Goal: Task Accomplishment & Management: Use online tool/utility

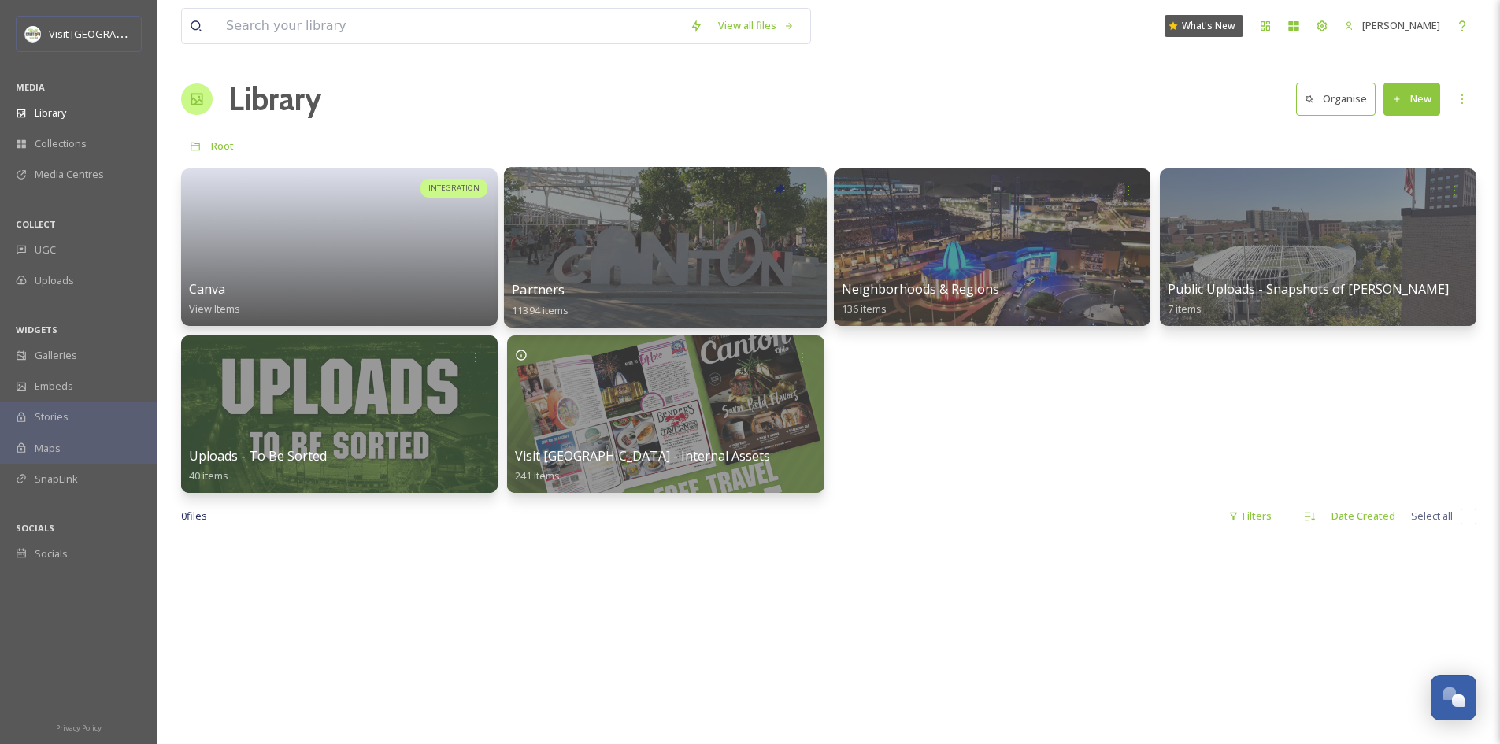
click at [666, 231] on div at bounding box center [665, 247] width 323 height 161
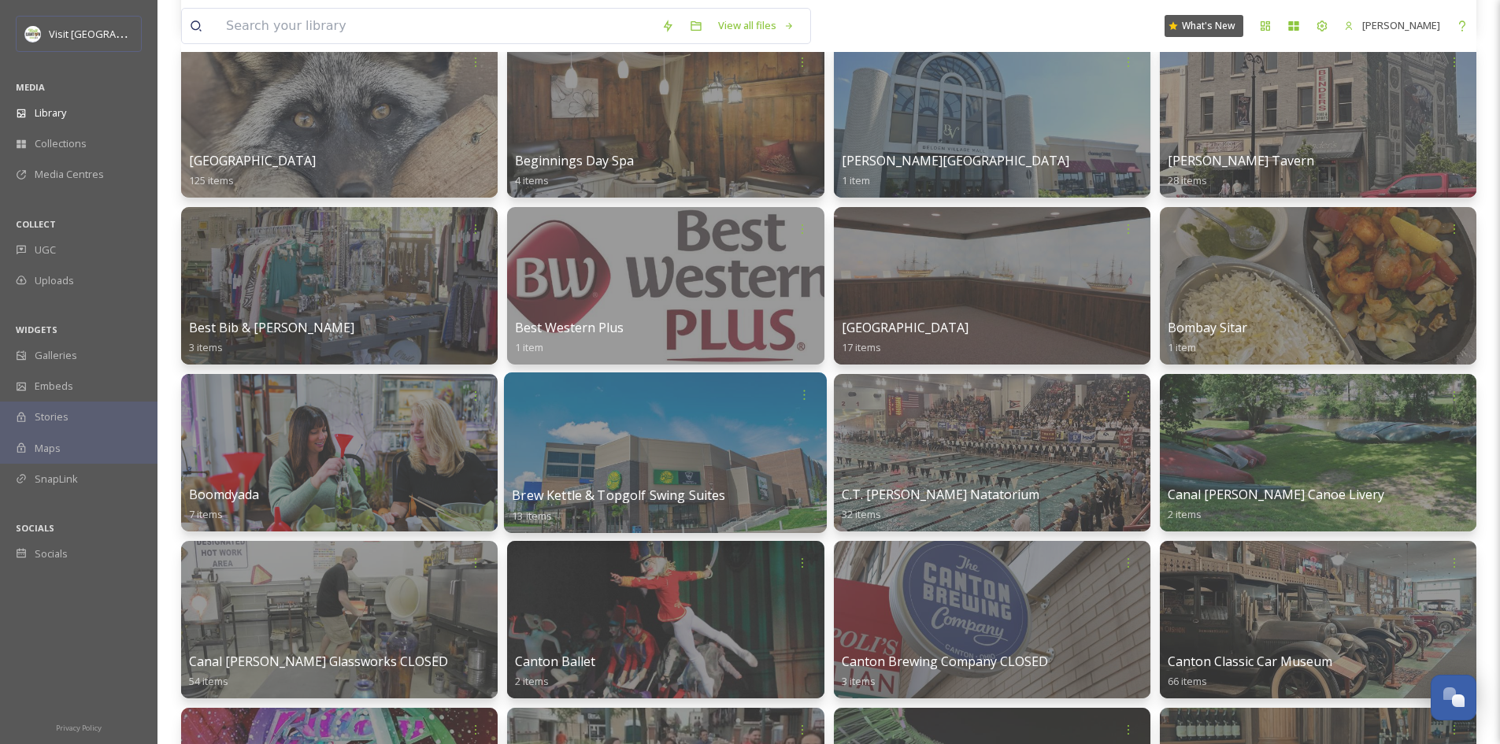
scroll to position [1130, 0]
click at [712, 460] on div at bounding box center [665, 452] width 323 height 161
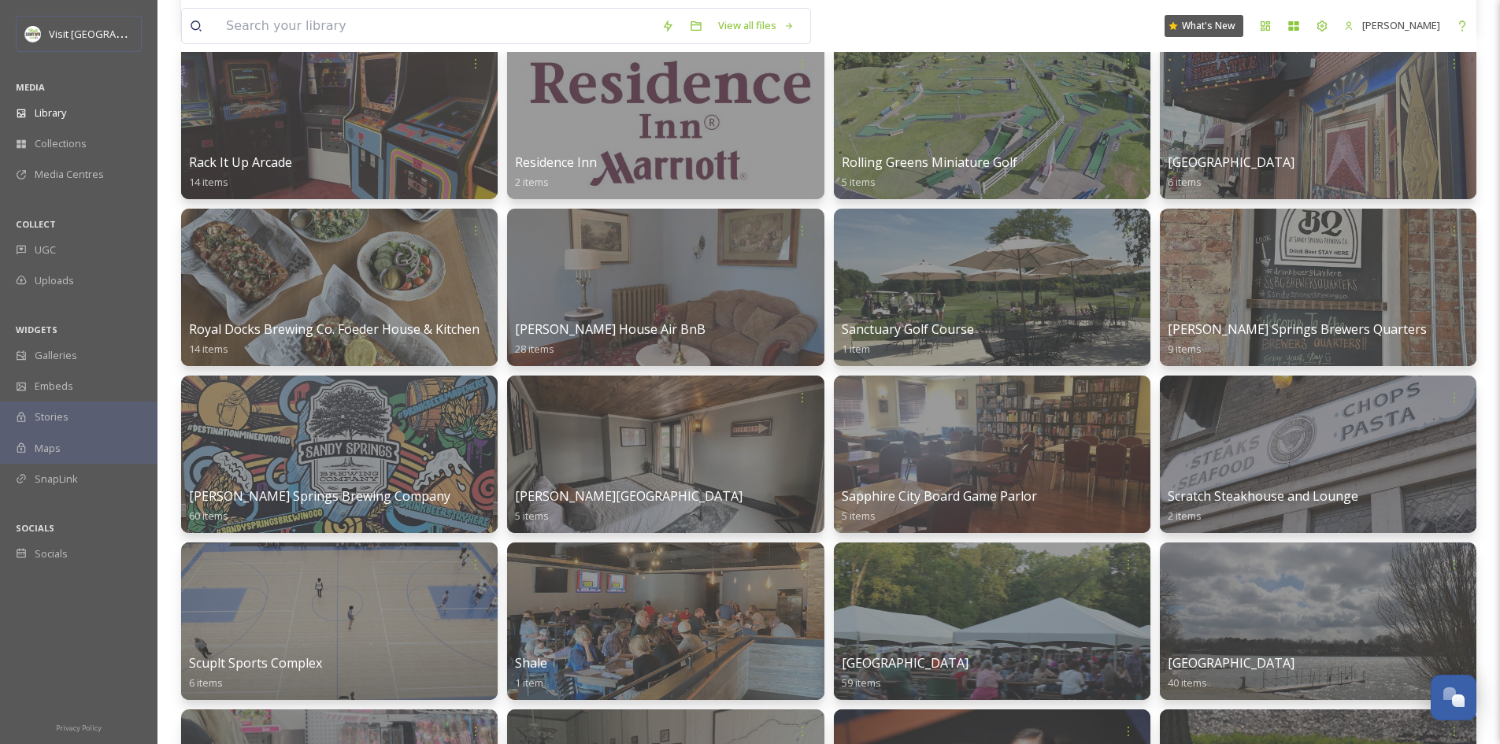
scroll to position [8467, 0]
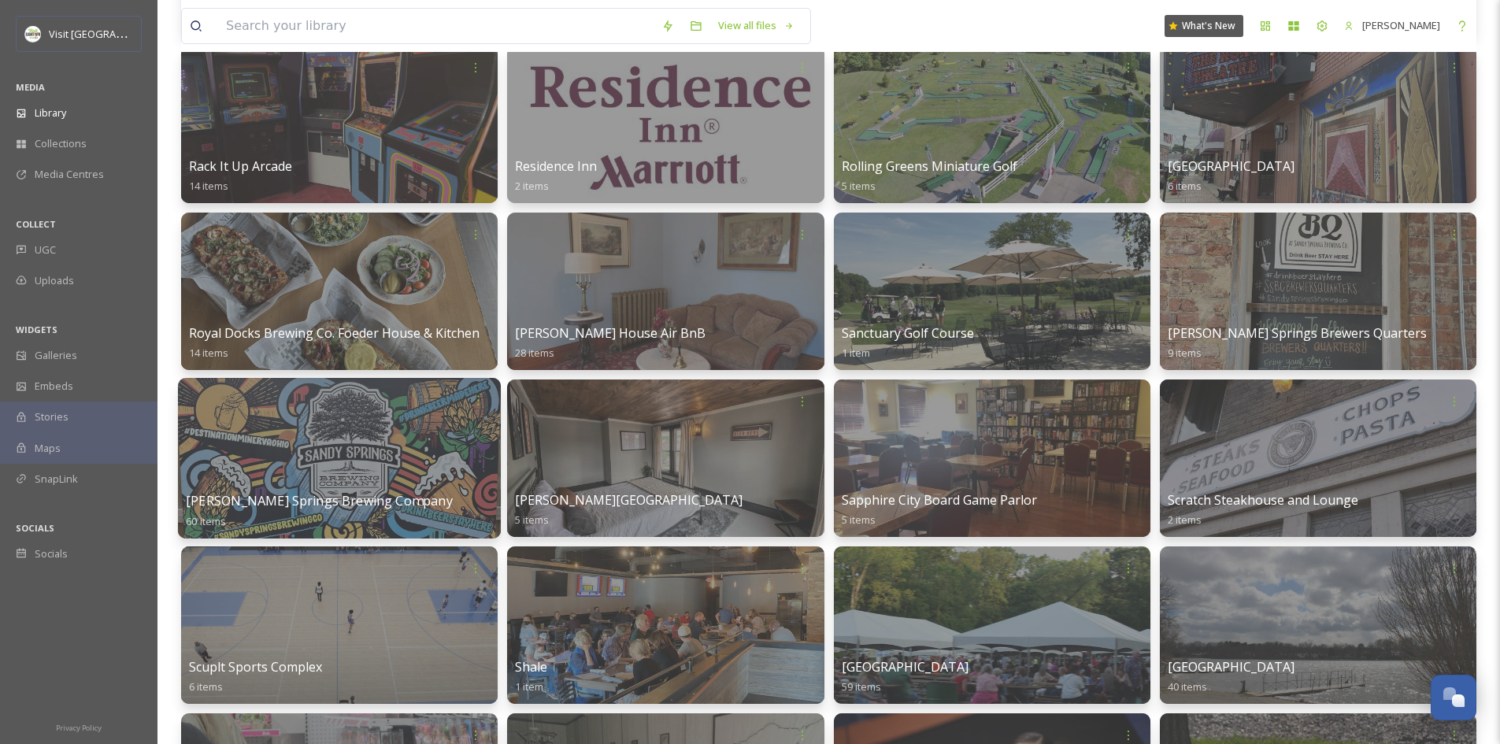
click at [368, 463] on div at bounding box center [339, 458] width 323 height 161
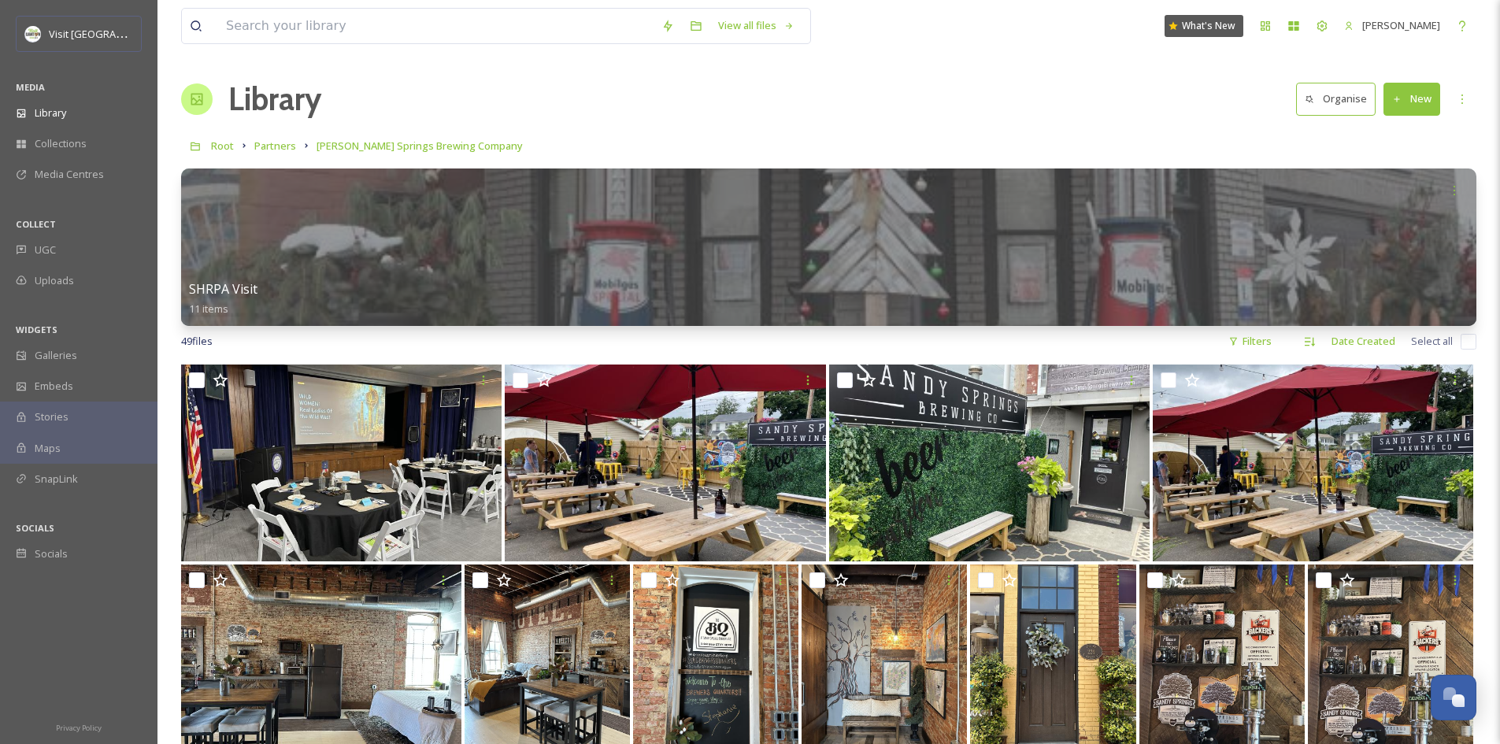
click at [1420, 98] on button "New" at bounding box center [1411, 99] width 57 height 32
click at [1393, 139] on span "File Upload" at bounding box center [1404, 135] width 52 height 15
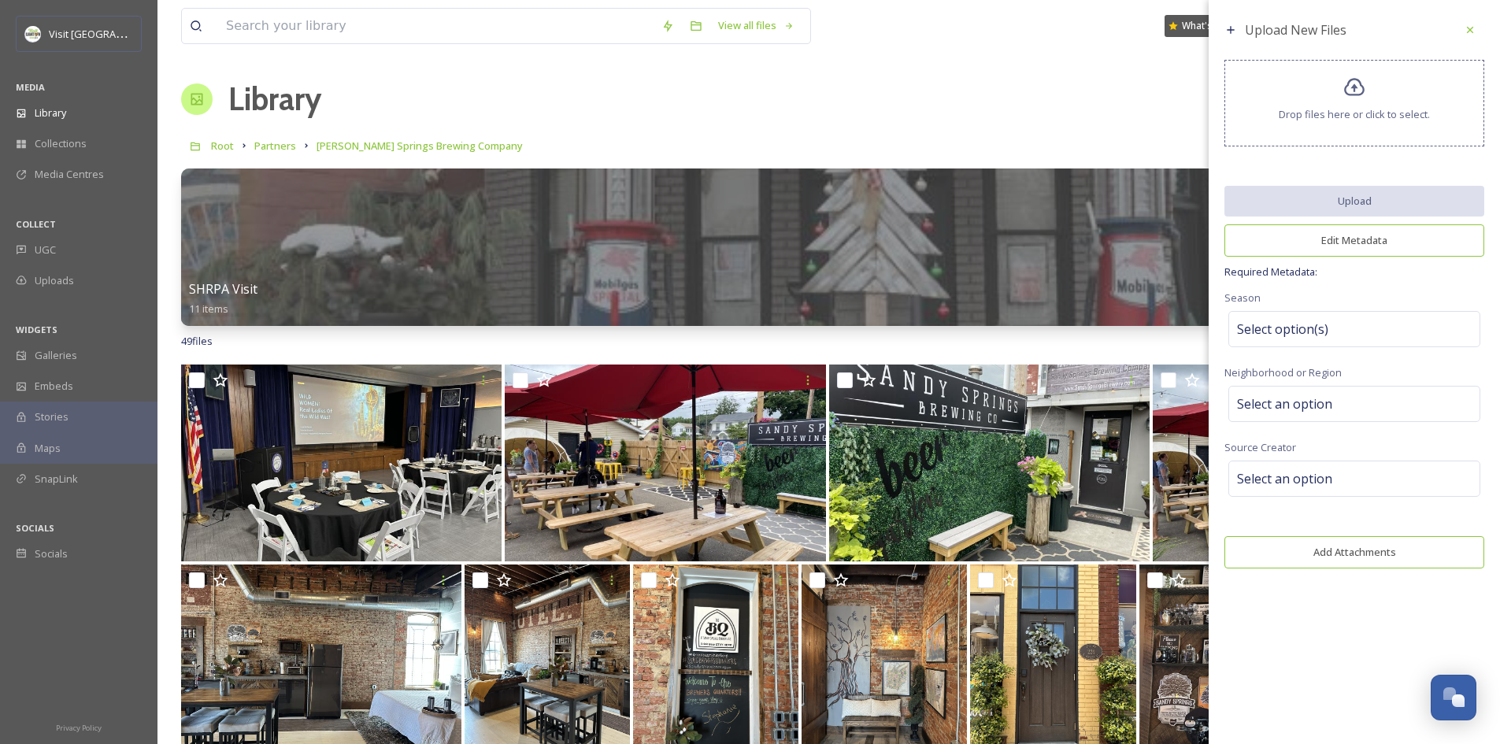
click at [1347, 97] on icon at bounding box center [1354, 87] width 23 height 23
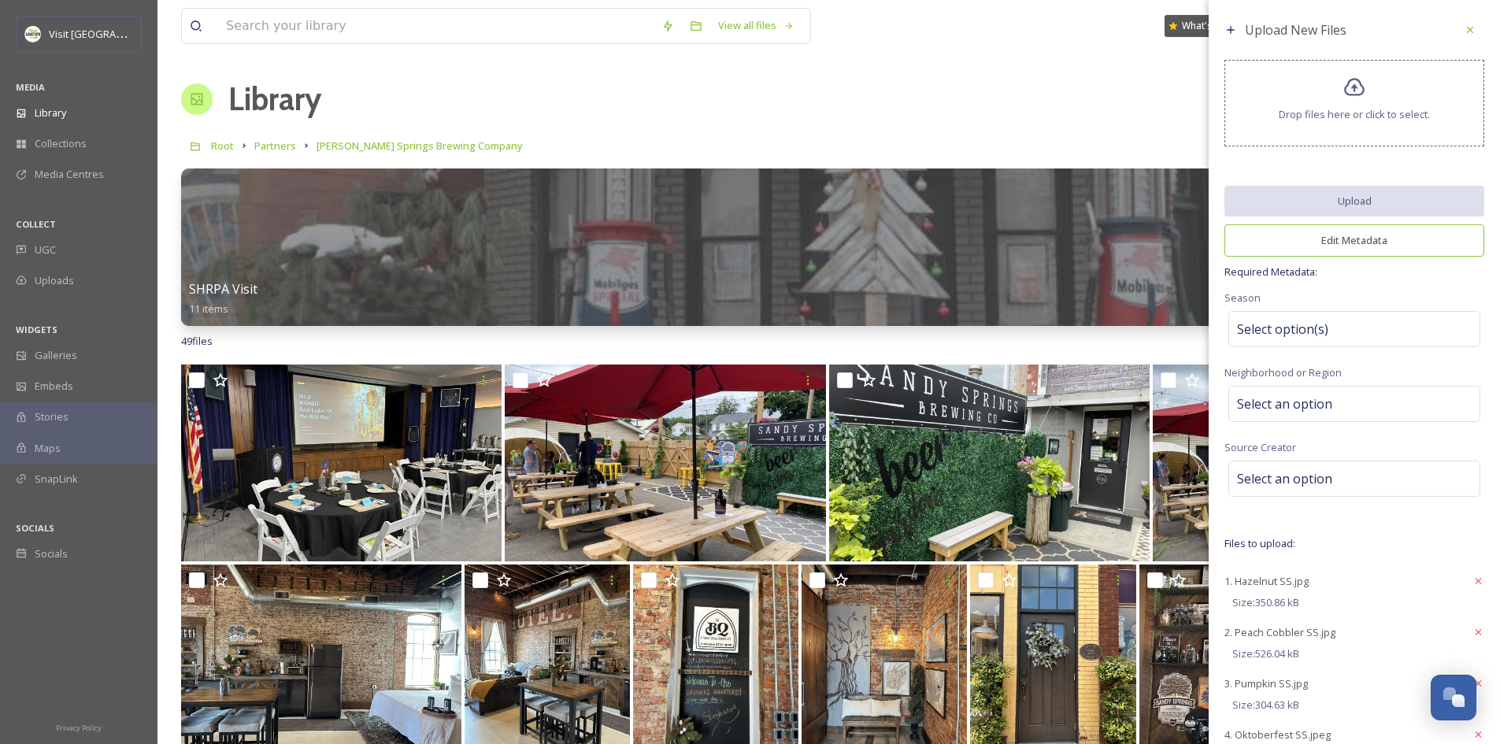
click at [1350, 246] on button "Edit Metadata" at bounding box center [1354, 240] width 260 height 32
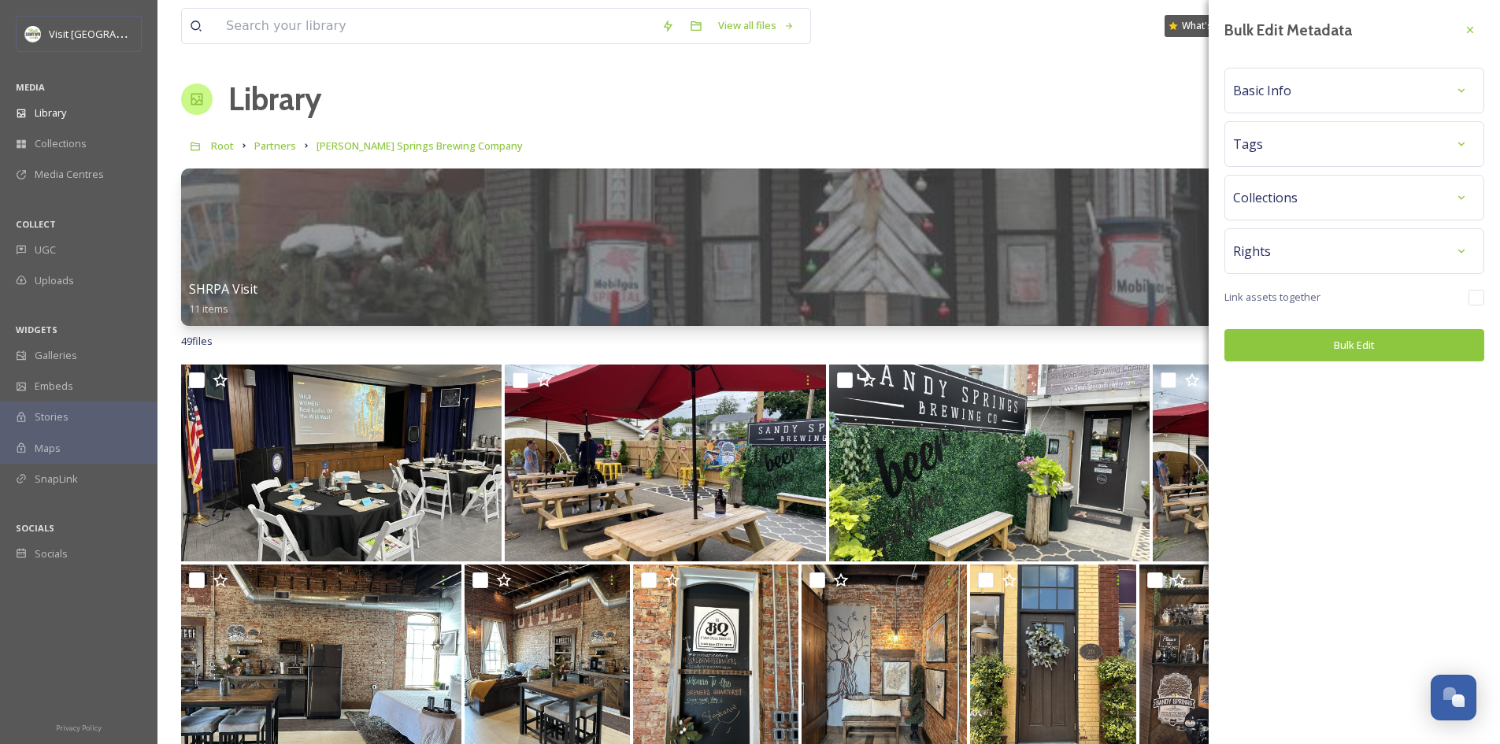
click at [1322, 86] on div "Basic Info" at bounding box center [1354, 90] width 242 height 28
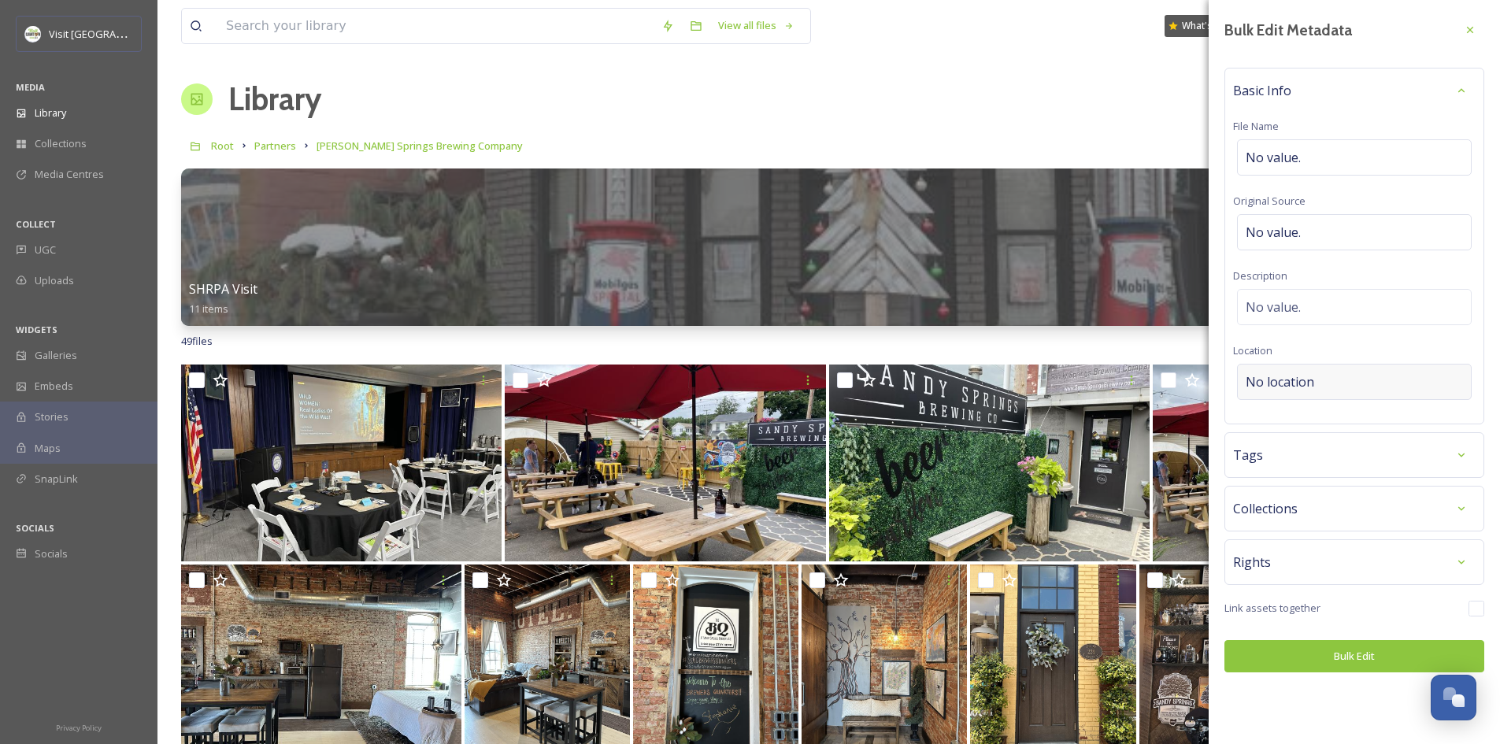
click at [1302, 371] on div "No location" at bounding box center [1354, 382] width 235 height 36
click at [1299, 395] on input at bounding box center [1353, 381] width 233 height 35
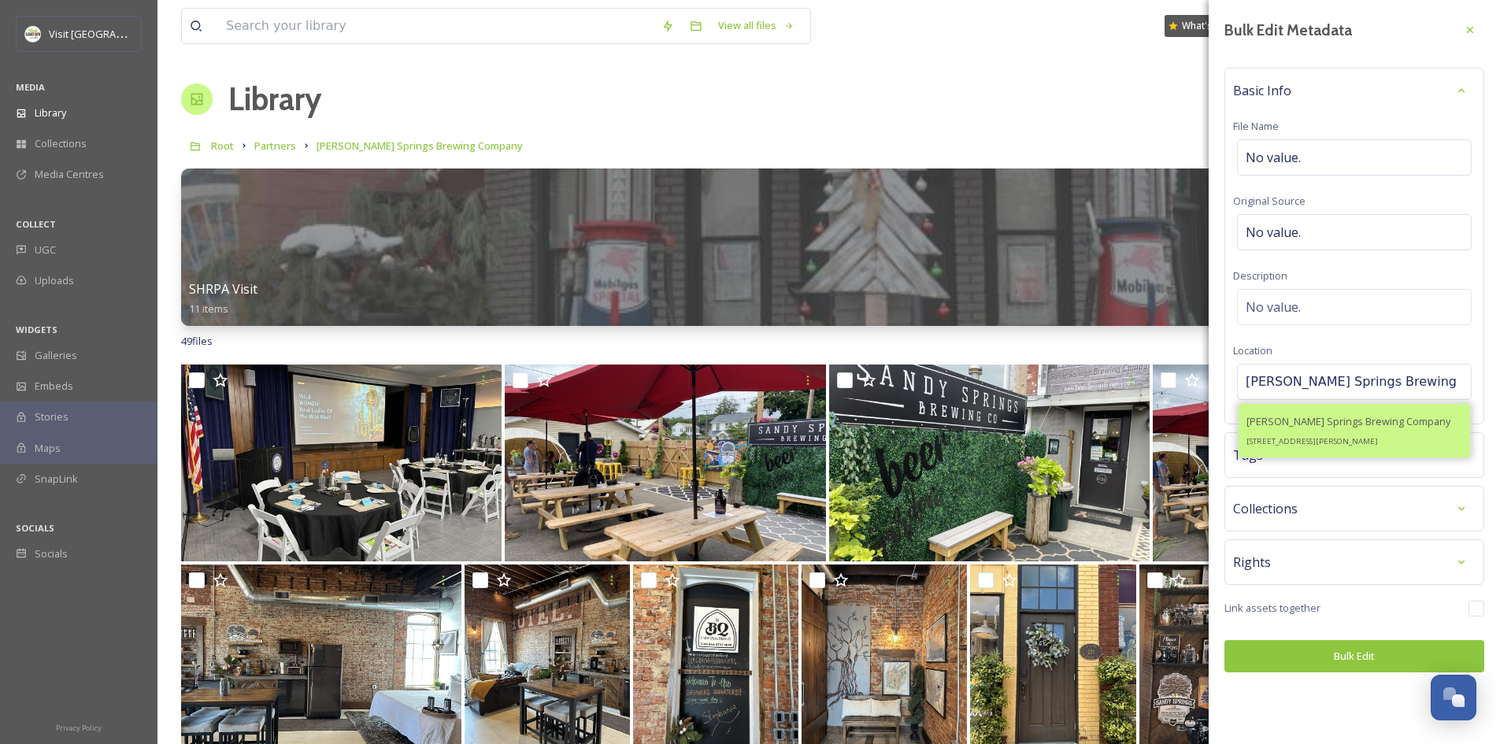
type input "[PERSON_NAME] Springs Brewing"
click at [1346, 427] on span "[PERSON_NAME] Springs Brewing Company" at bounding box center [1348, 421] width 204 height 14
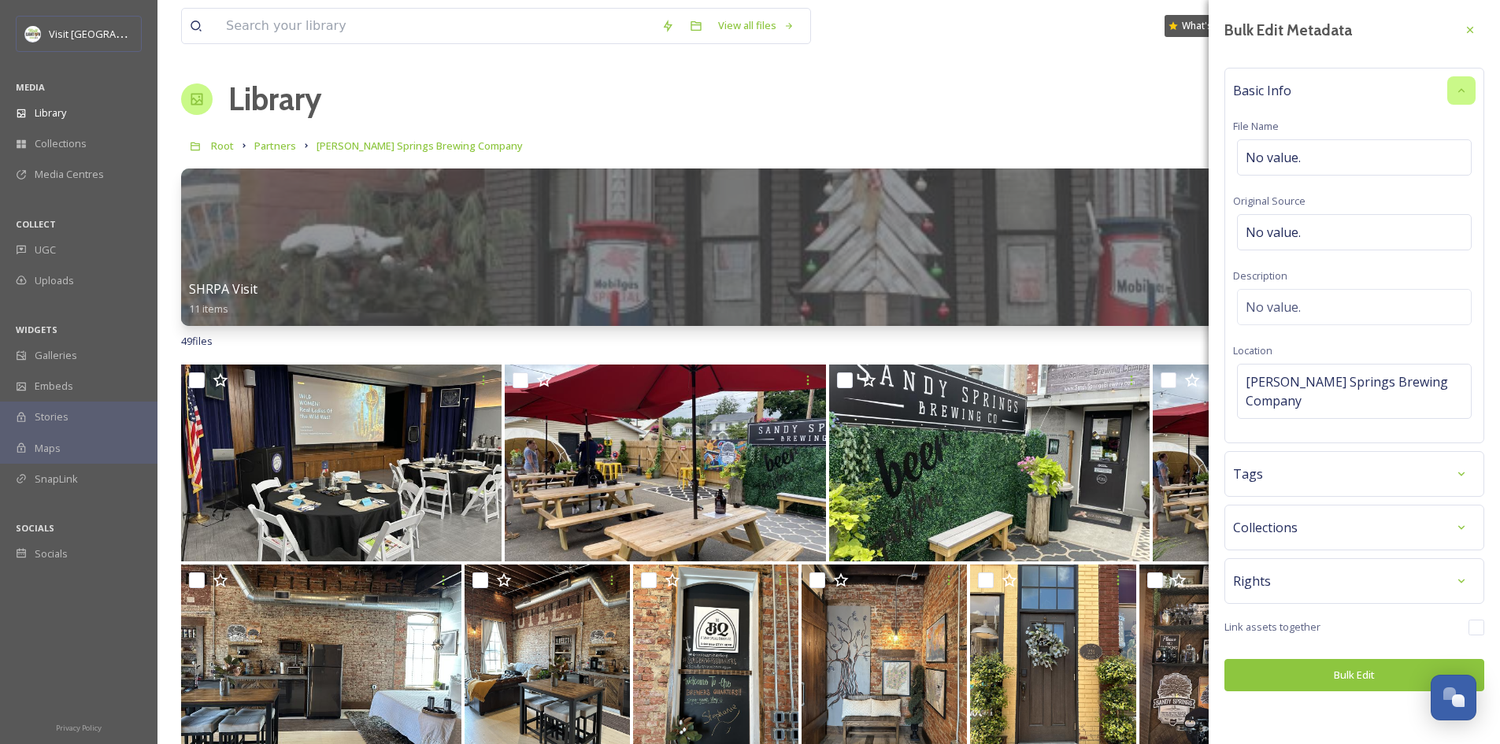
click at [1452, 89] on div at bounding box center [1461, 90] width 28 height 28
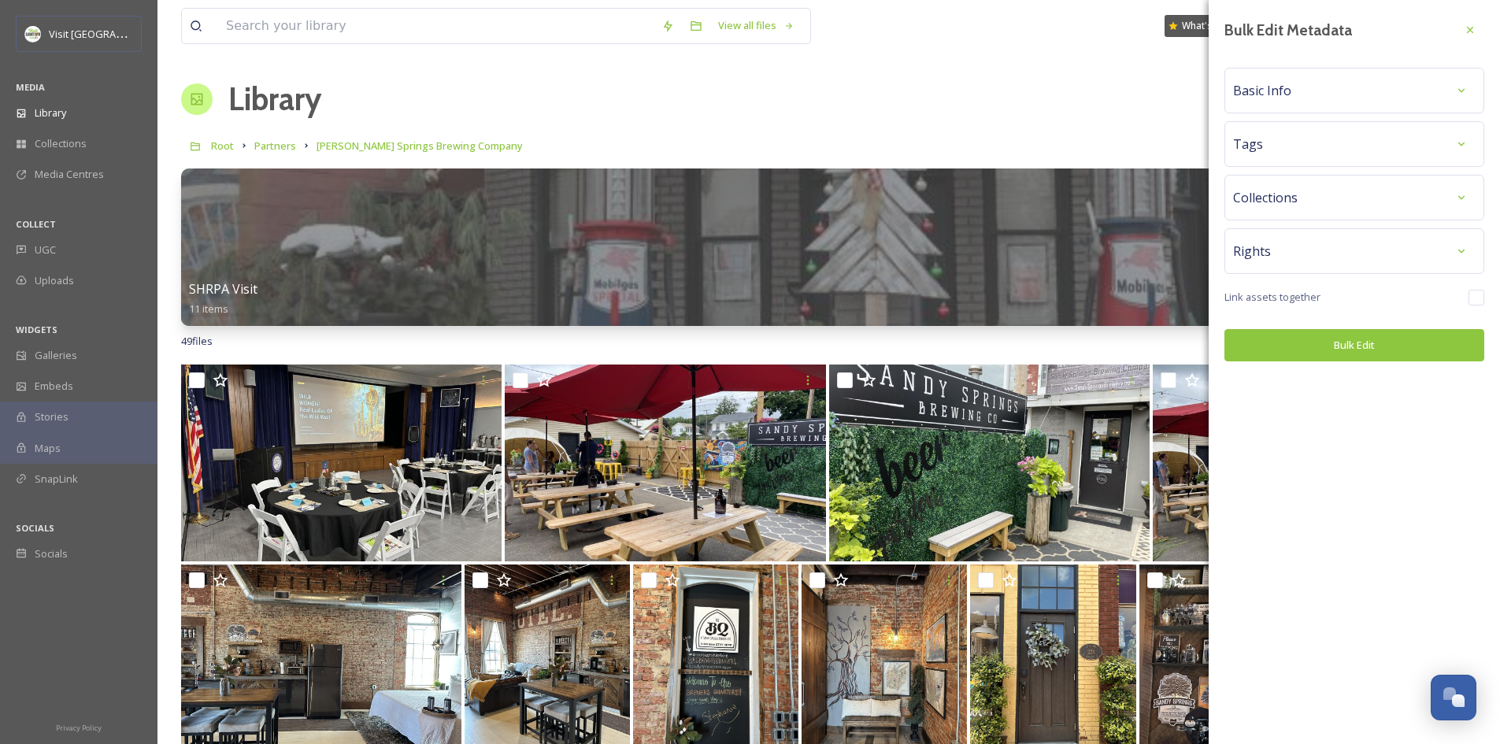
click at [1363, 145] on div "Tags" at bounding box center [1354, 144] width 242 height 28
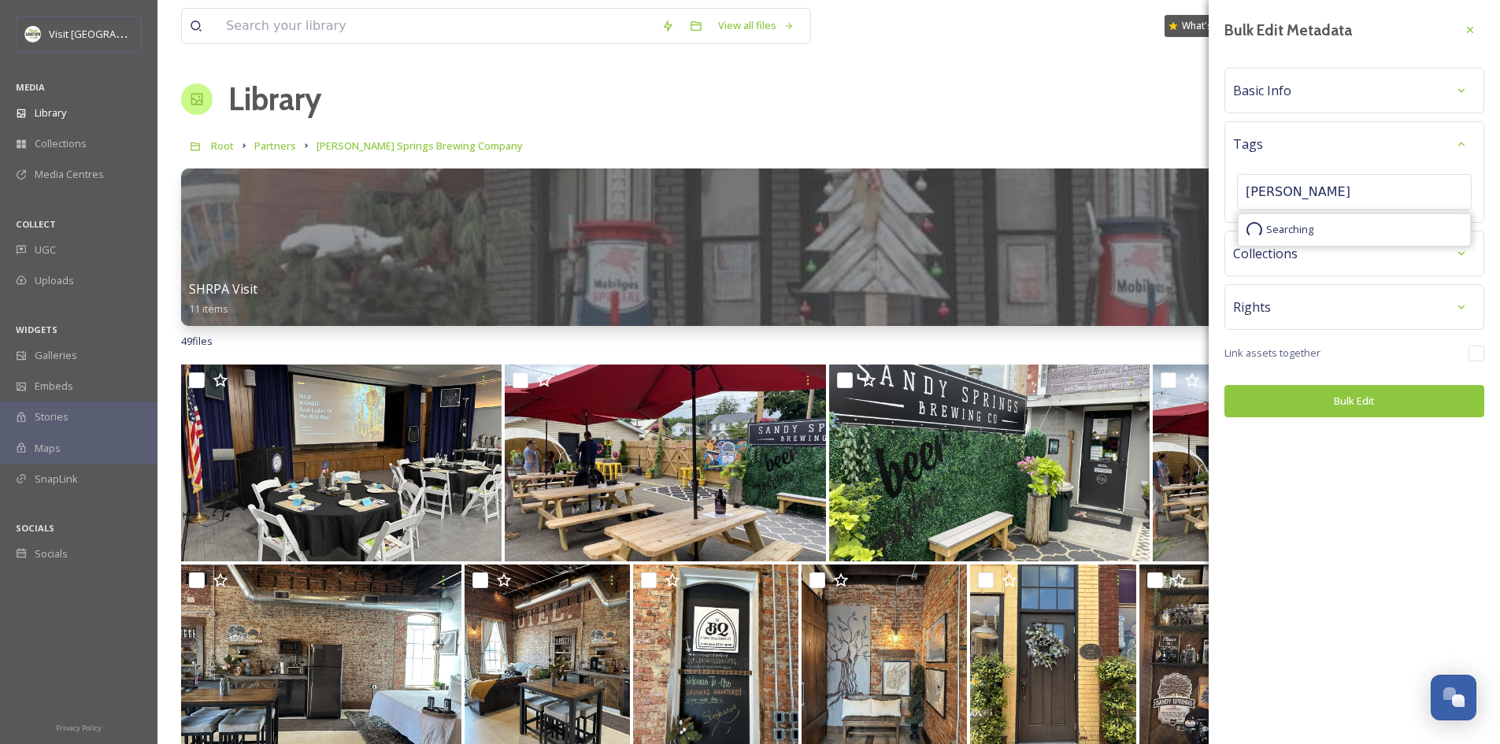
type input "brewery"
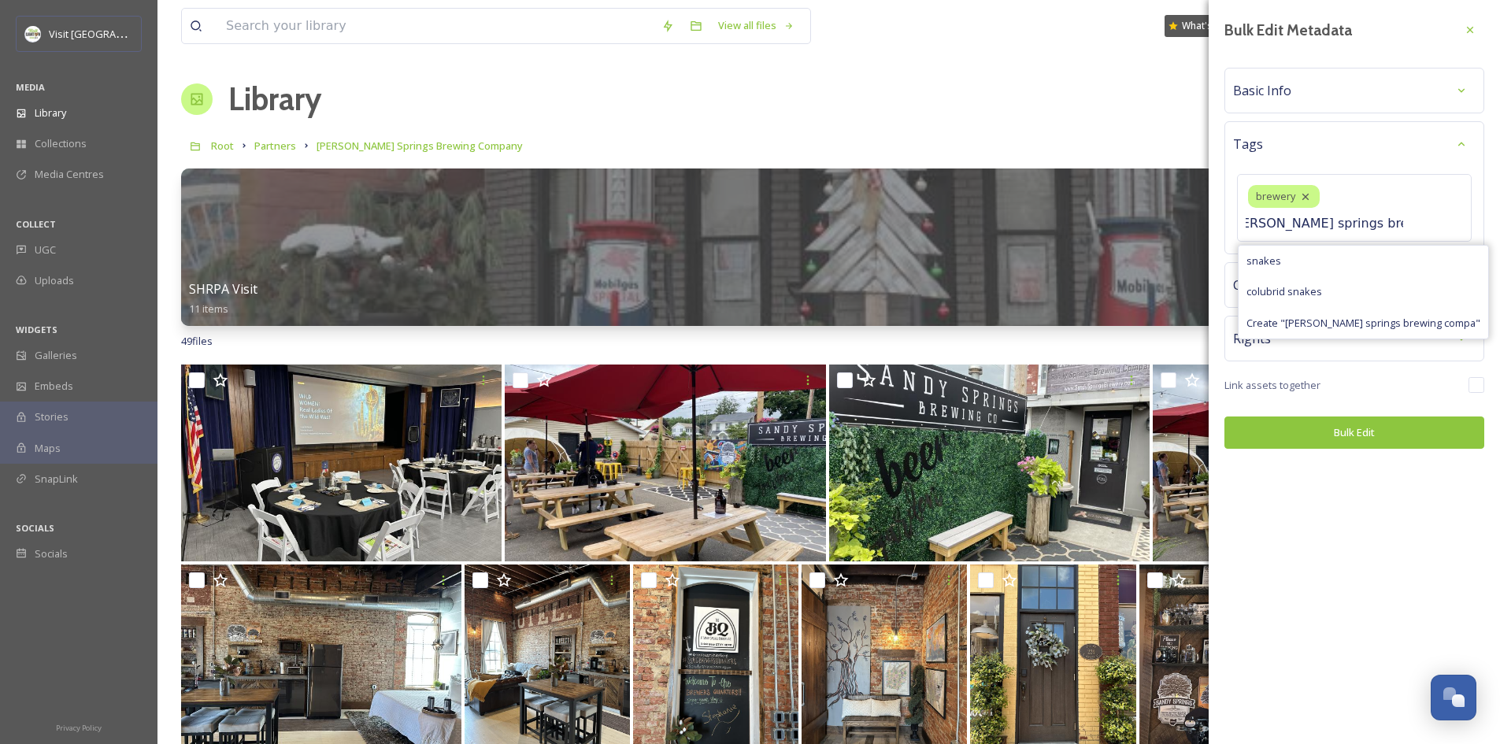
scroll to position [0, 30]
type input "[PERSON_NAME] springs brewing company"
click at [1374, 197] on icon at bounding box center [1377, 196] width 6 height 6
click at [1353, 217] on input at bounding box center [1323, 223] width 157 height 19
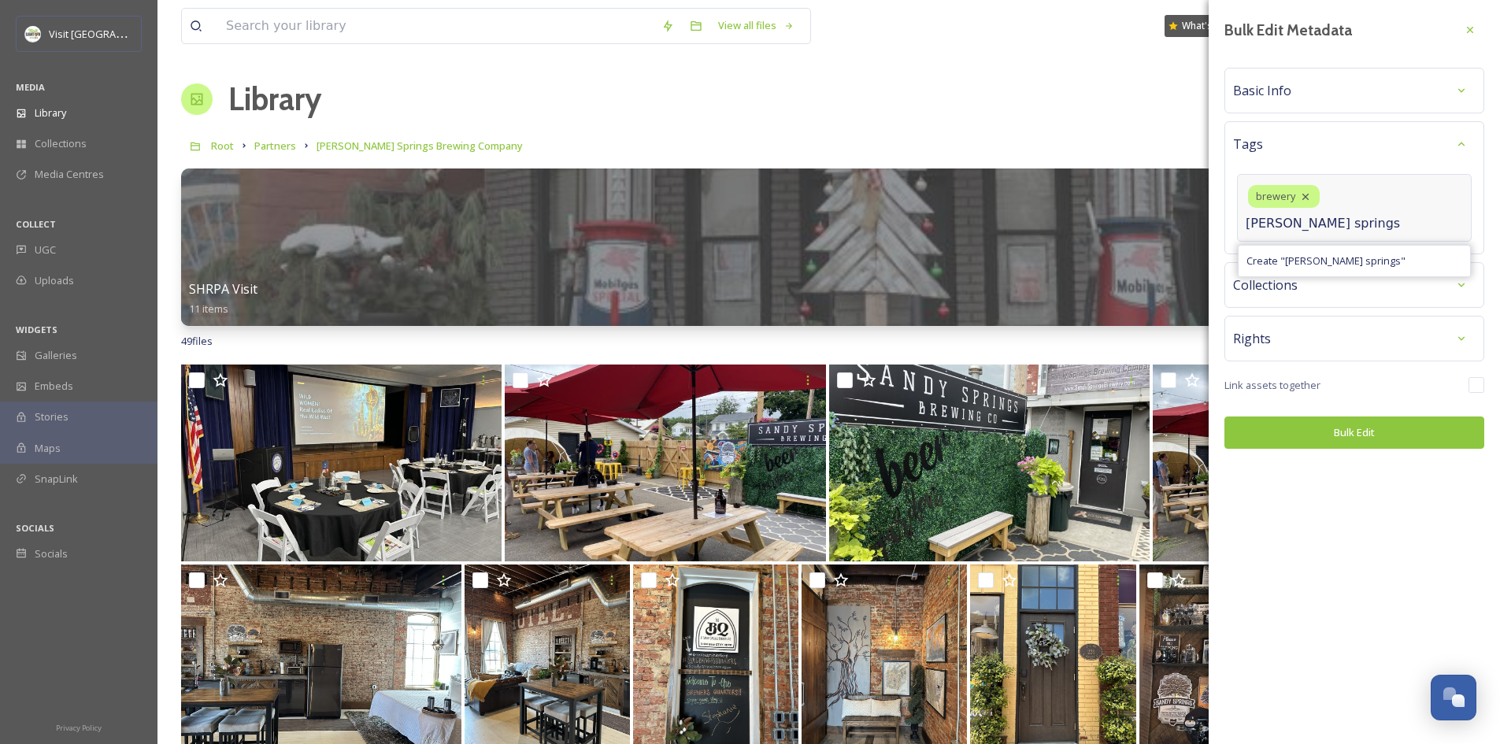
type input "[PERSON_NAME] springs"
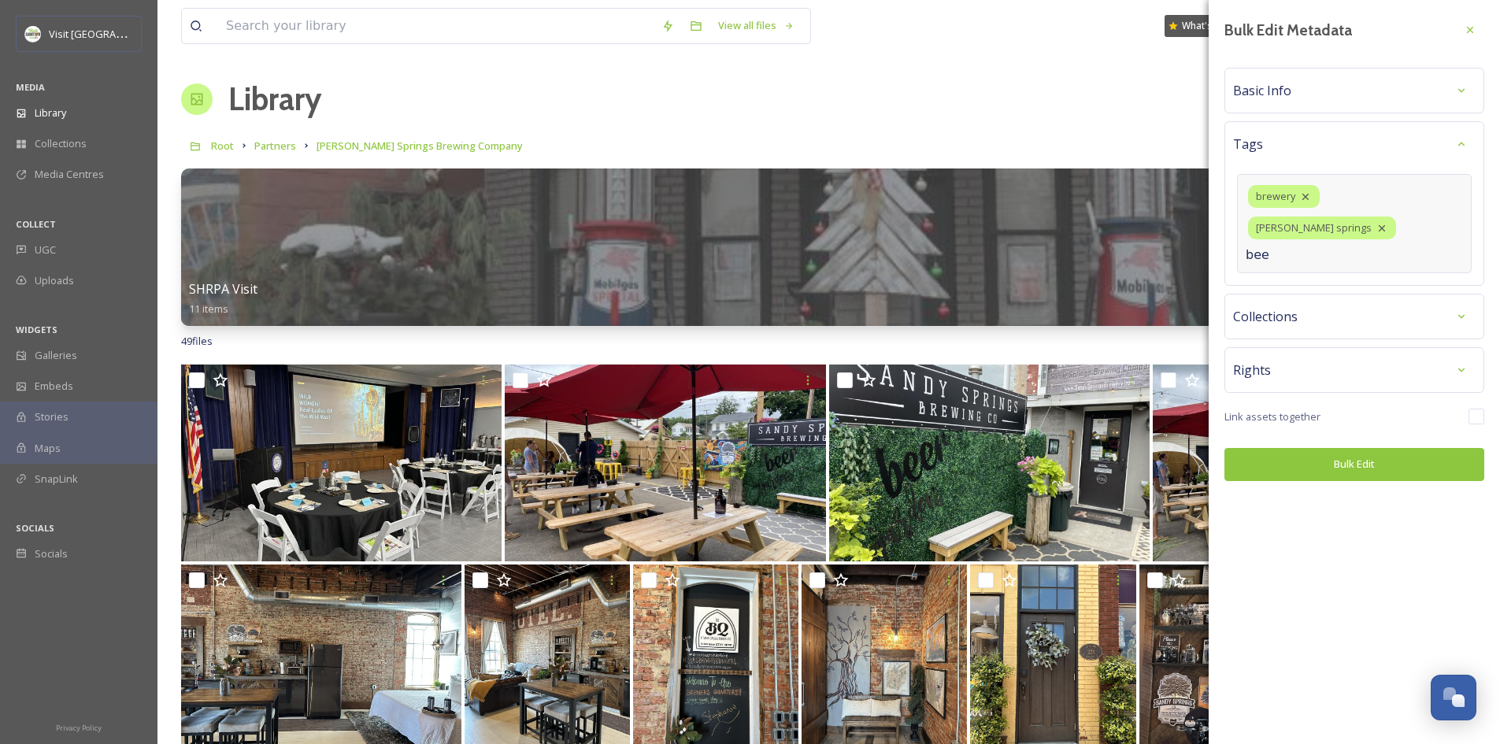
type input "beer"
type input "fall"
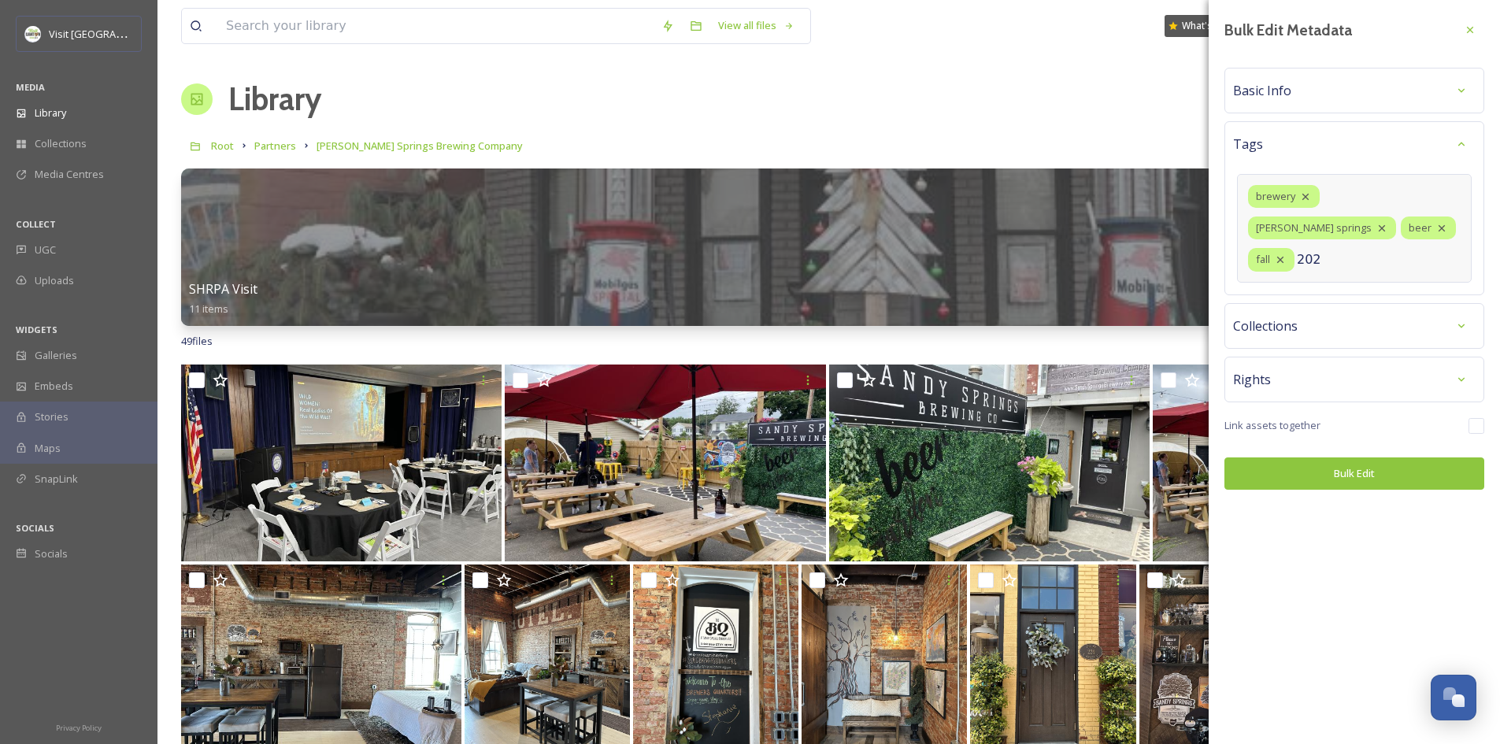
type input "2025"
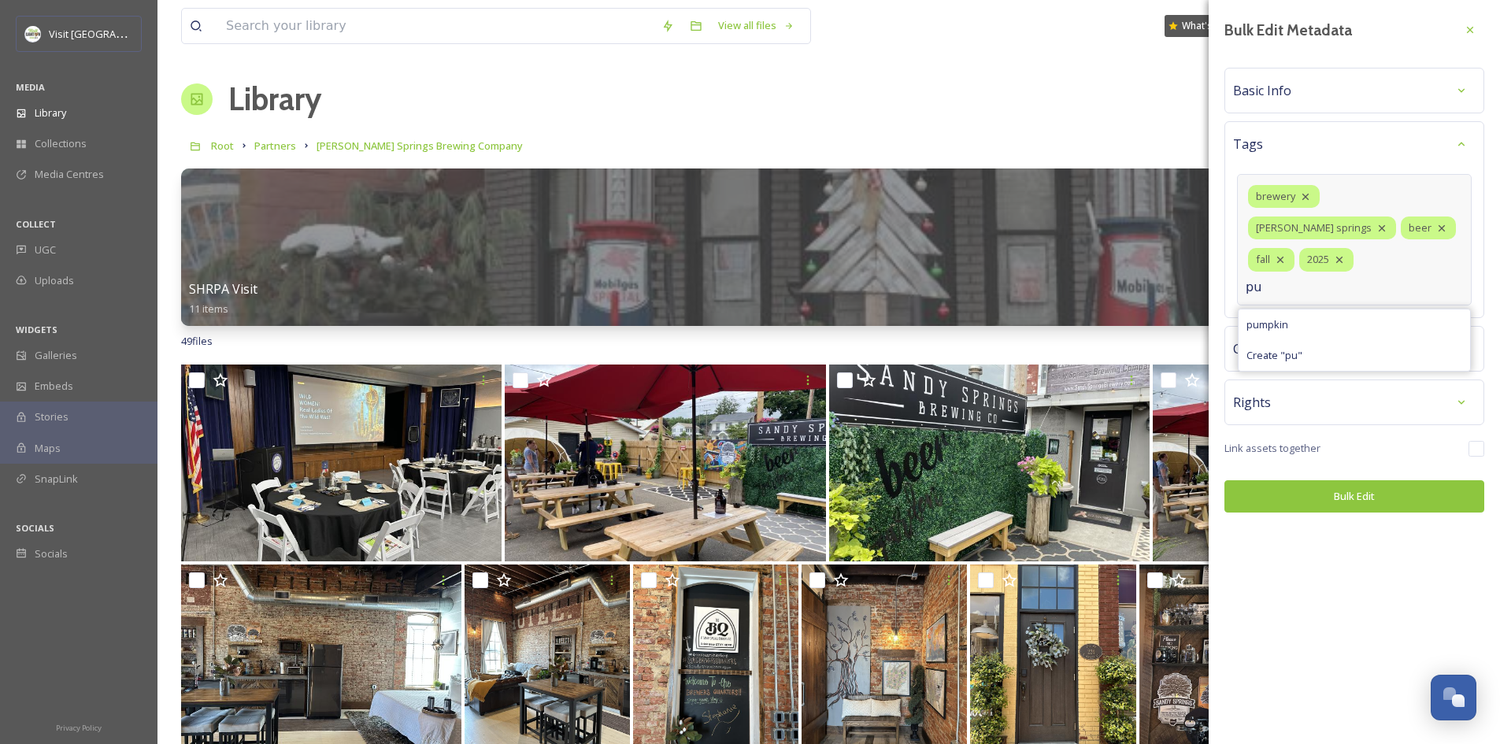
type input "p"
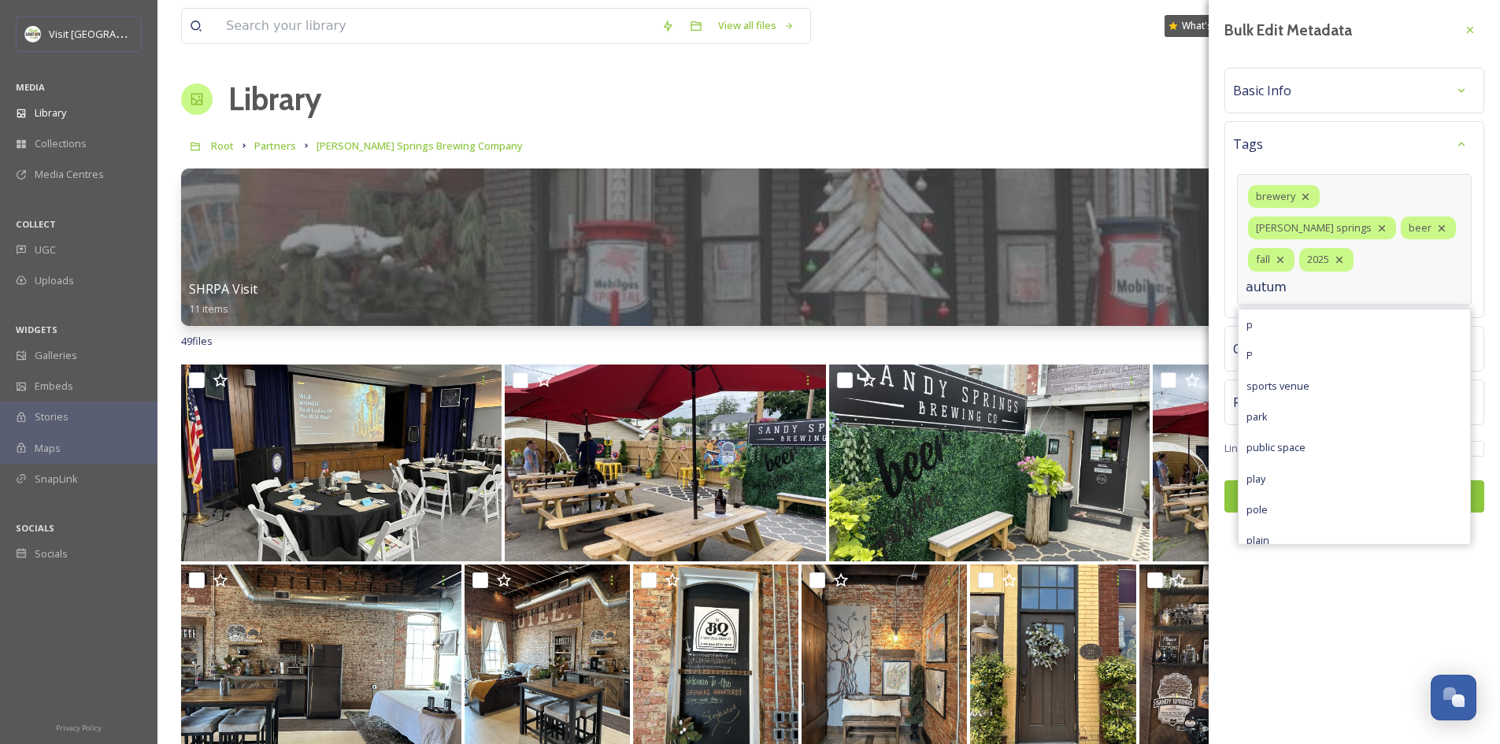
type input "autumn"
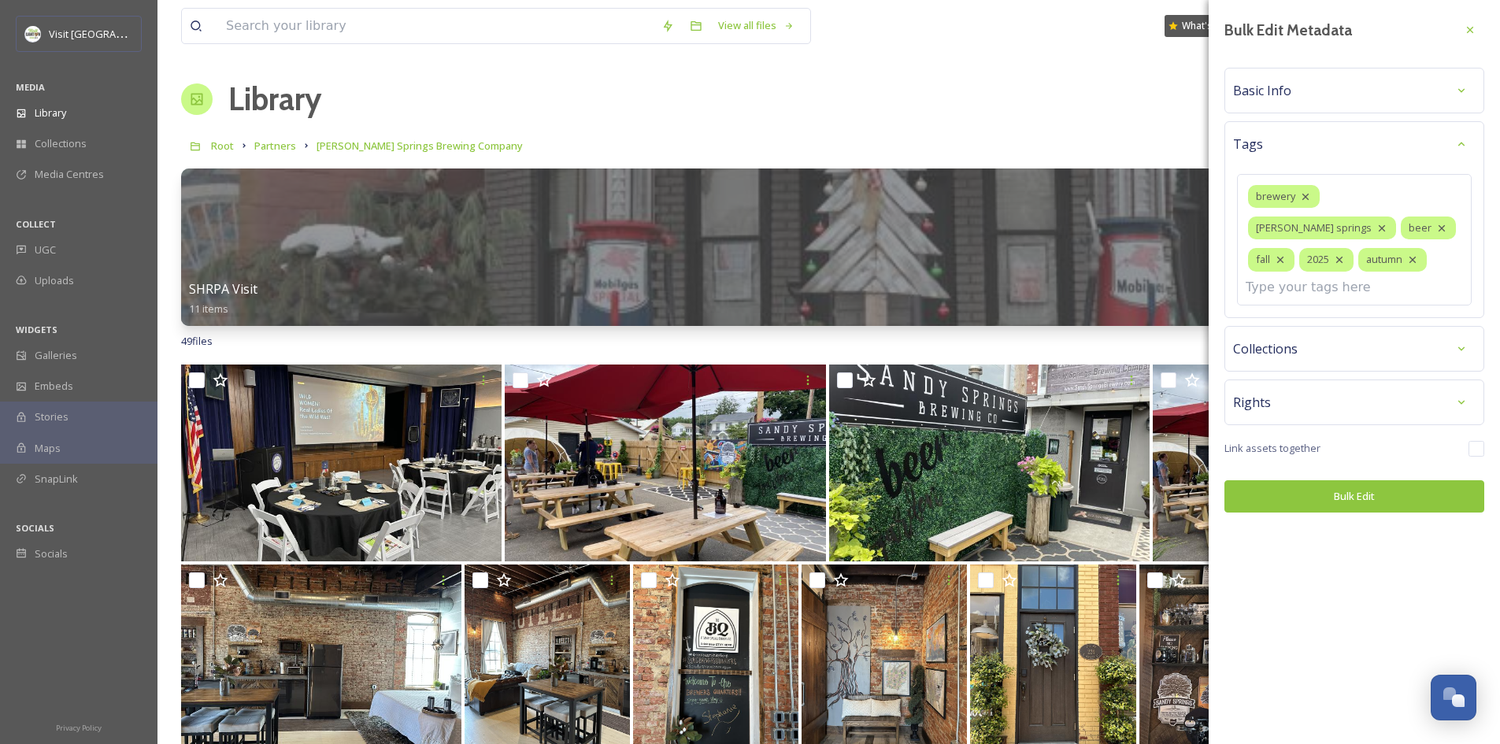
click at [1365, 324] on div "Bulk Edit Metadata Basic Info Tags brewery [PERSON_NAME] springs beer fall 2025…" at bounding box center [1353, 264] width 291 height 528
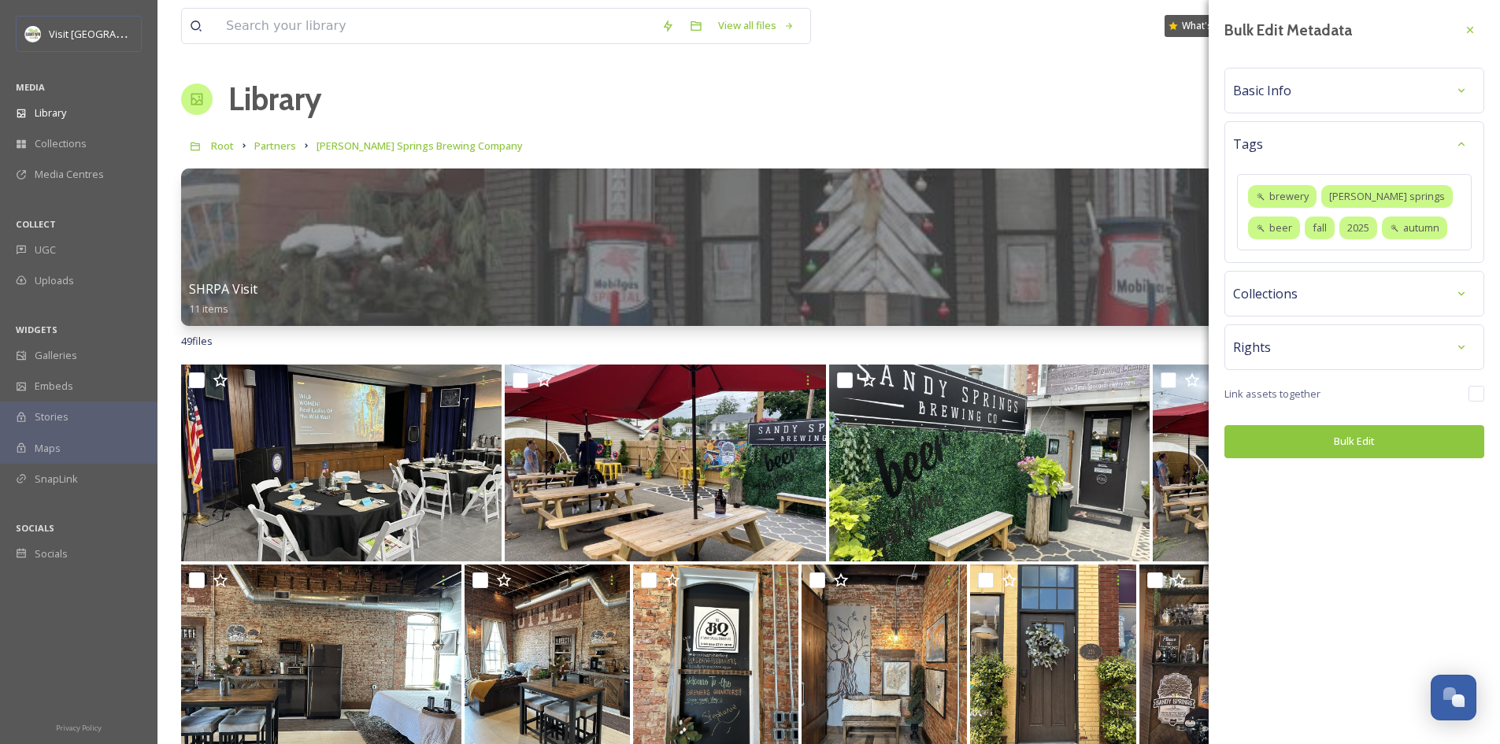
click at [1425, 287] on div "Collections" at bounding box center [1354, 293] width 242 height 28
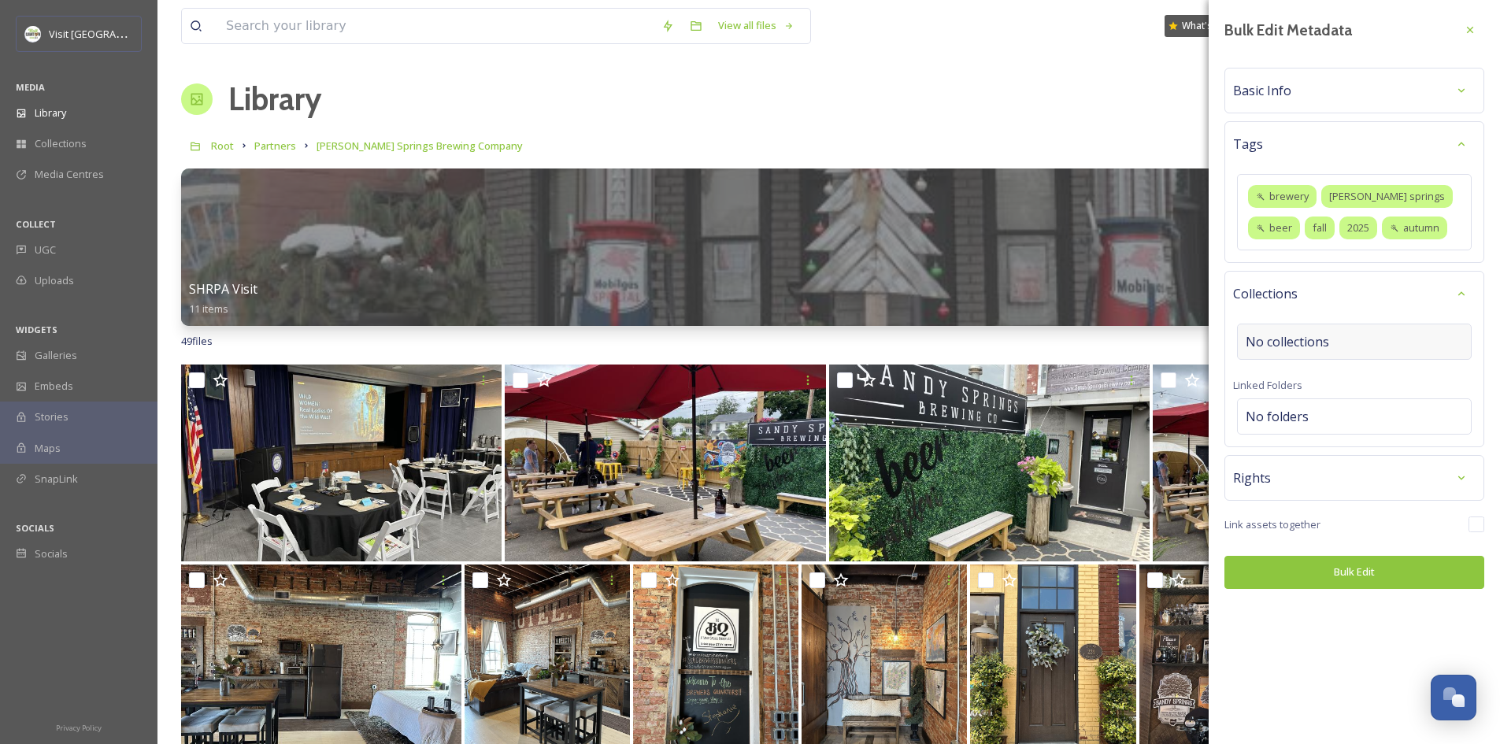
click at [1378, 337] on div "No collections" at bounding box center [1354, 342] width 235 height 36
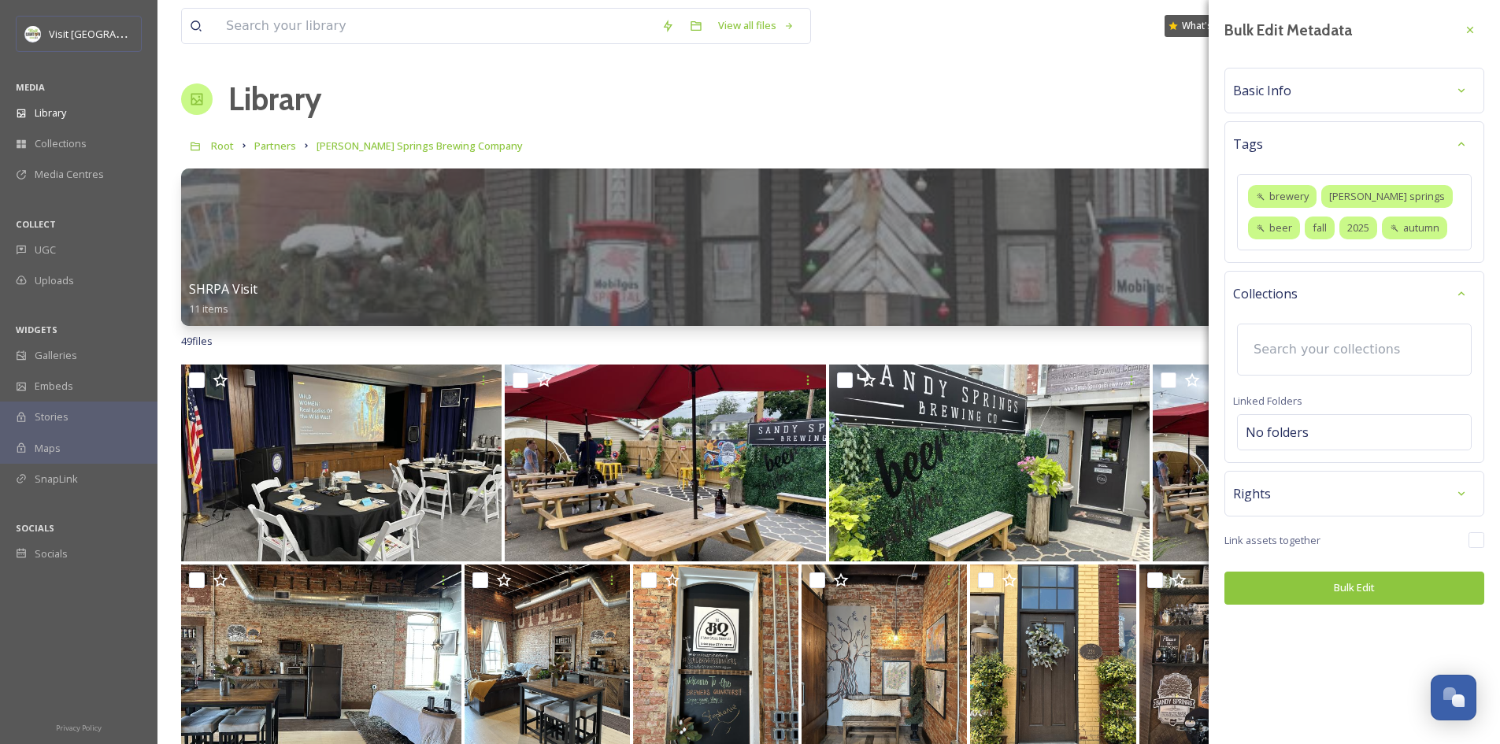
click at [1399, 335] on input at bounding box center [1331, 349] width 173 height 35
type input "a"
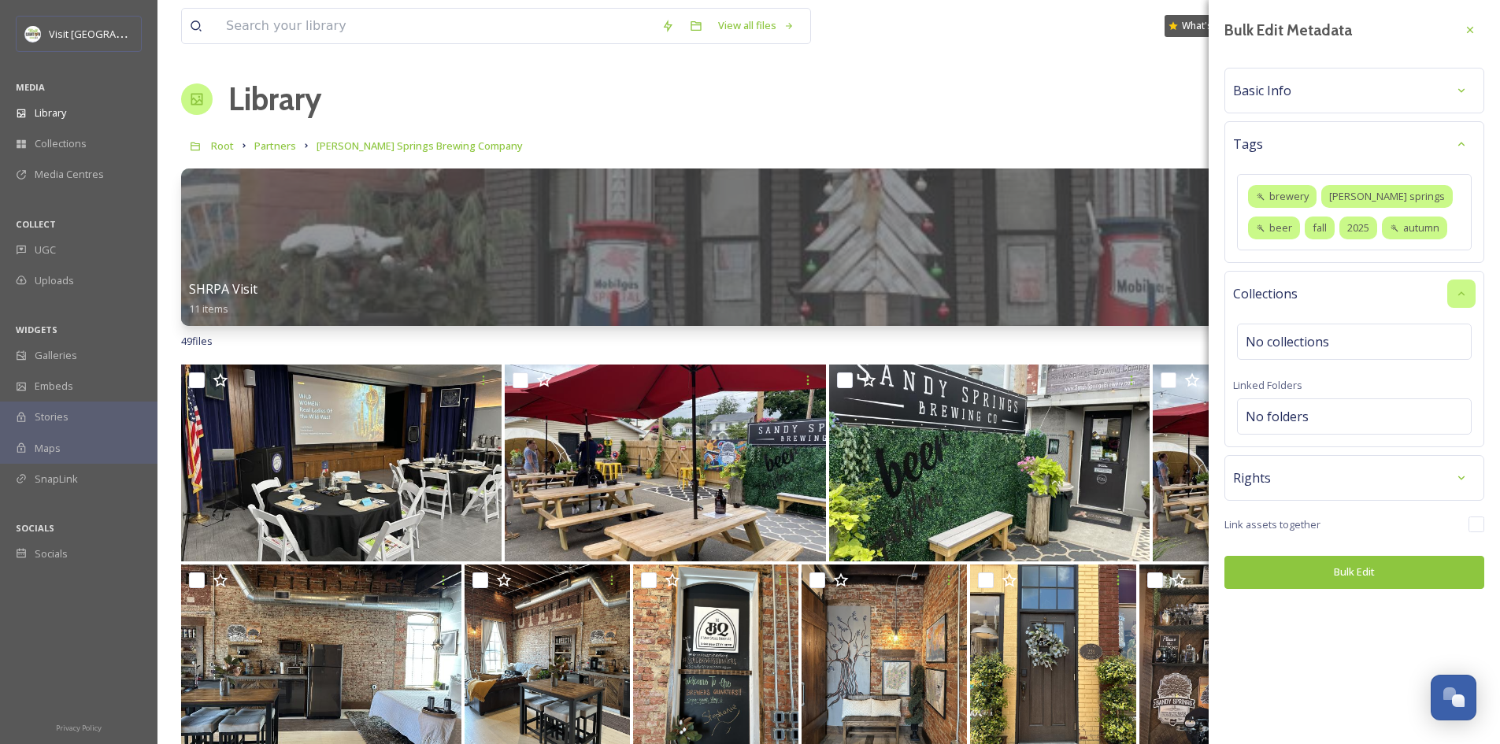
click at [1457, 295] on icon at bounding box center [1461, 293] width 13 height 13
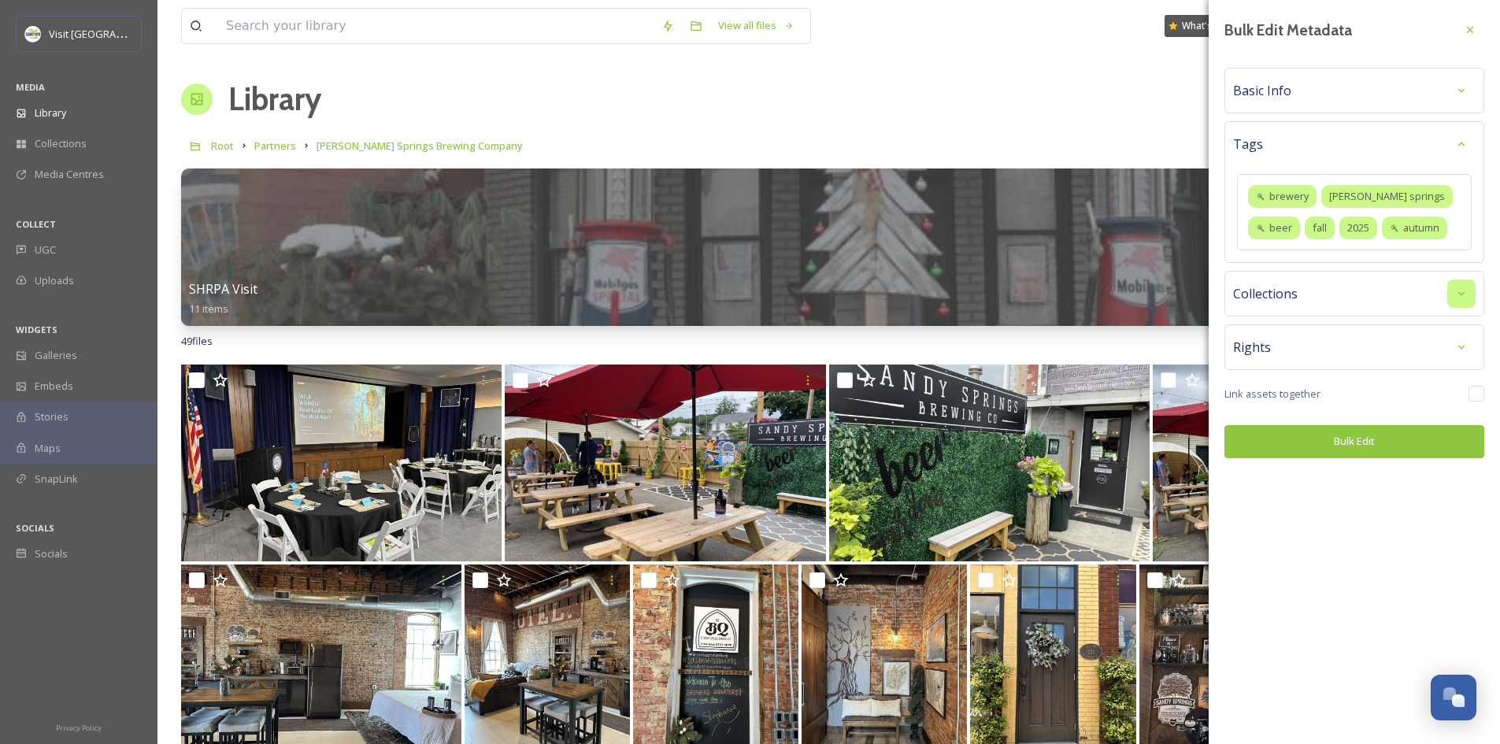
click at [1455, 297] on icon at bounding box center [1461, 293] width 13 height 13
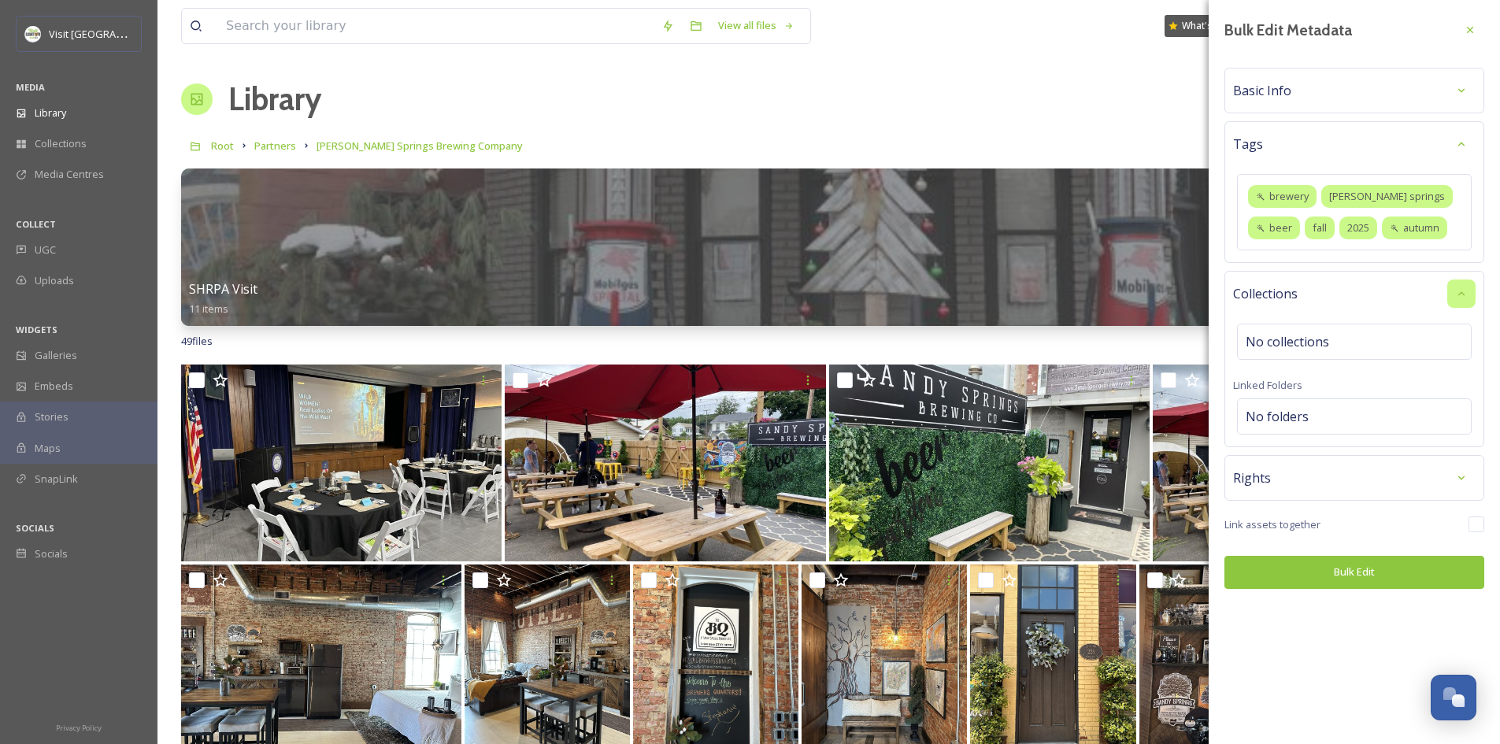
click at [1455, 297] on icon at bounding box center [1461, 293] width 13 height 13
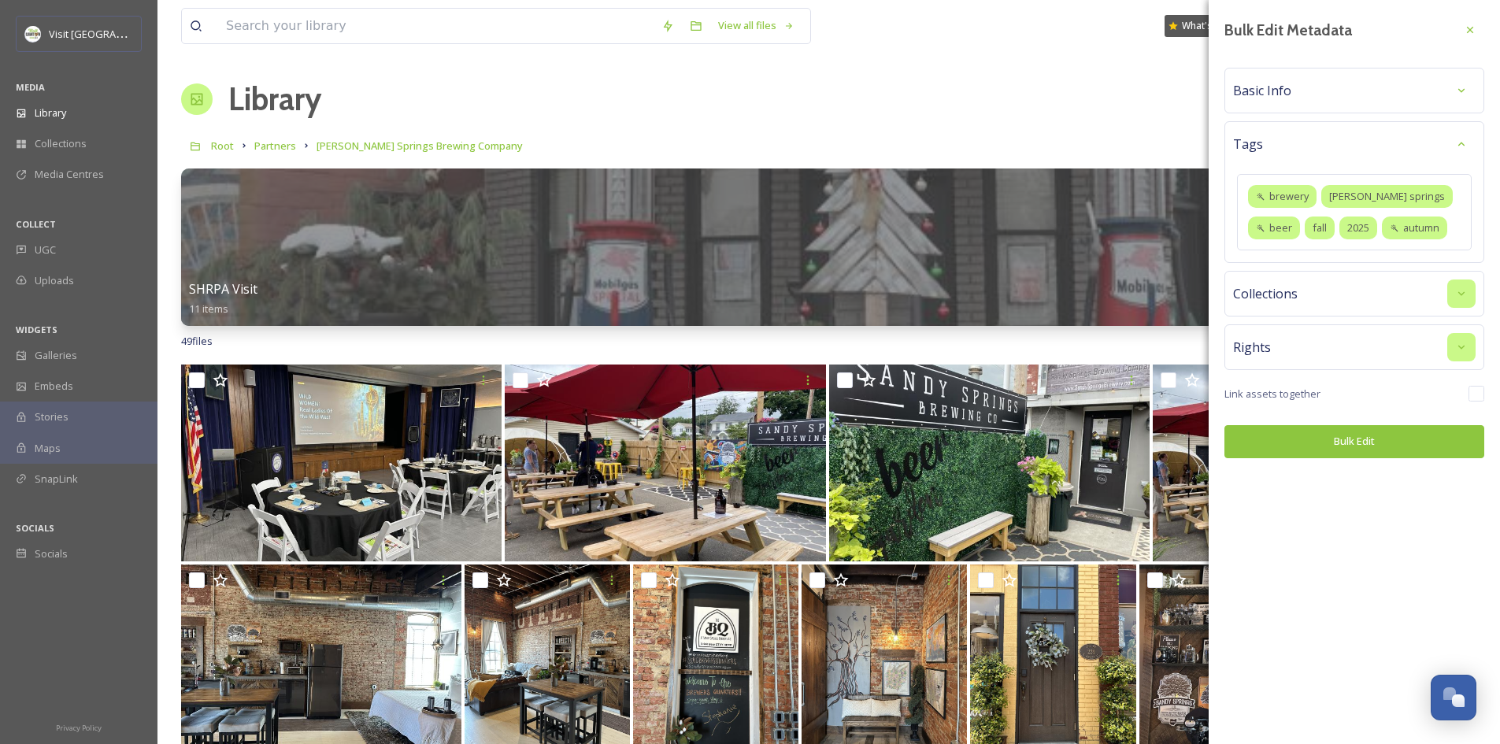
click at [1465, 340] on div at bounding box center [1461, 347] width 28 height 28
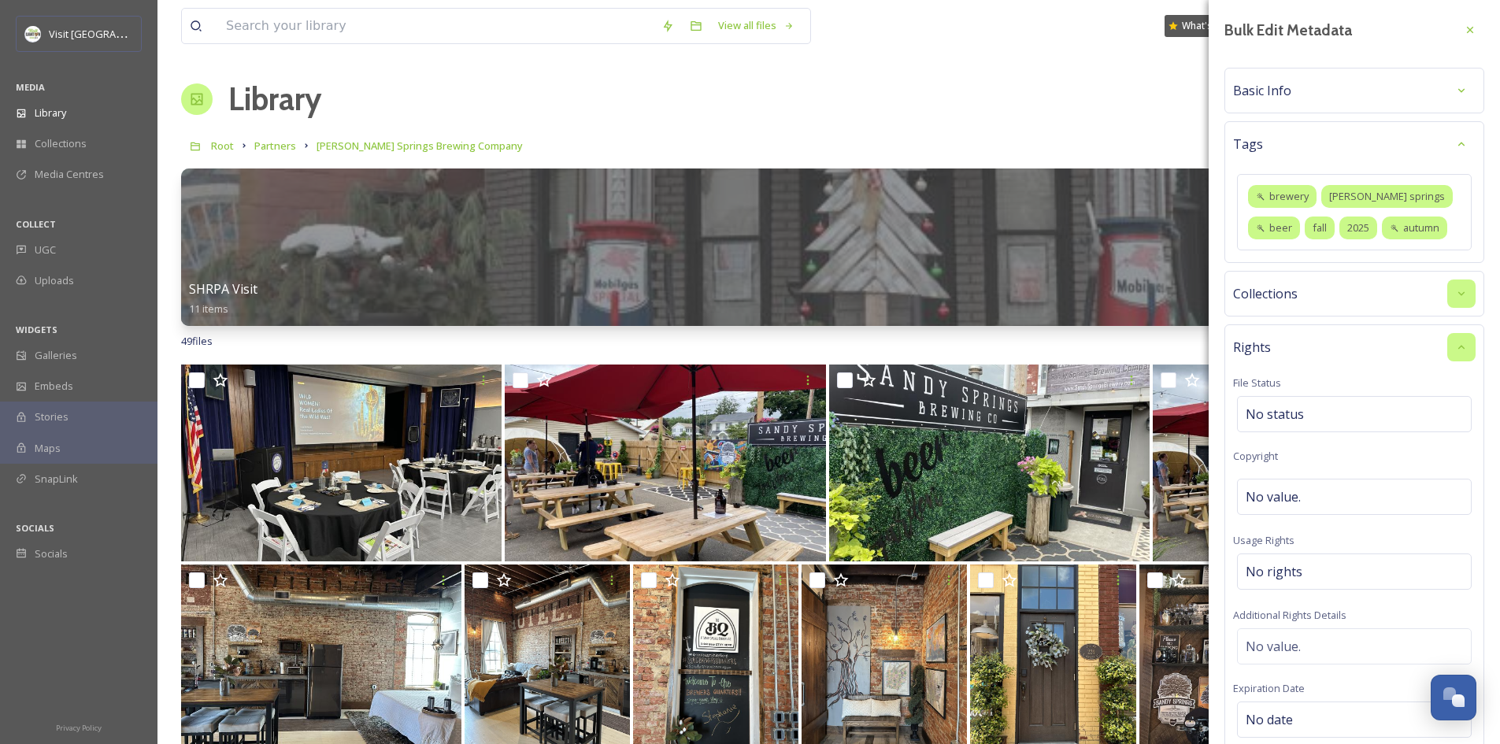
click at [1458, 346] on div at bounding box center [1461, 347] width 28 height 28
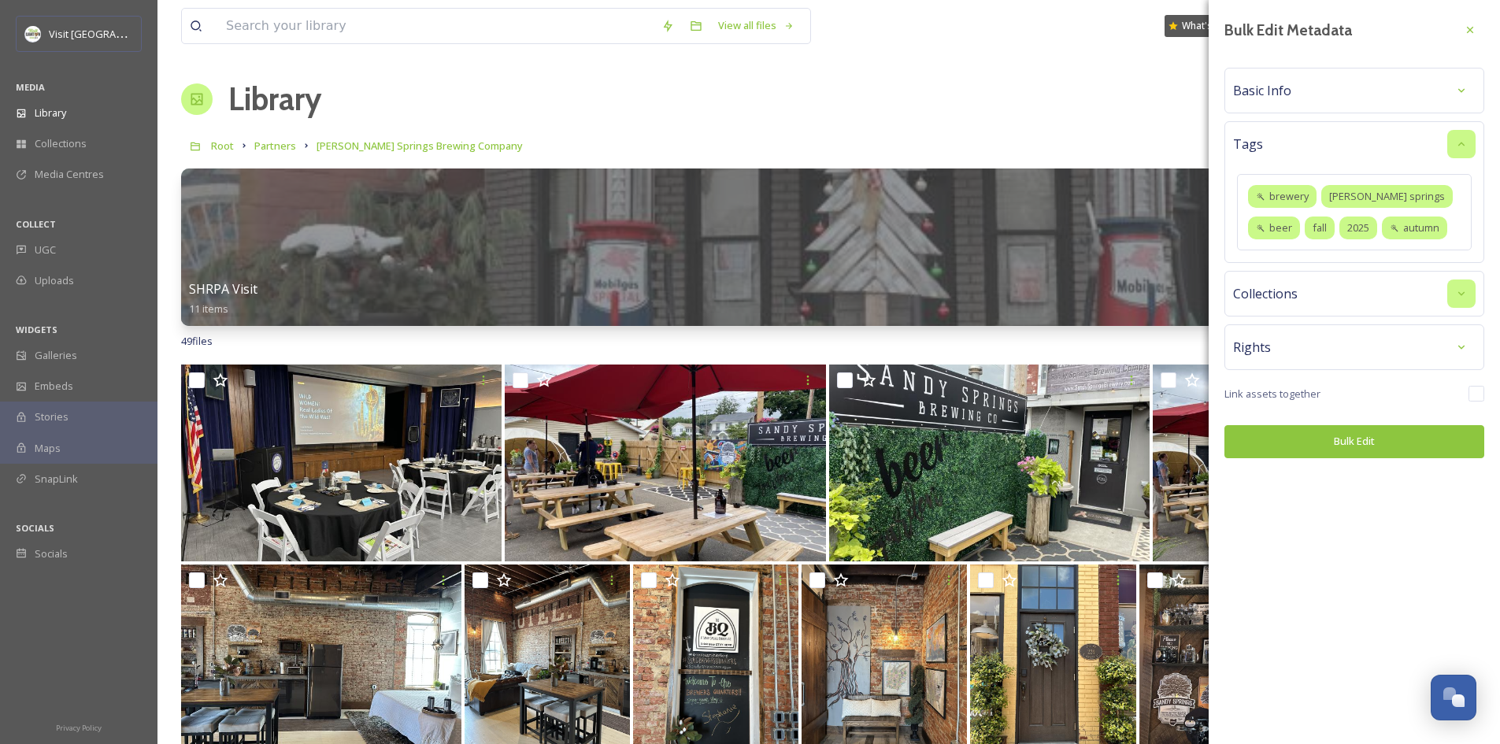
click at [1455, 143] on icon at bounding box center [1461, 144] width 13 height 13
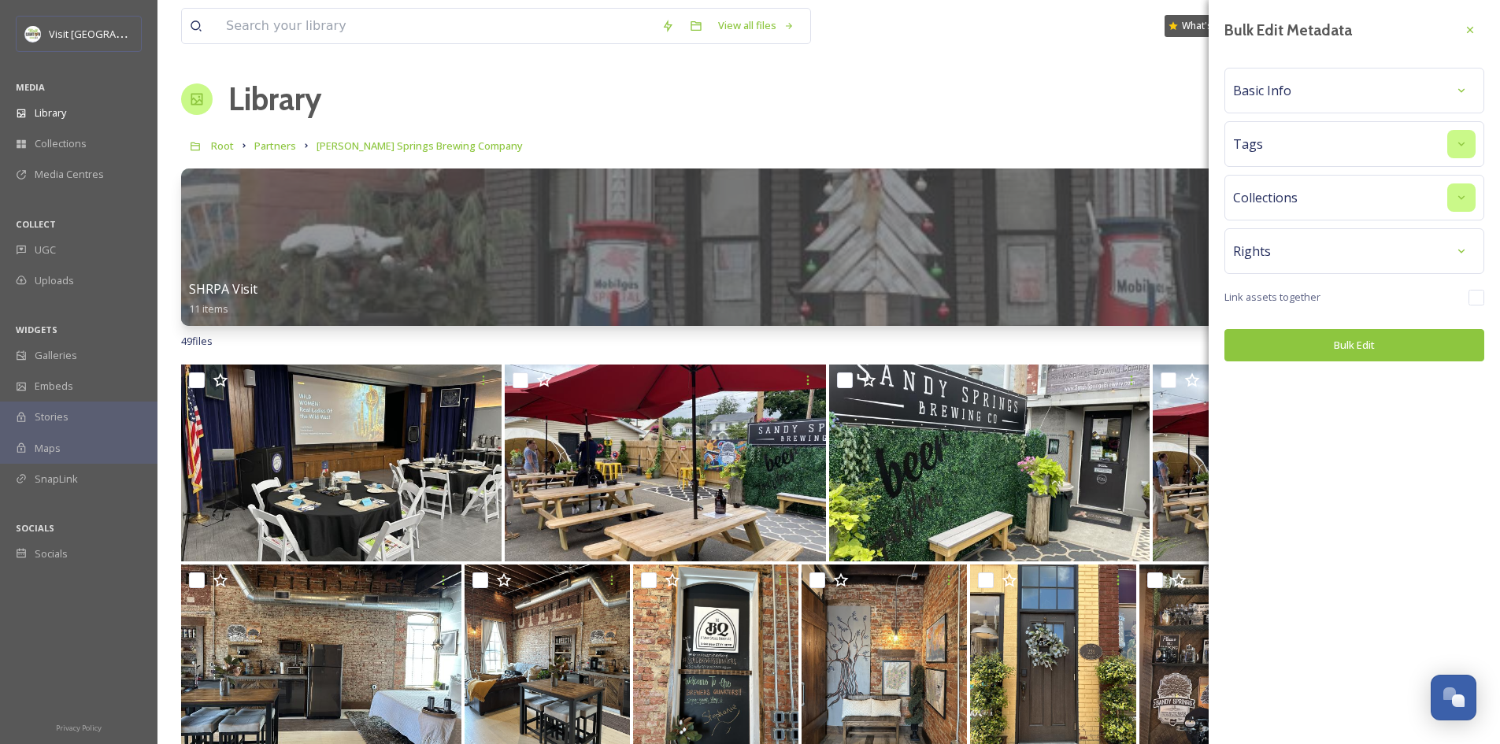
click at [1392, 342] on button "Bulk Edit" at bounding box center [1354, 345] width 260 height 32
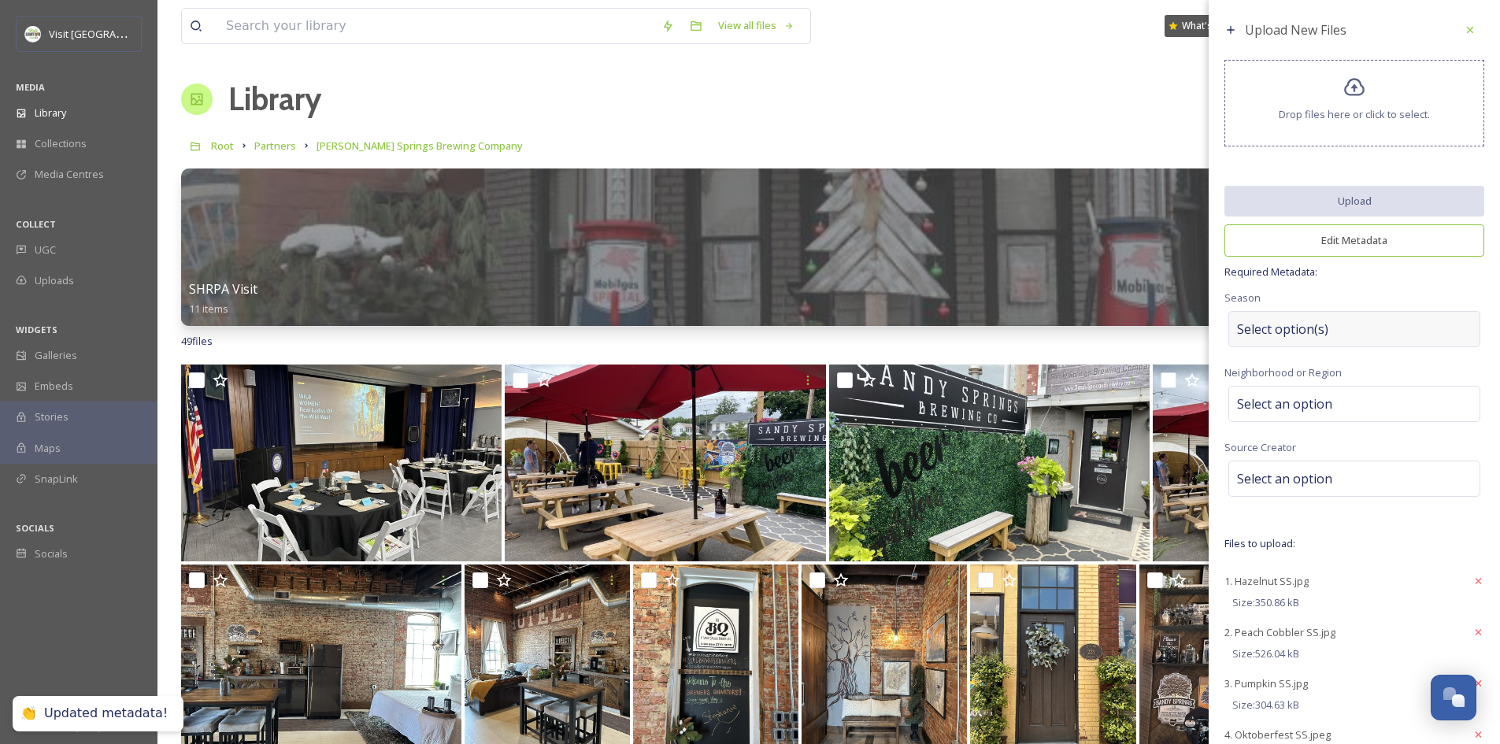
click at [1326, 333] on div "Select option(s)" at bounding box center [1354, 329] width 252 height 36
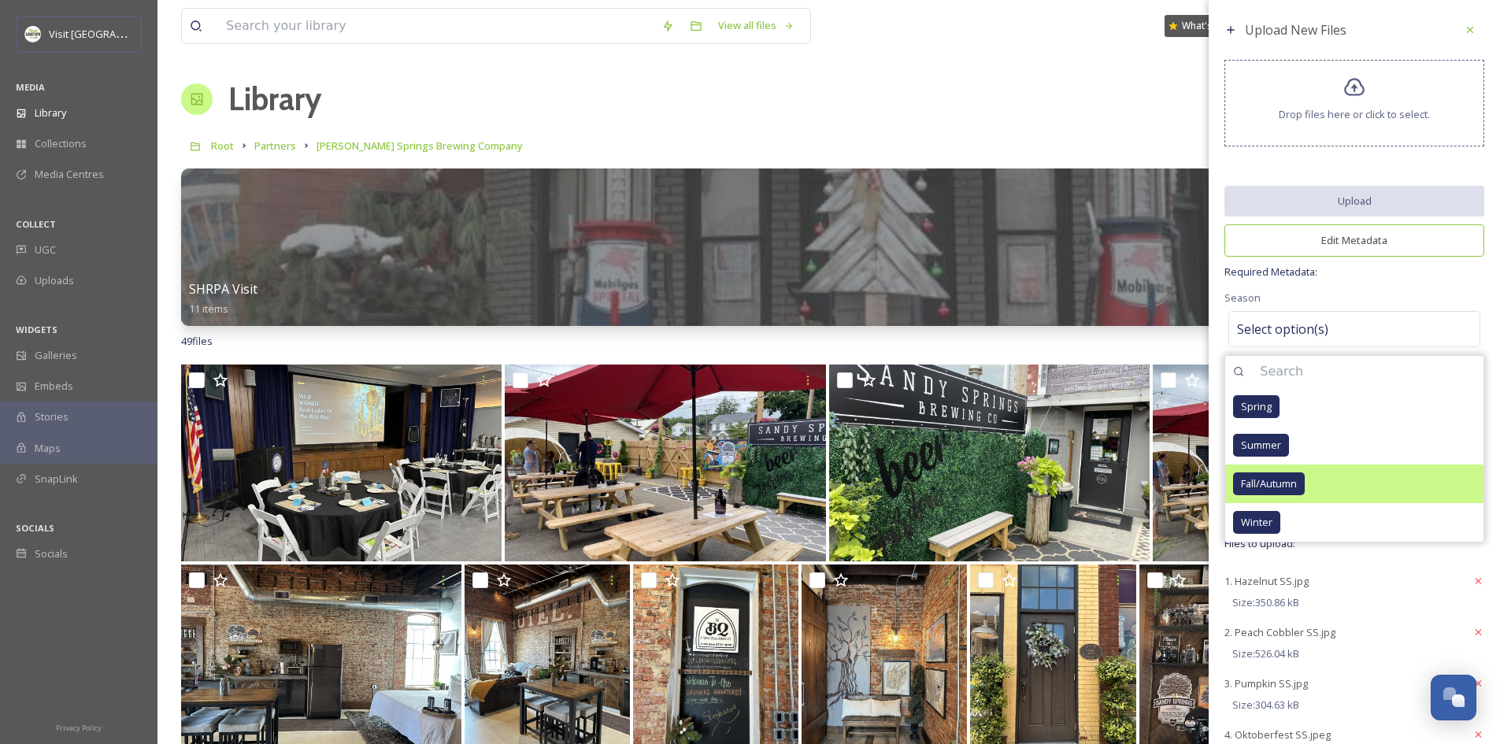
click at [1296, 474] on div "Fall/Autumn" at bounding box center [1269, 483] width 72 height 23
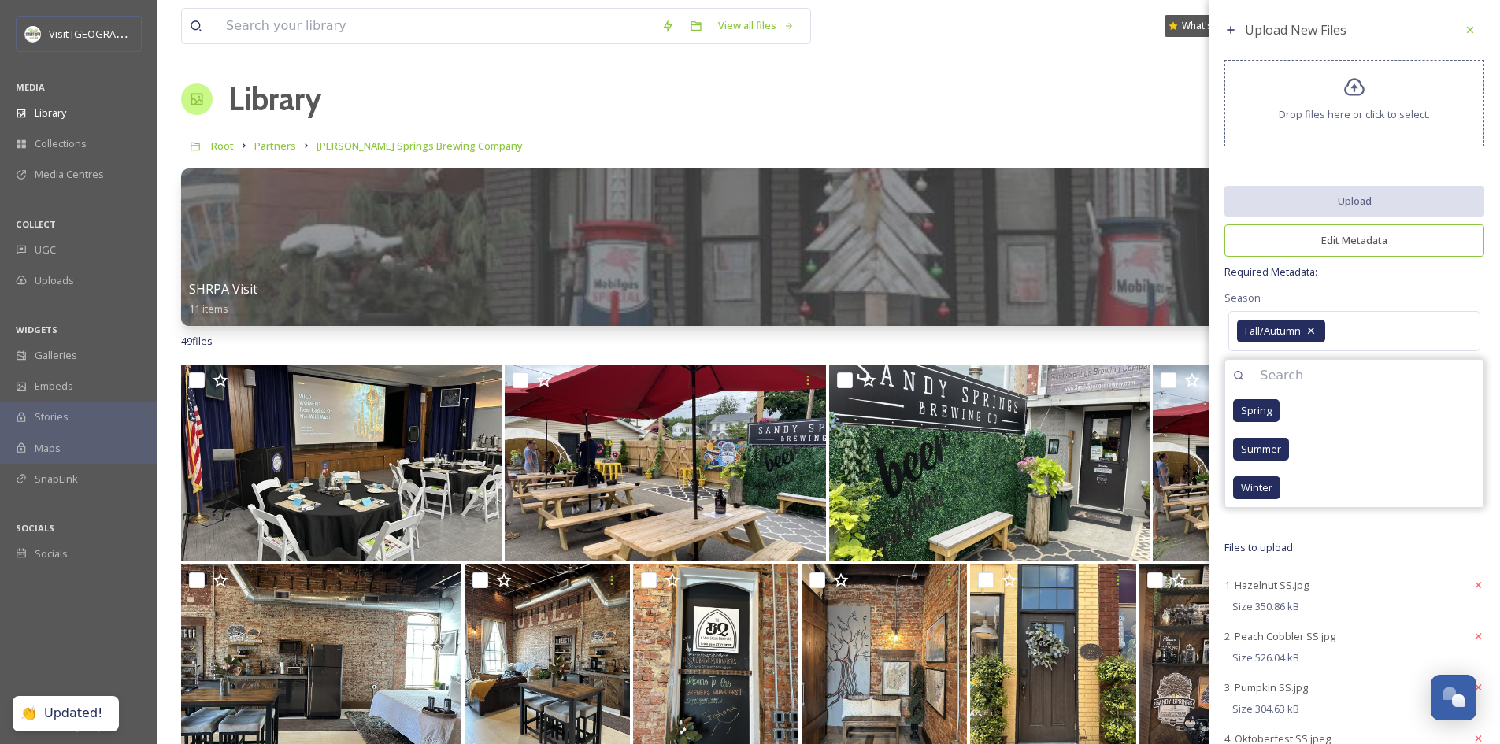
click at [1389, 284] on div "Upload New Files Drop files here or click to select. Upload Edit Metadata Requi…" at bounding box center [1353, 424] width 291 height 848
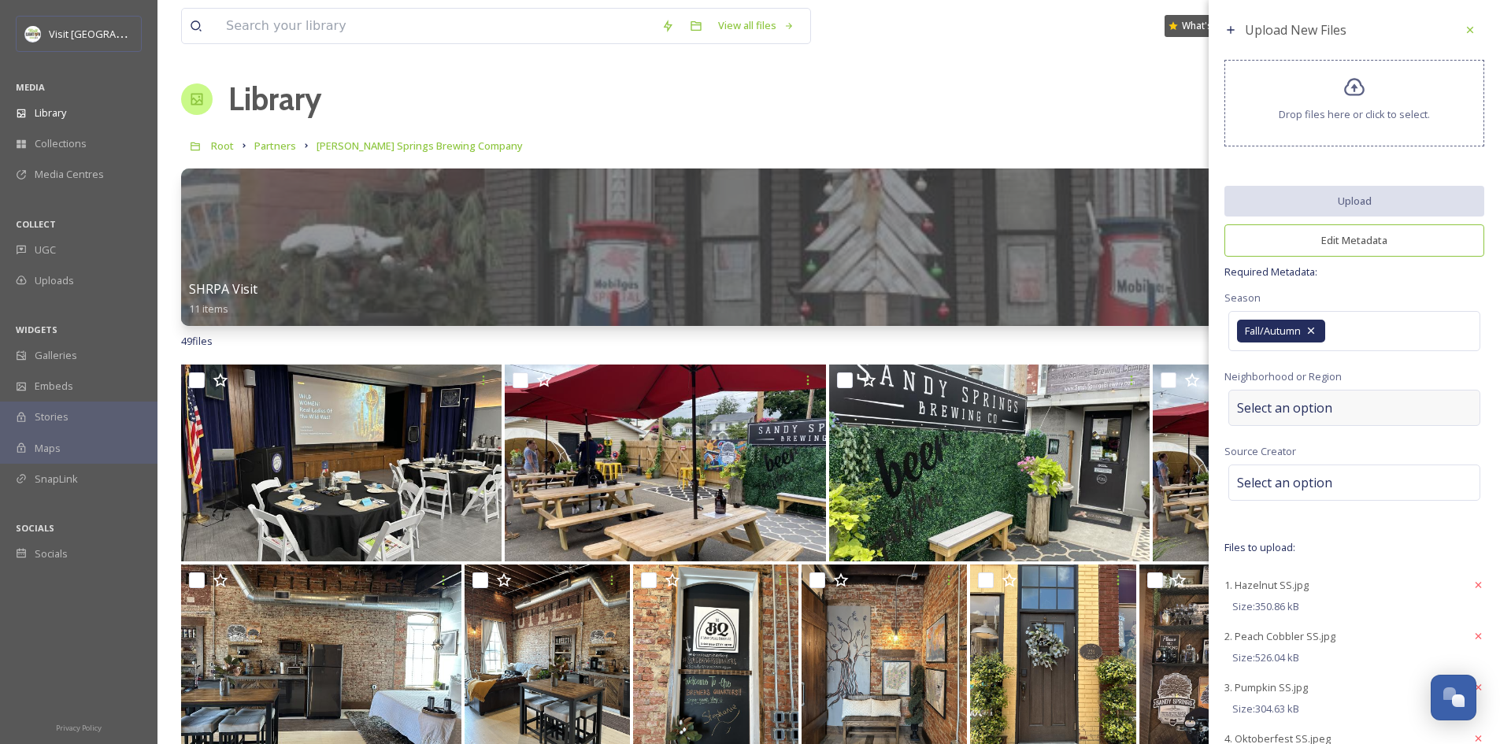
click at [1345, 409] on div "Select an option" at bounding box center [1354, 408] width 252 height 36
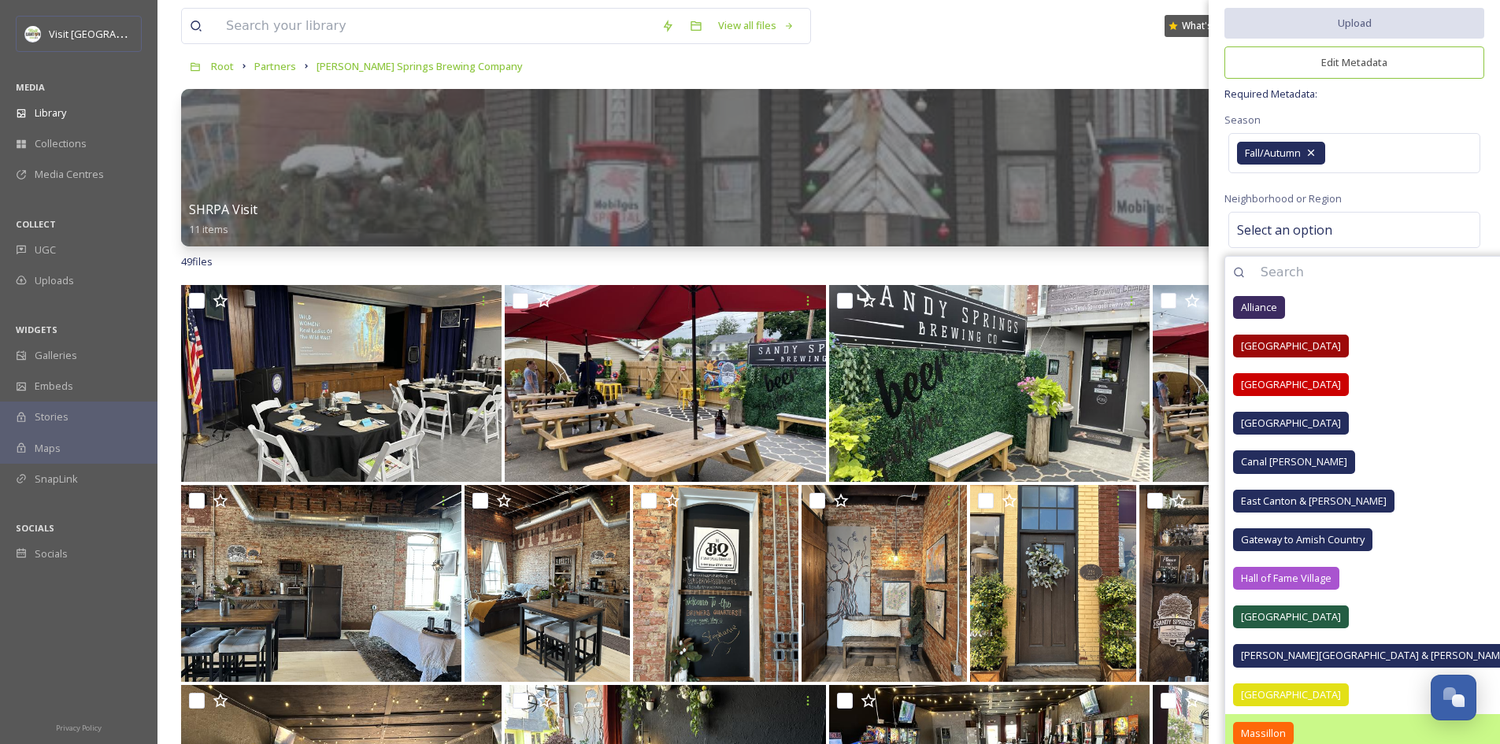
scroll to position [157, 0]
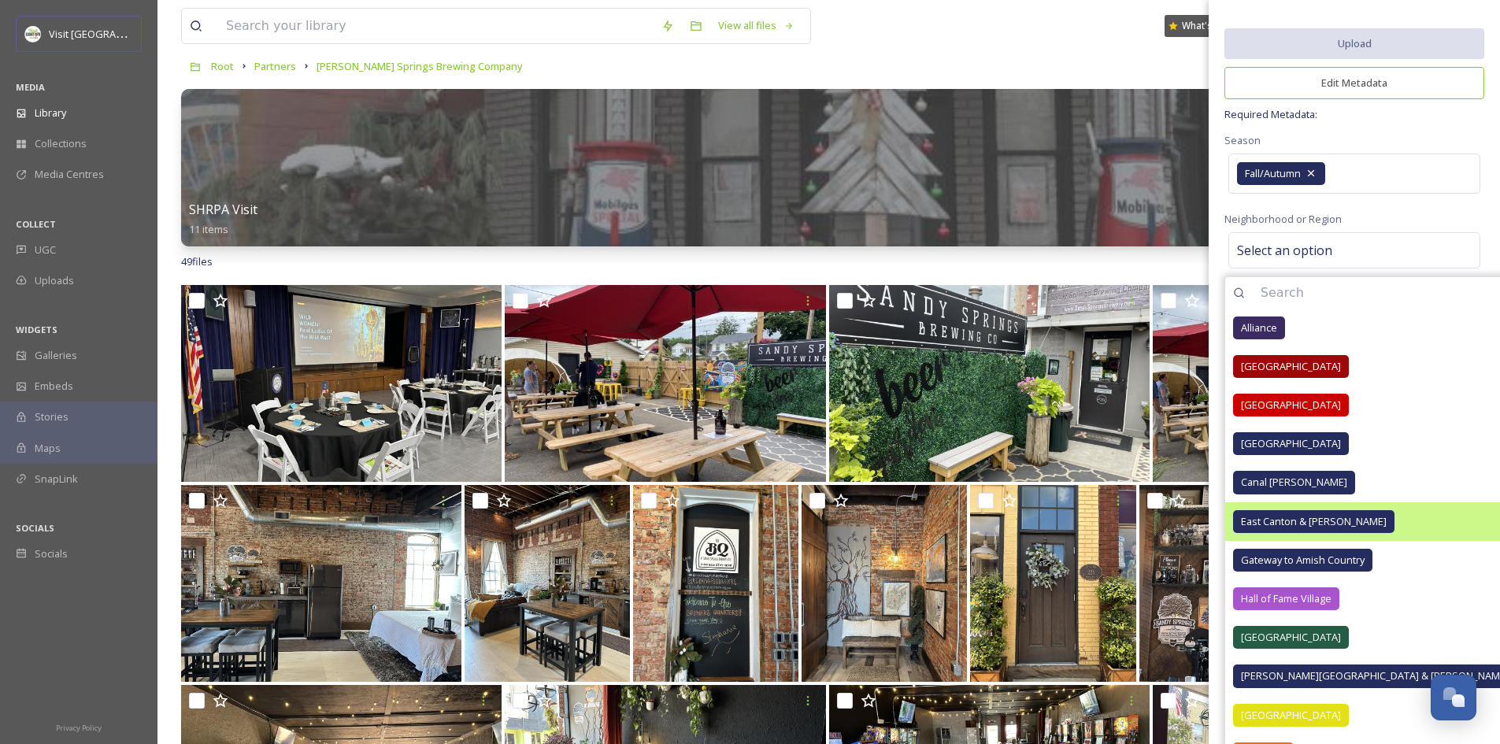
click at [1314, 520] on span "East Canton & [PERSON_NAME]" at bounding box center [1314, 521] width 146 height 15
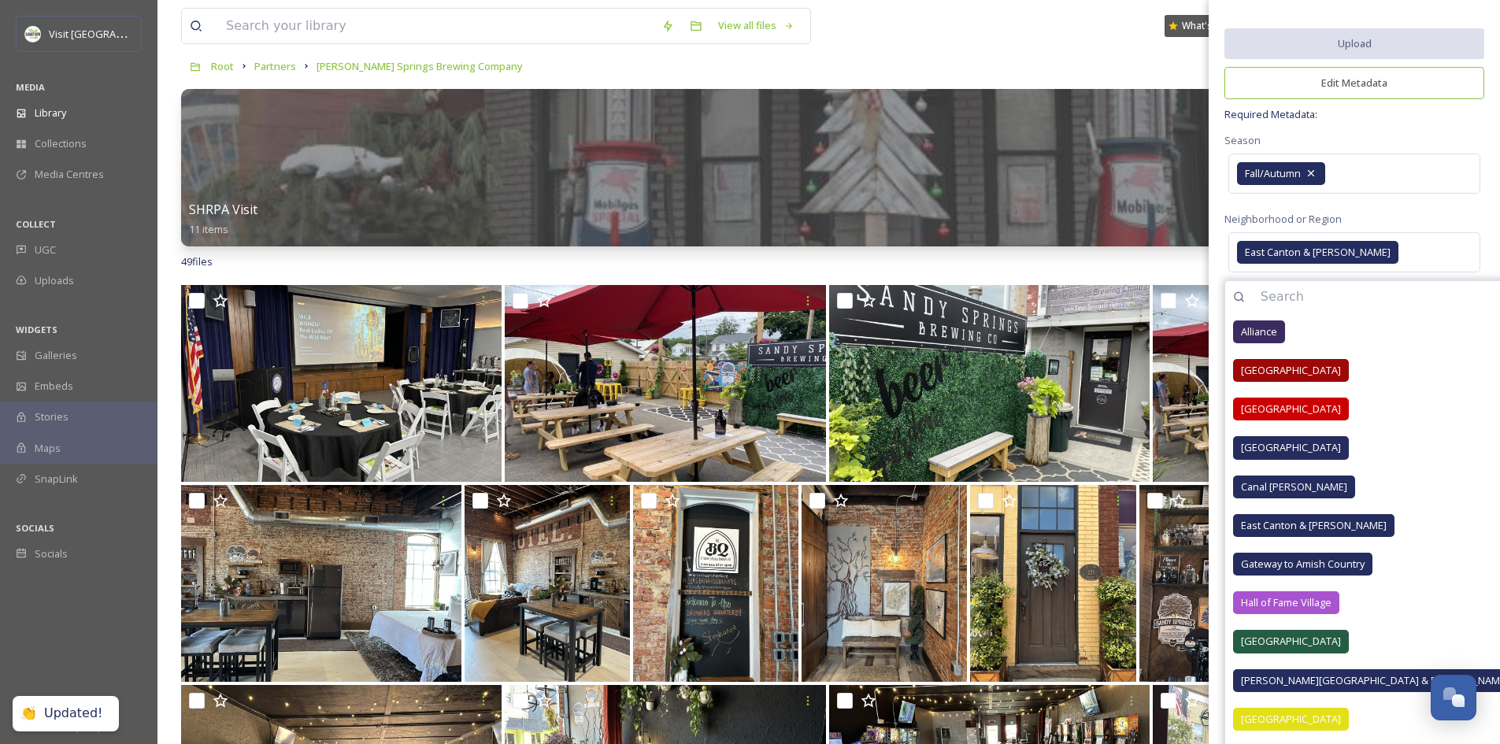
click at [1374, 214] on div "Upload New Files Drop files here or click to select. Upload Edit Metadata Requi…" at bounding box center [1353, 269] width 291 height 852
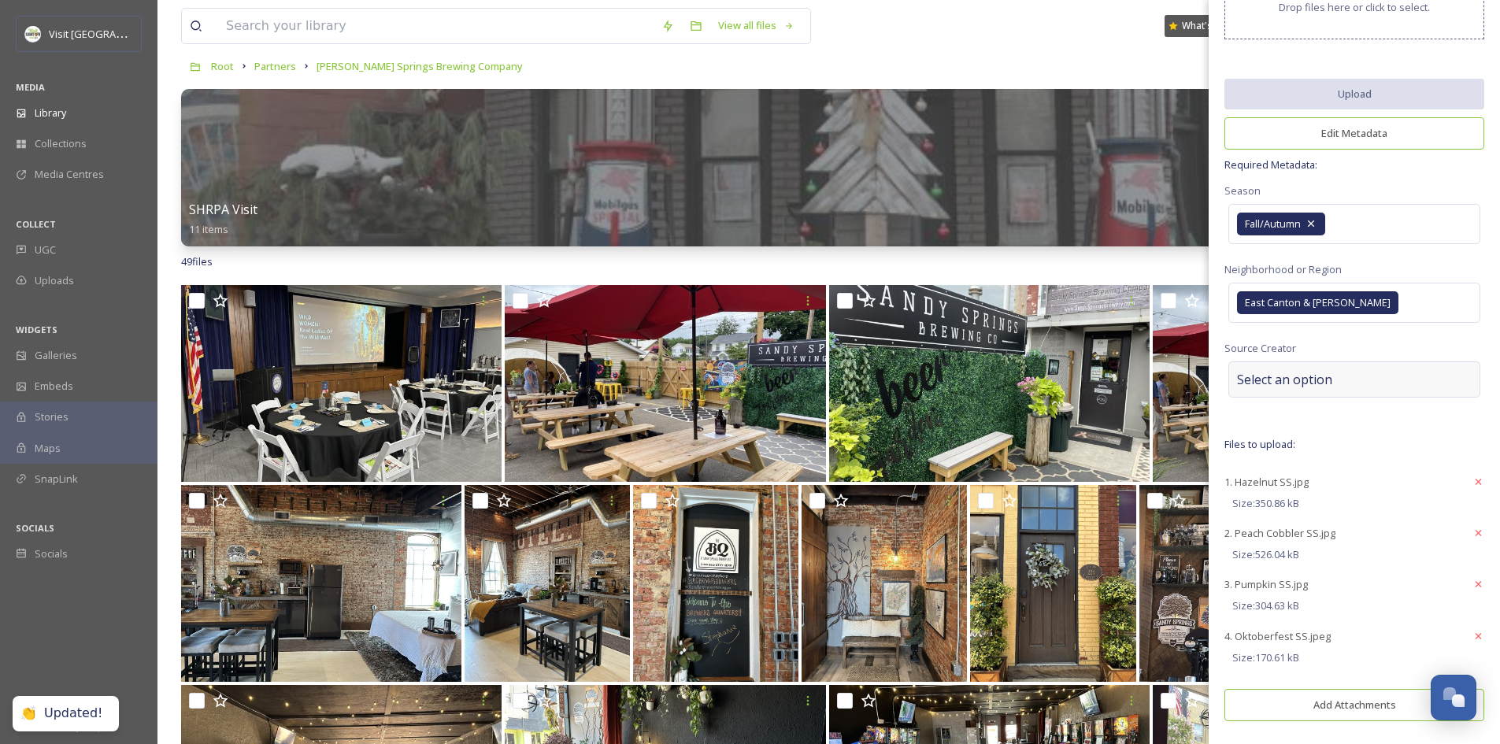
click at [1340, 384] on div "Select an option" at bounding box center [1354, 379] width 252 height 36
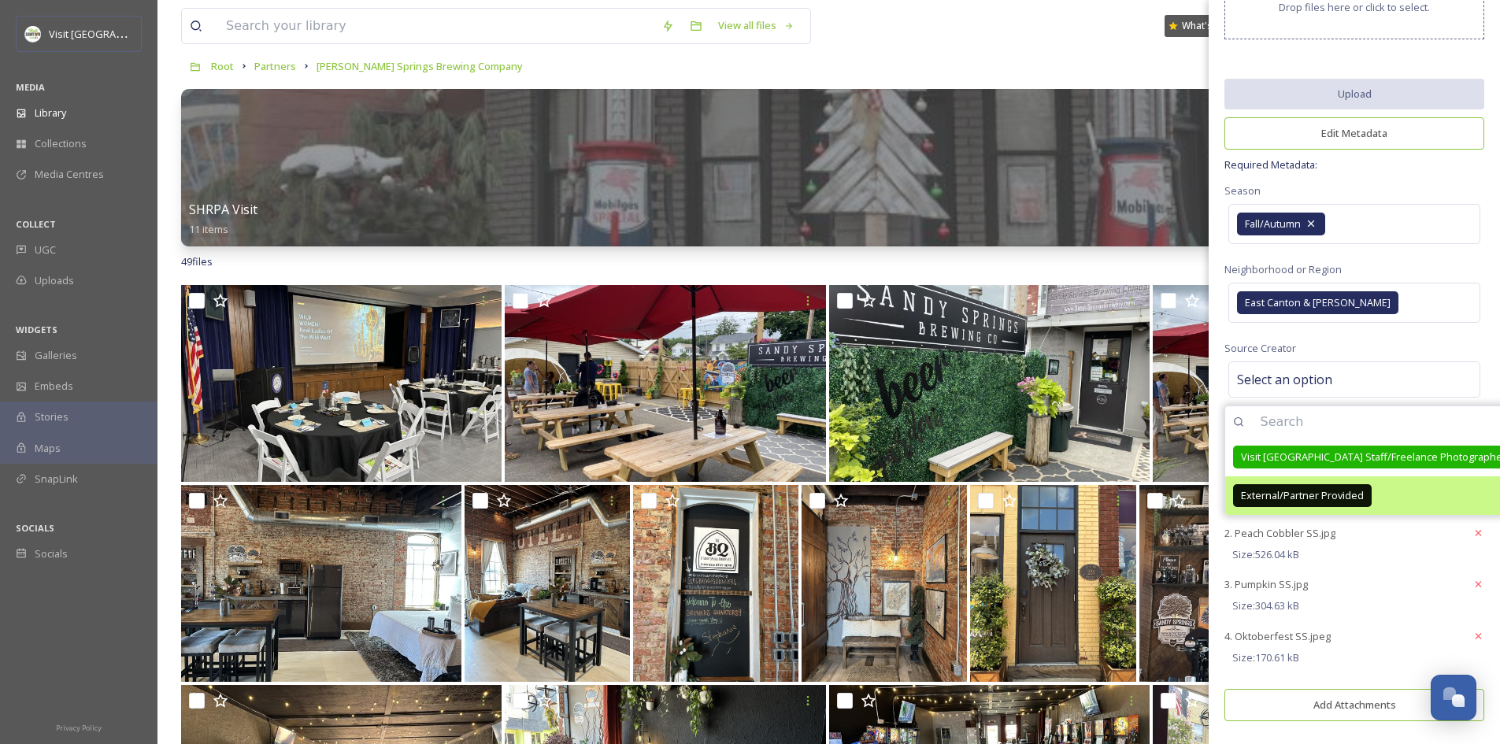
click at [1398, 494] on div "External/Partner Provided" at bounding box center [1375, 495] width 301 height 39
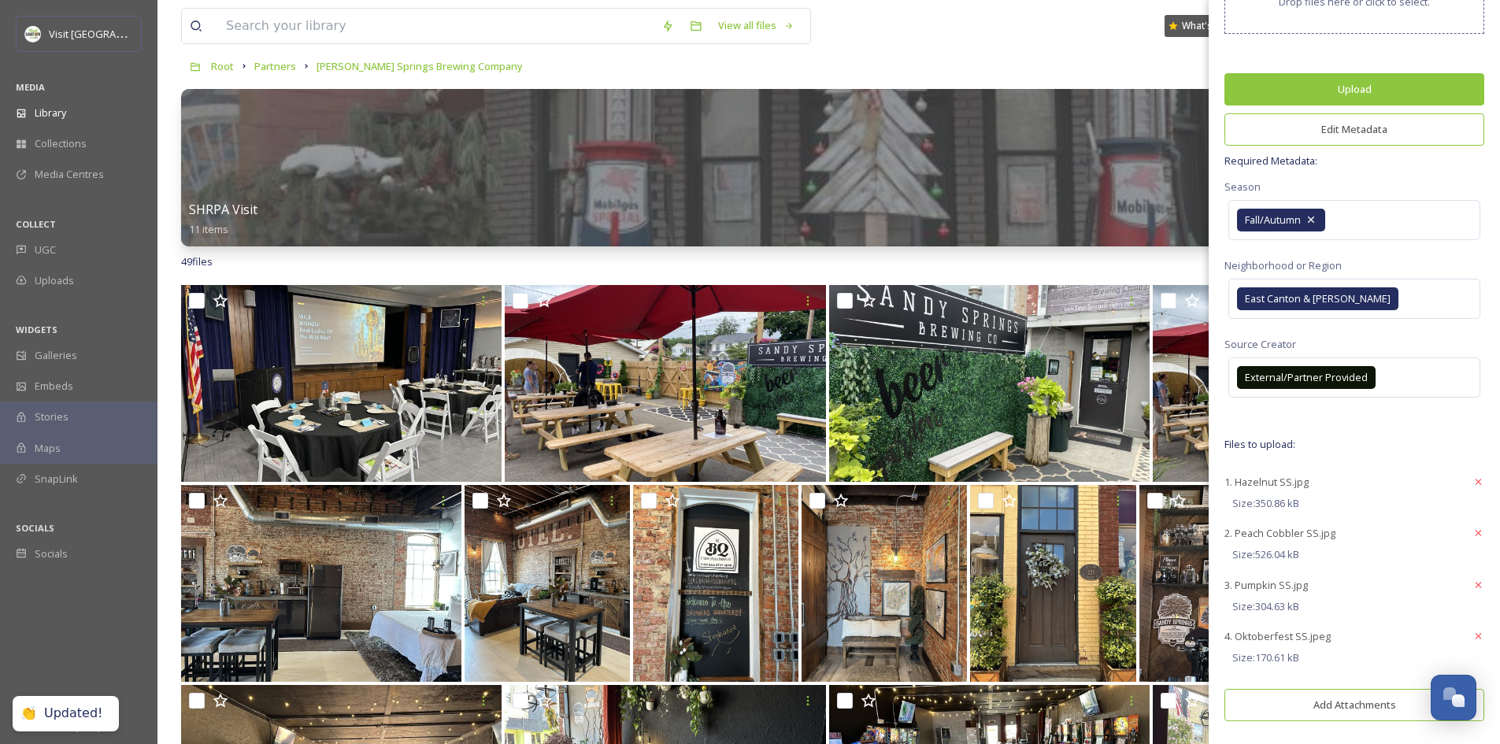
click at [1380, 335] on div "Source Creator External/Partner Provided" at bounding box center [1354, 368] width 260 height 67
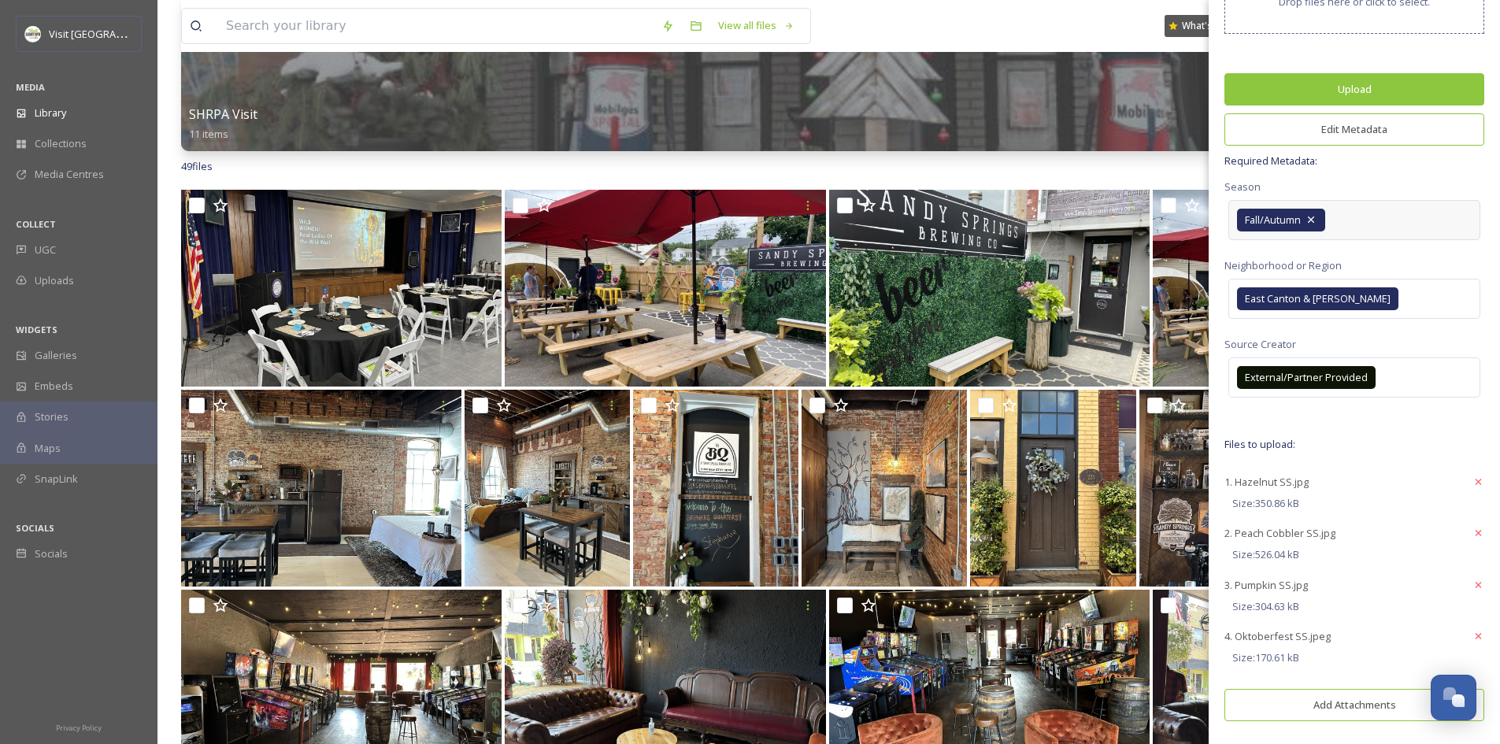
scroll to position [0, 0]
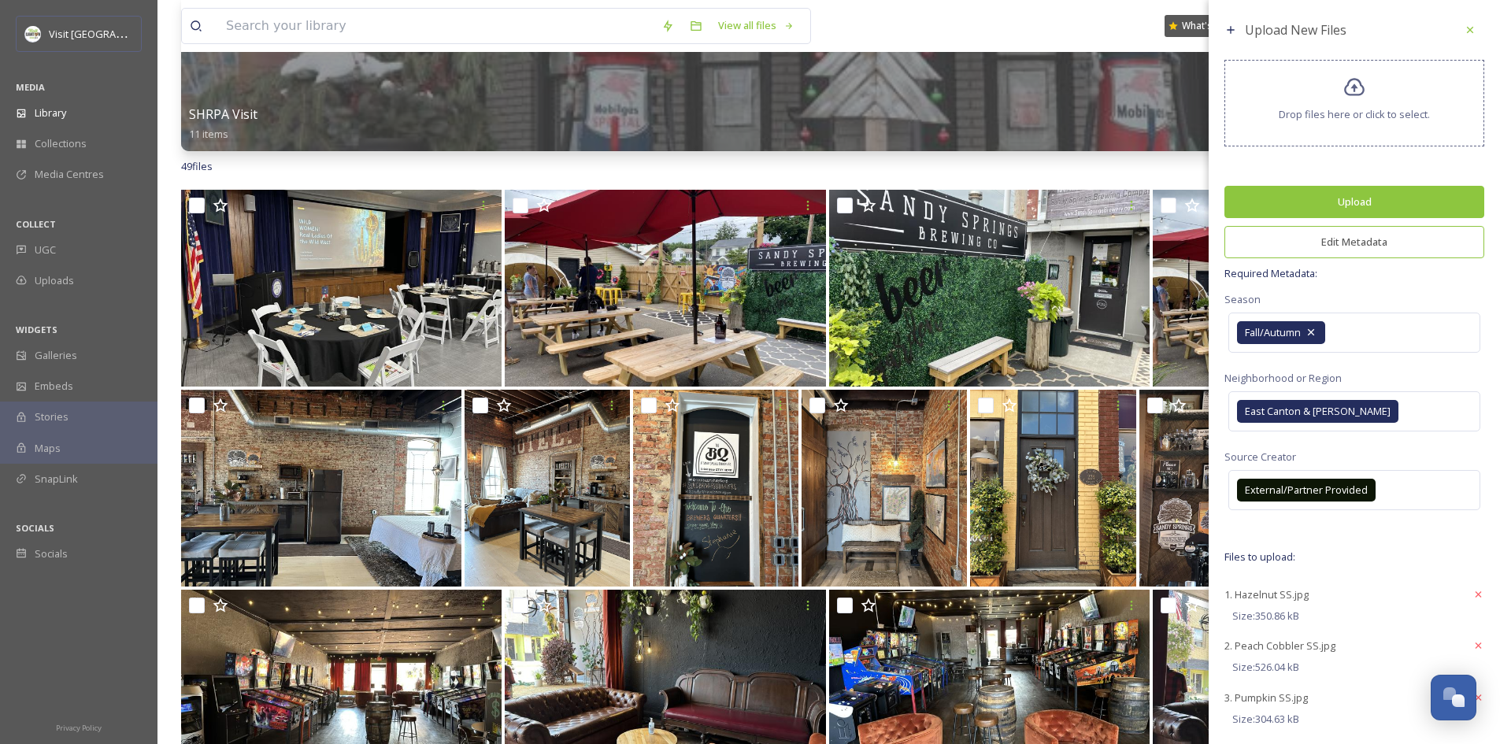
click at [1349, 197] on button "Upload" at bounding box center [1354, 202] width 260 height 32
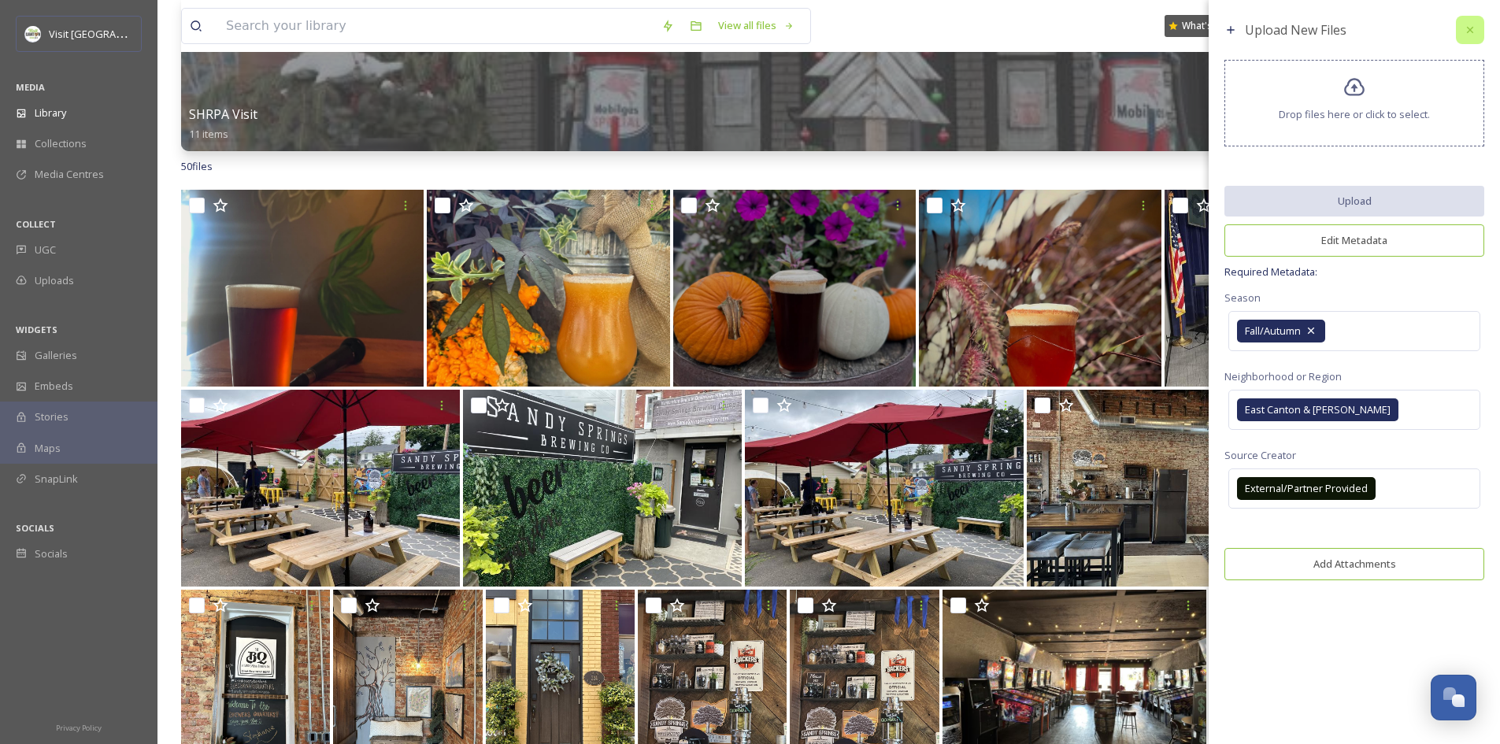
click at [1468, 34] on icon at bounding box center [1469, 30] width 13 height 13
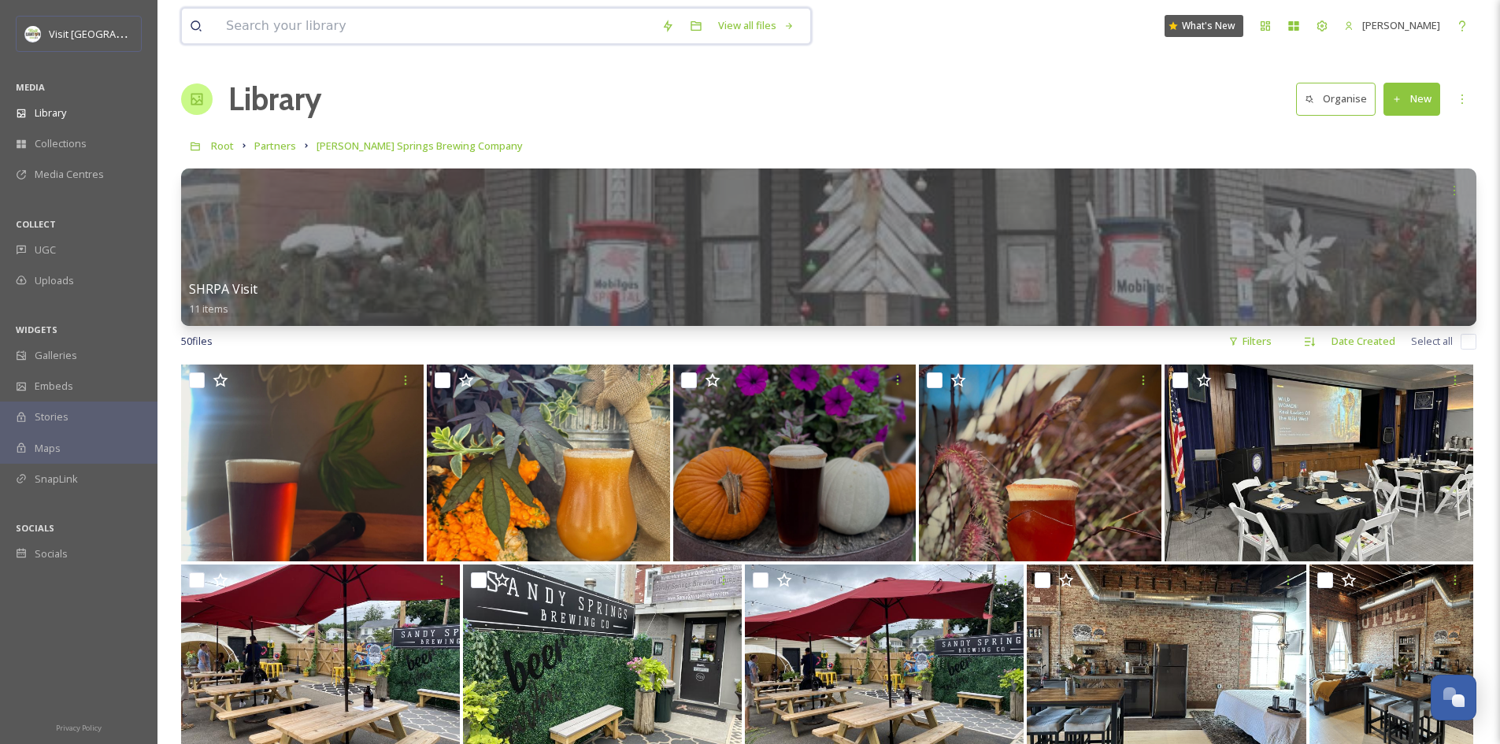
click at [457, 35] on input at bounding box center [435, 26] width 435 height 35
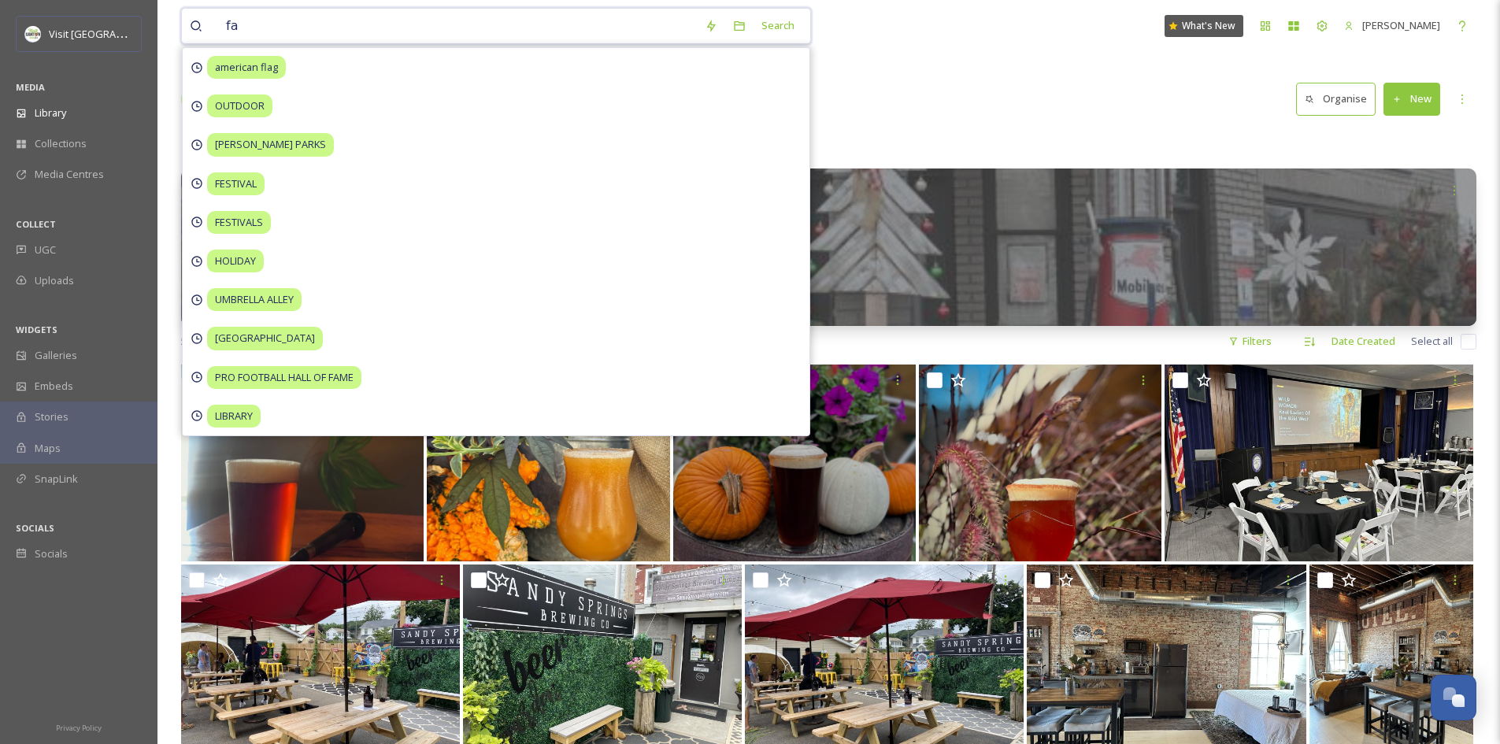
type input "f"
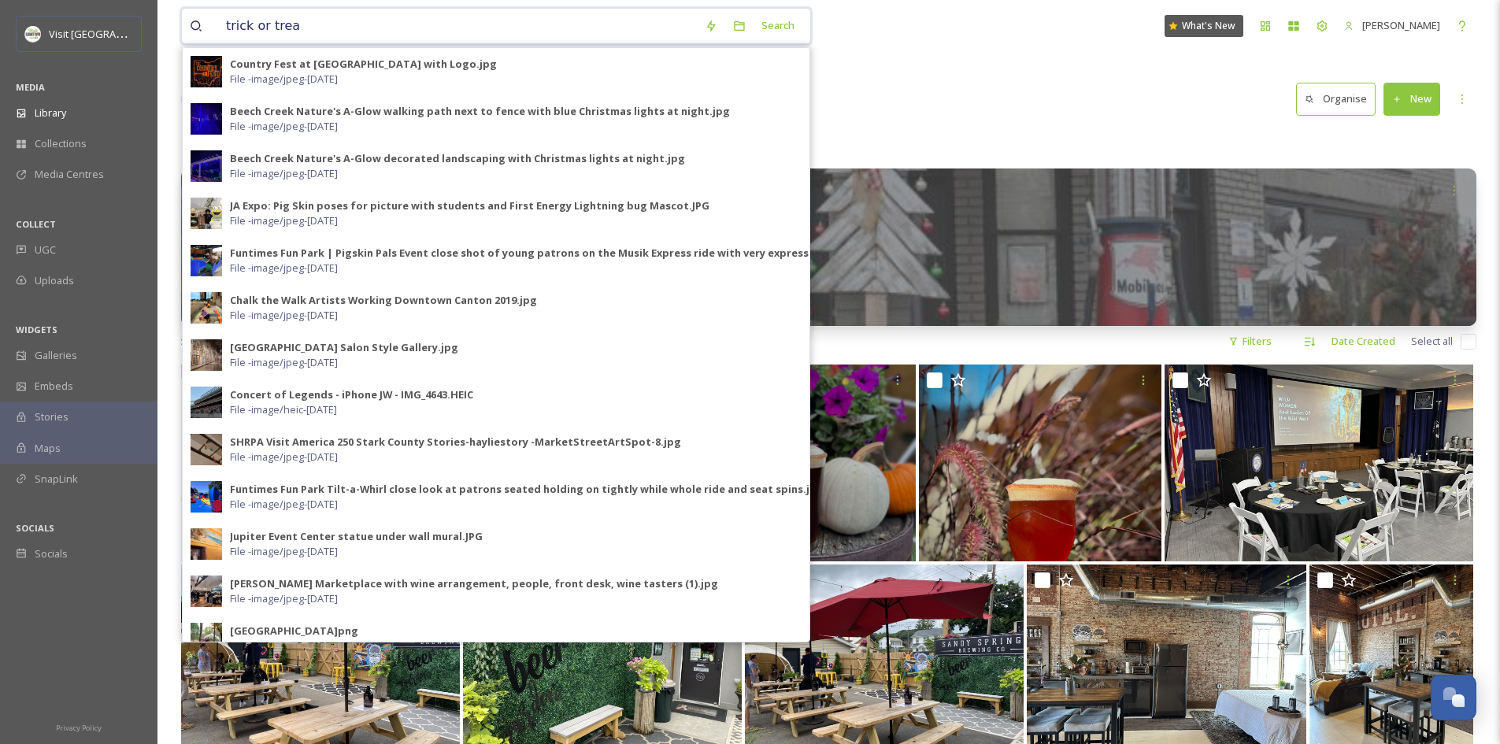
type input "trick or treat"
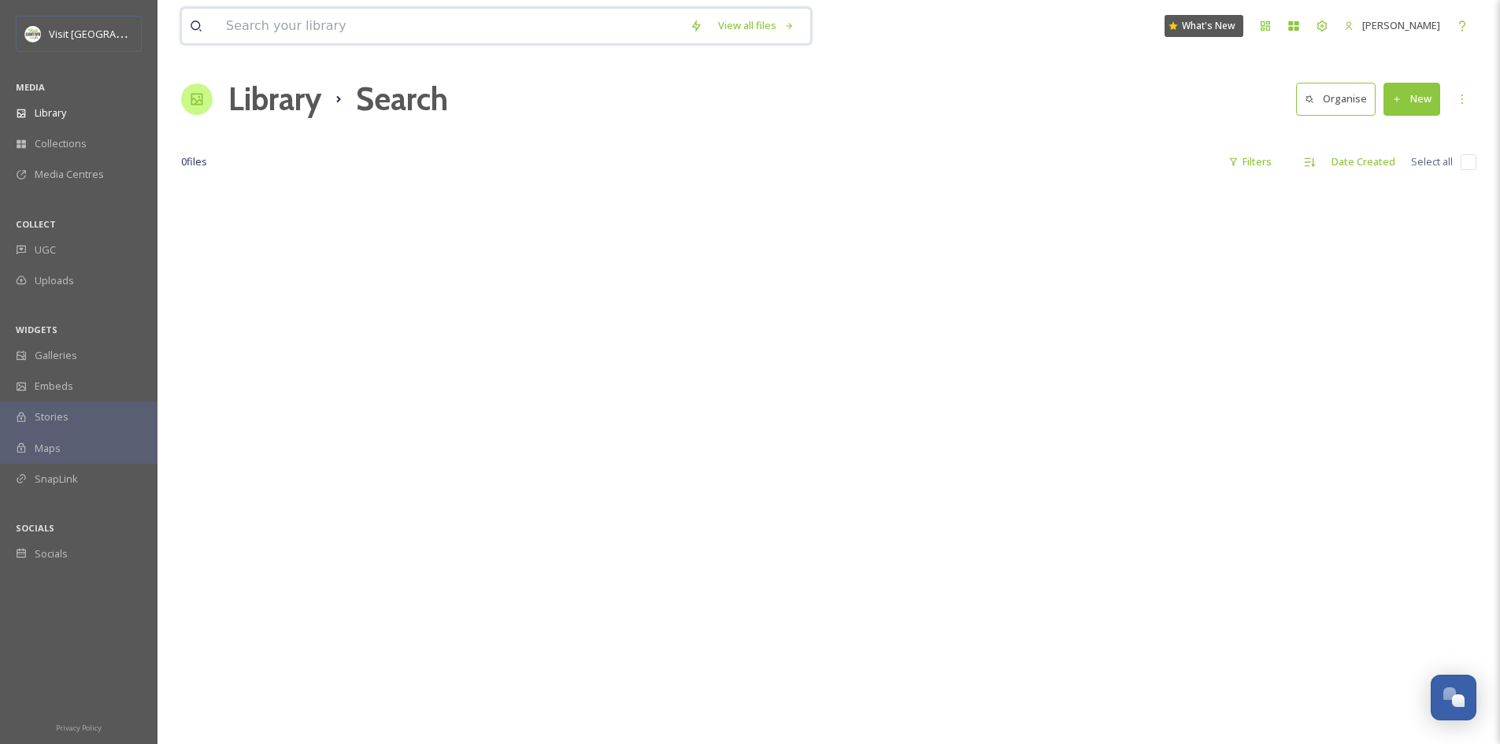
click at [402, 33] on input at bounding box center [450, 26] width 464 height 35
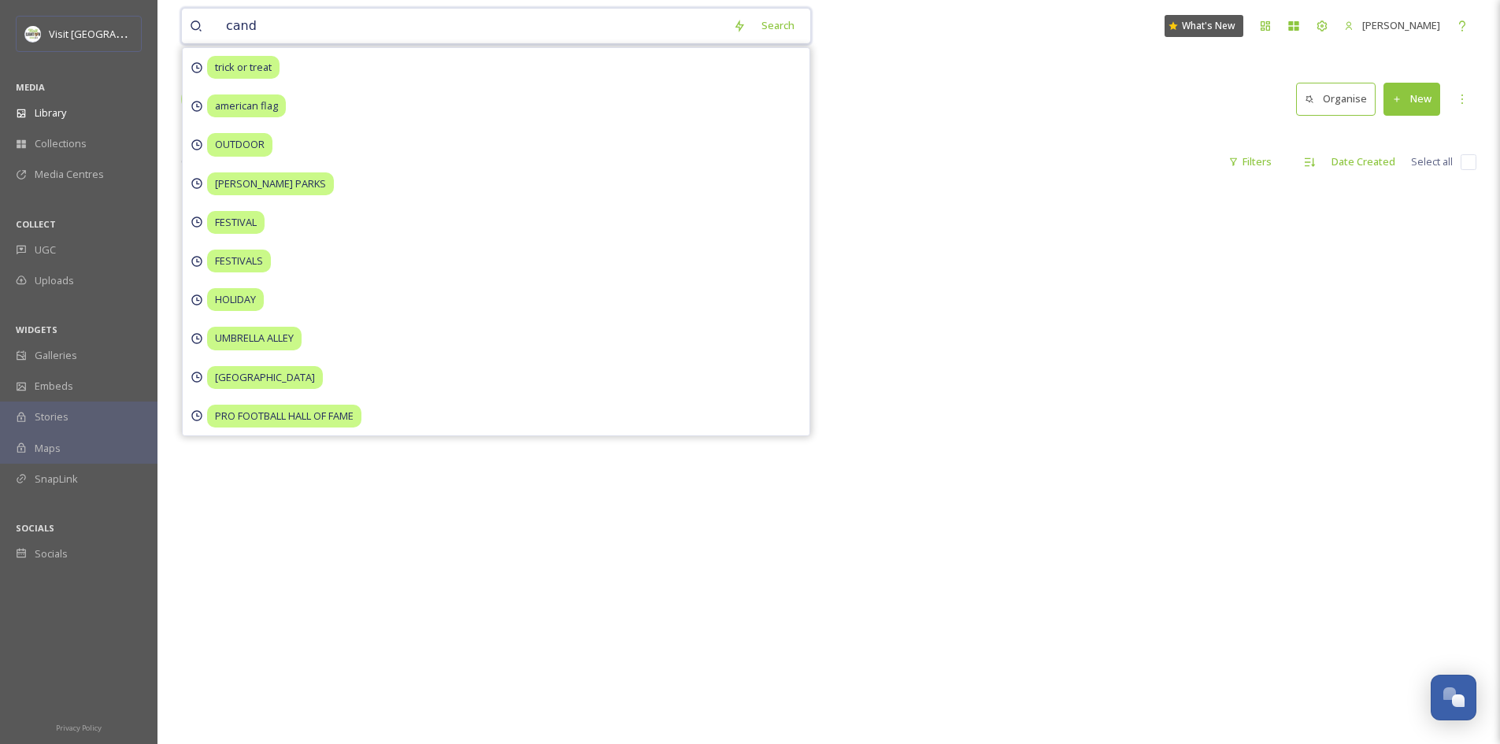
type input "candy"
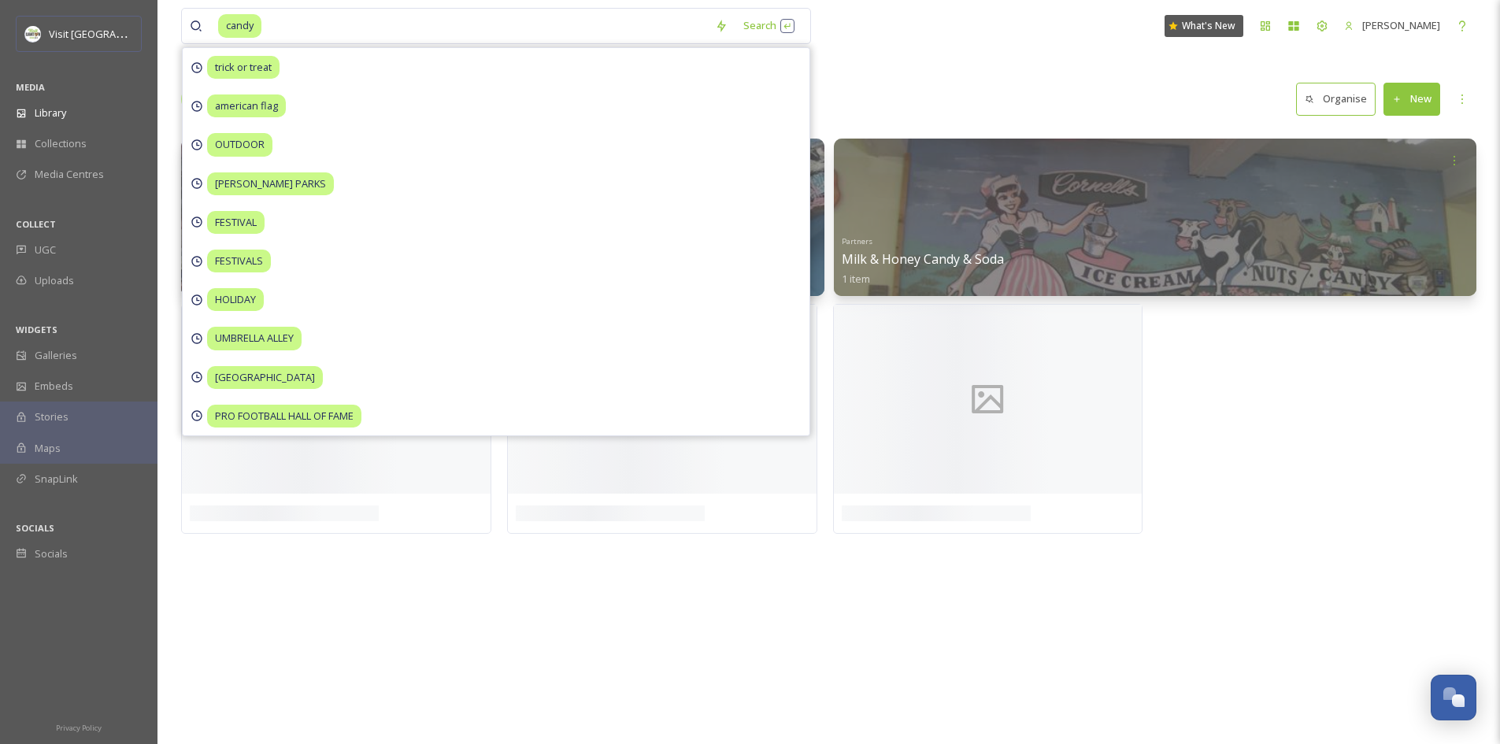
click at [905, 71] on div "candy Search trick or treat american flag OUTDOOR [PERSON_NAME] PARKS FESTIVAL …" at bounding box center [828, 372] width 1342 height 744
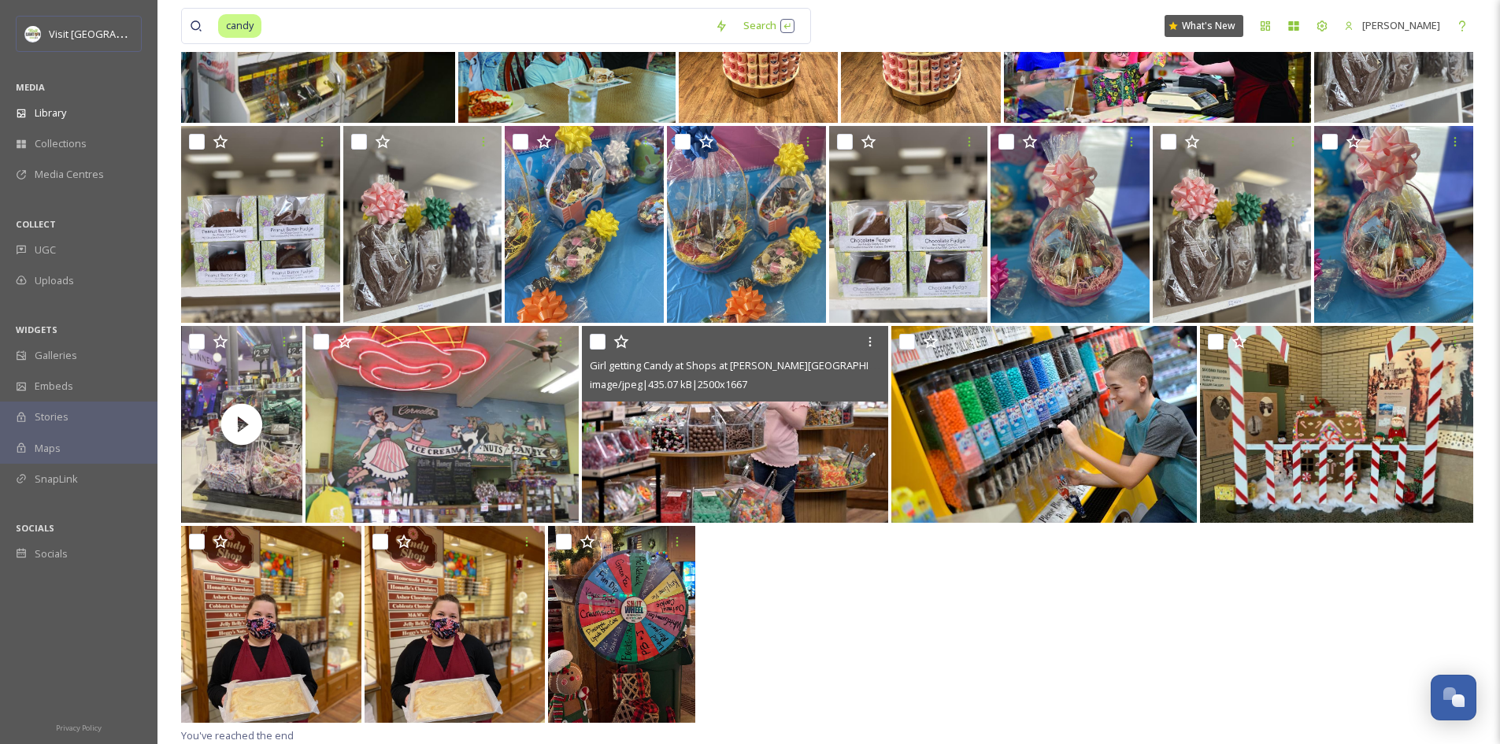
scroll to position [3616, 0]
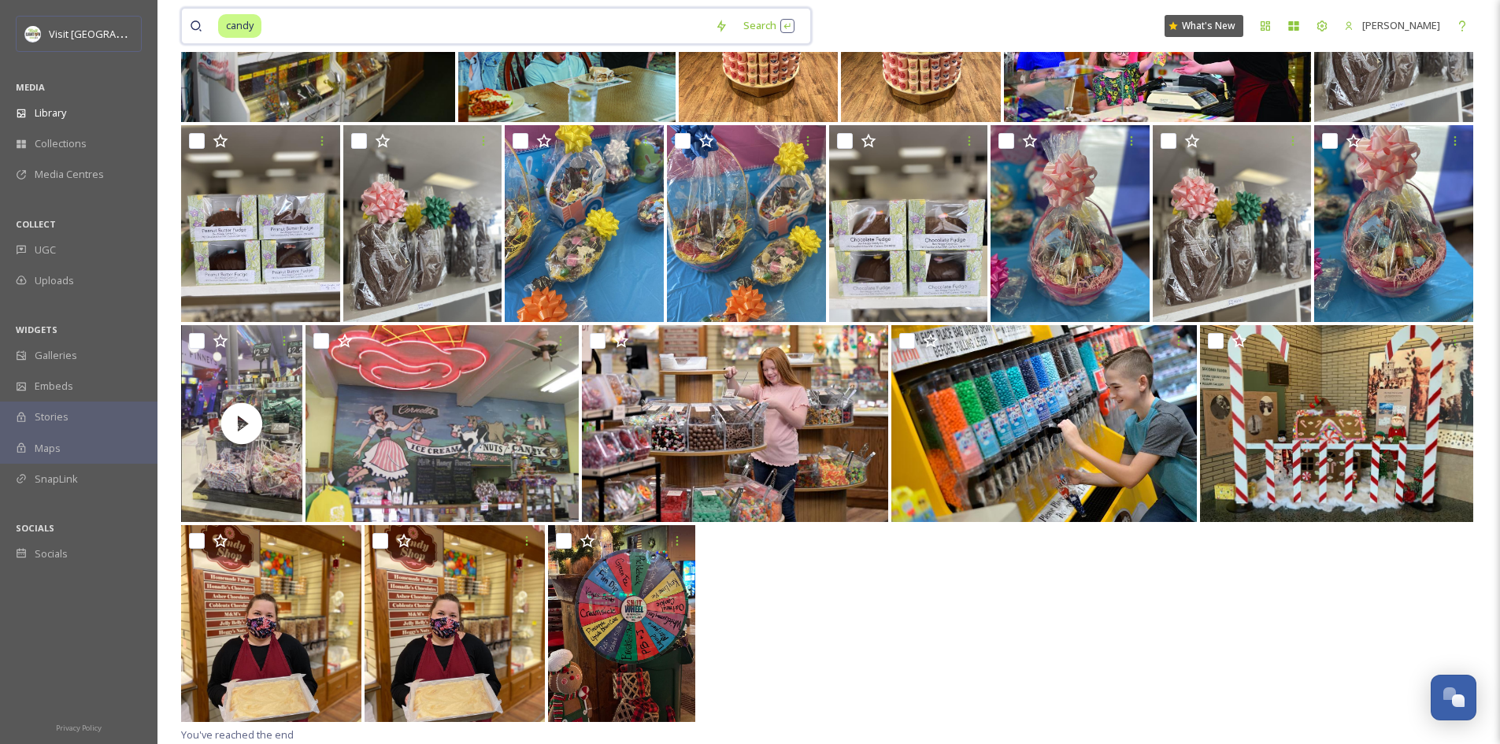
click at [579, 30] on input at bounding box center [485, 26] width 444 height 35
type input "c"
type input "costume"
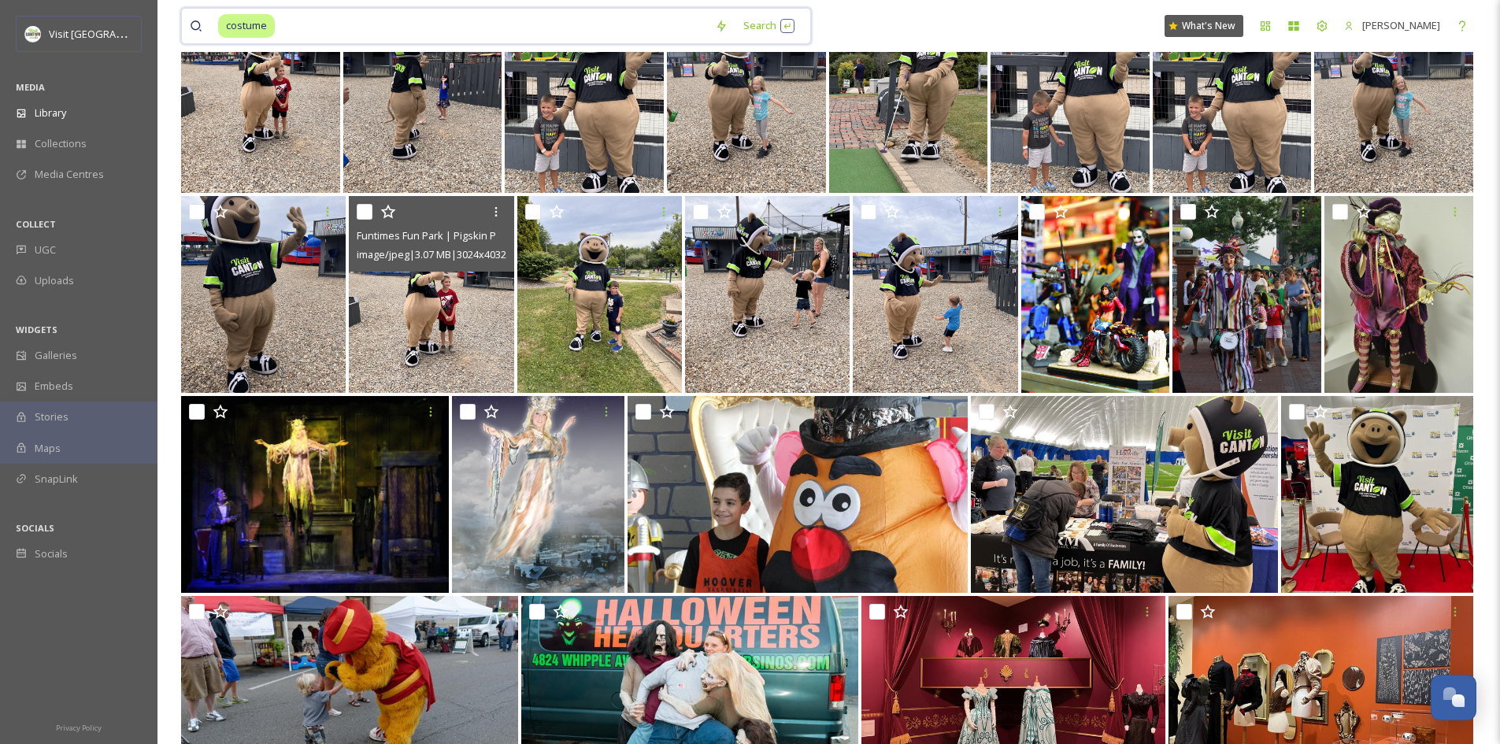
scroll to position [5586, 0]
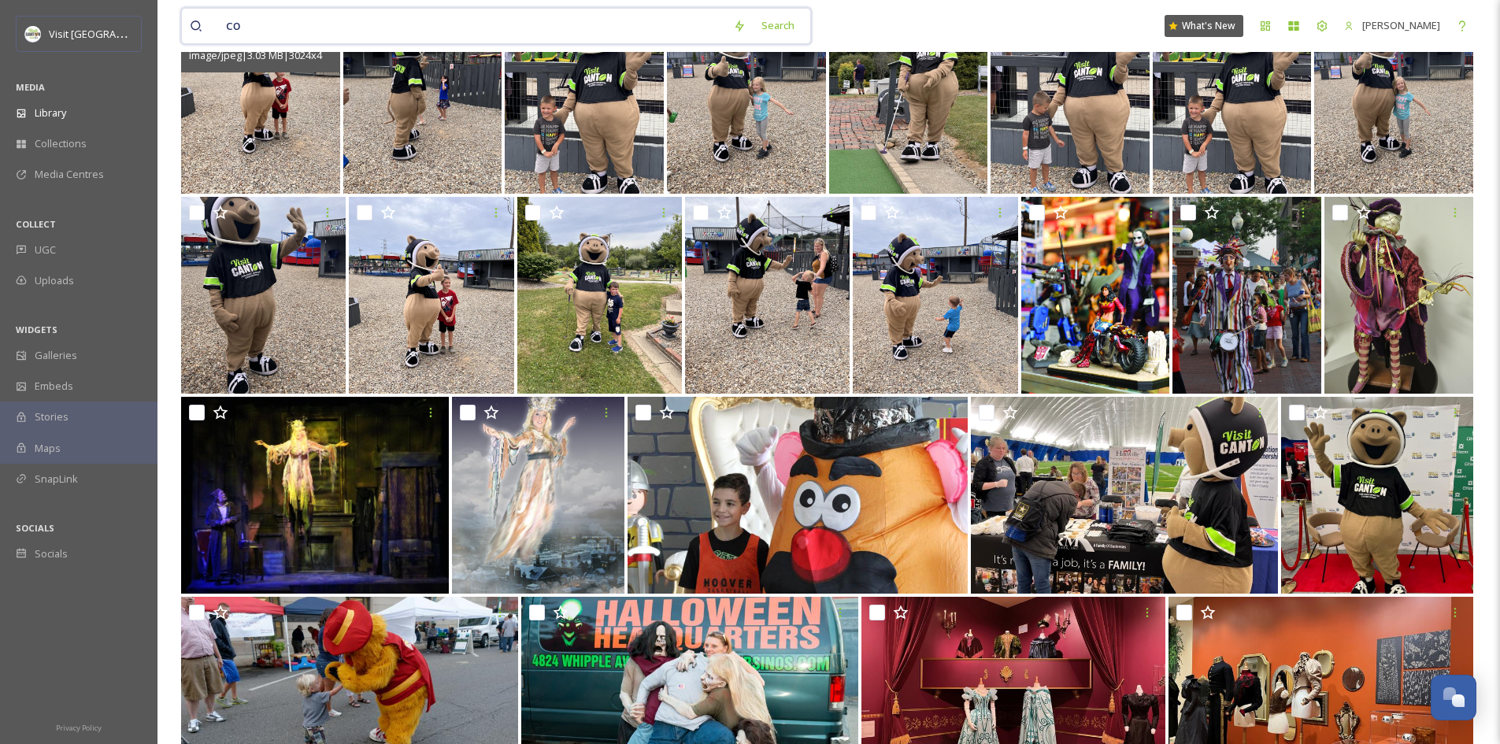
type input "c"
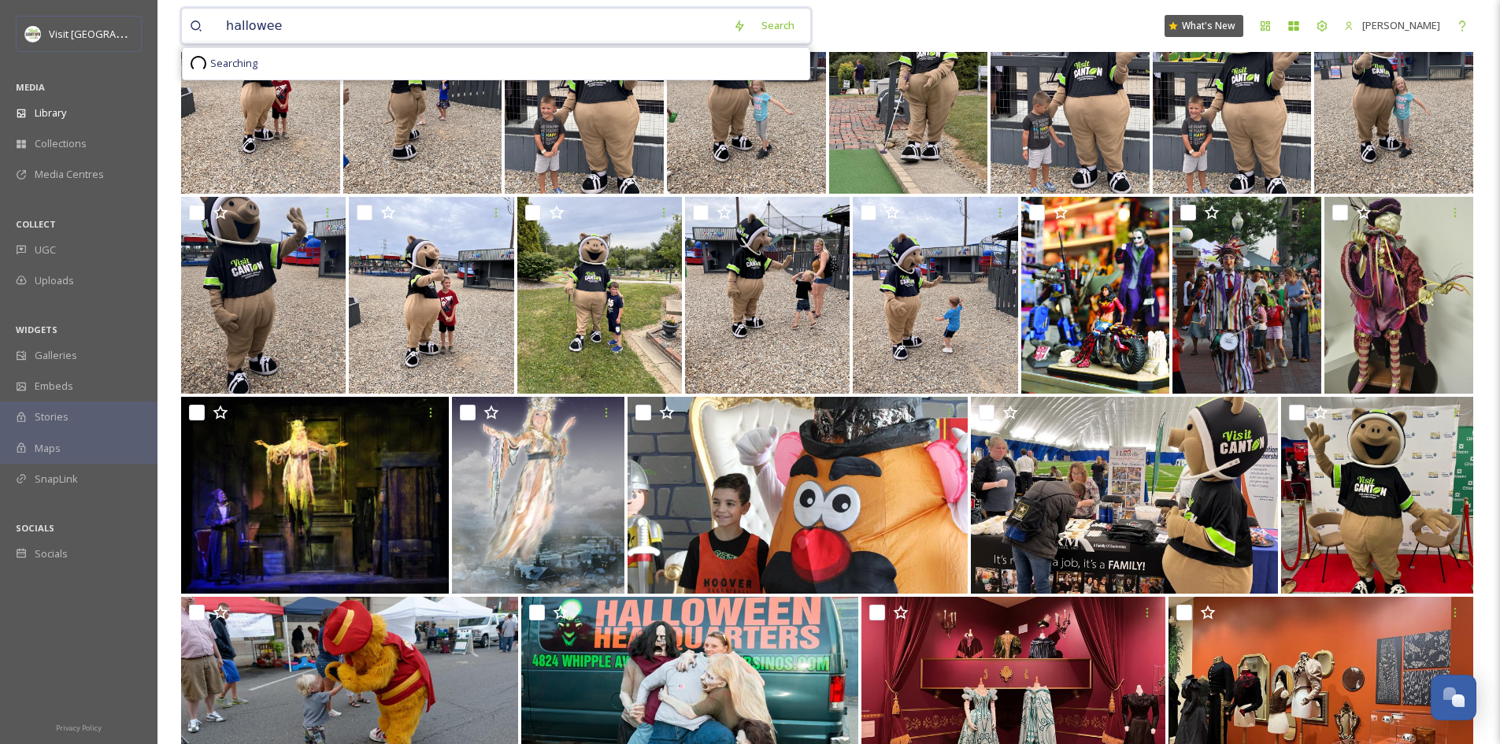
type input "[DATE]"
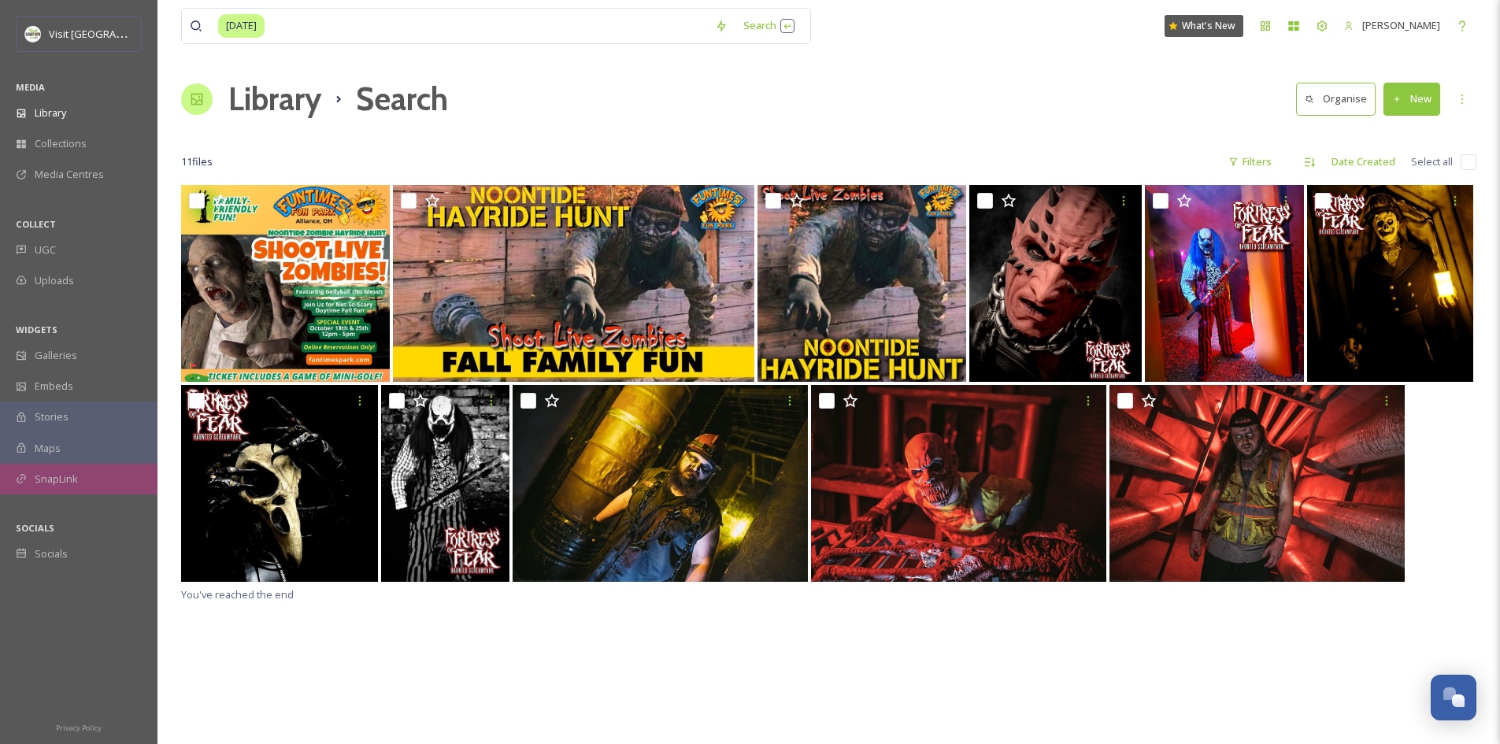
click at [41, 479] on span "SnapLink" at bounding box center [56, 479] width 43 height 15
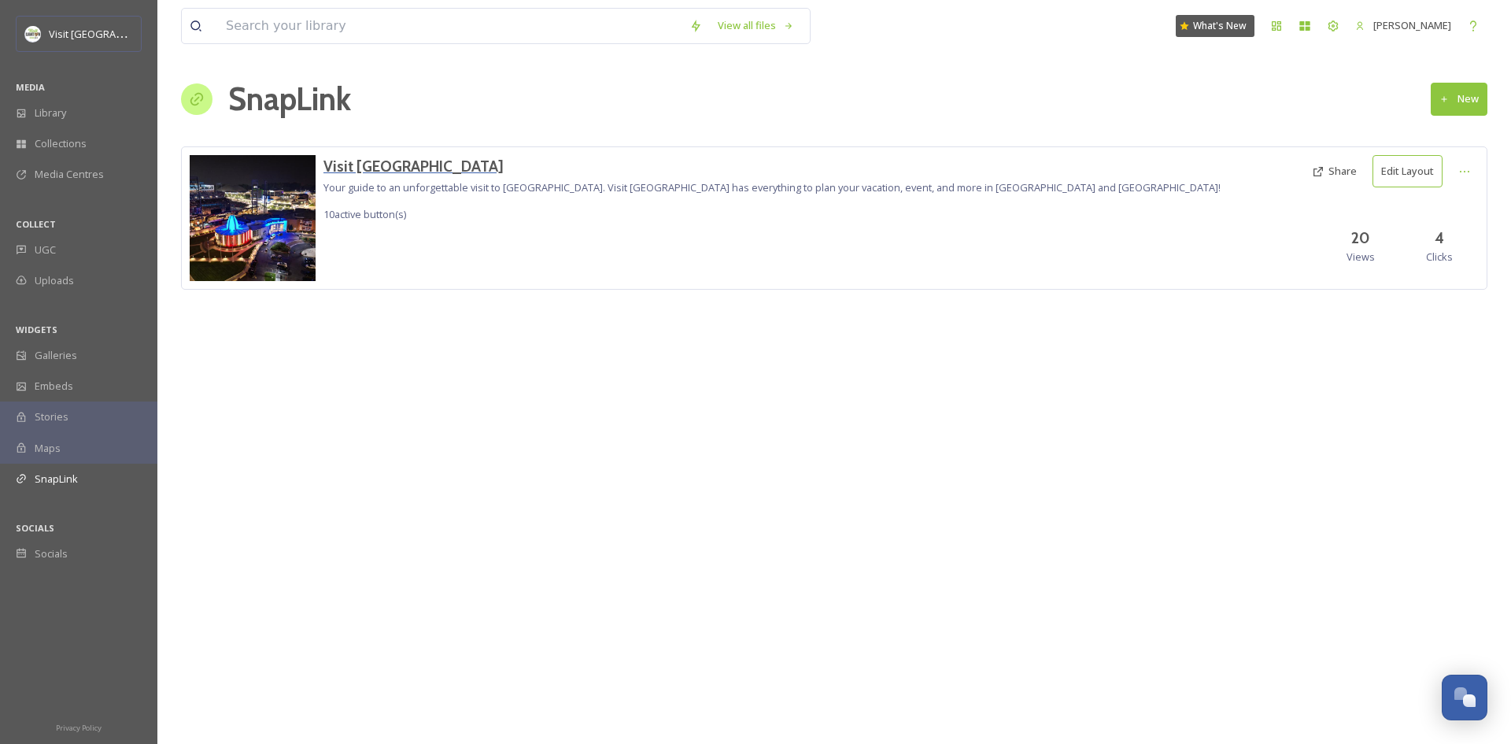
click at [375, 162] on h3 "Visit [GEOGRAPHIC_DATA]" at bounding box center [772, 166] width 897 height 23
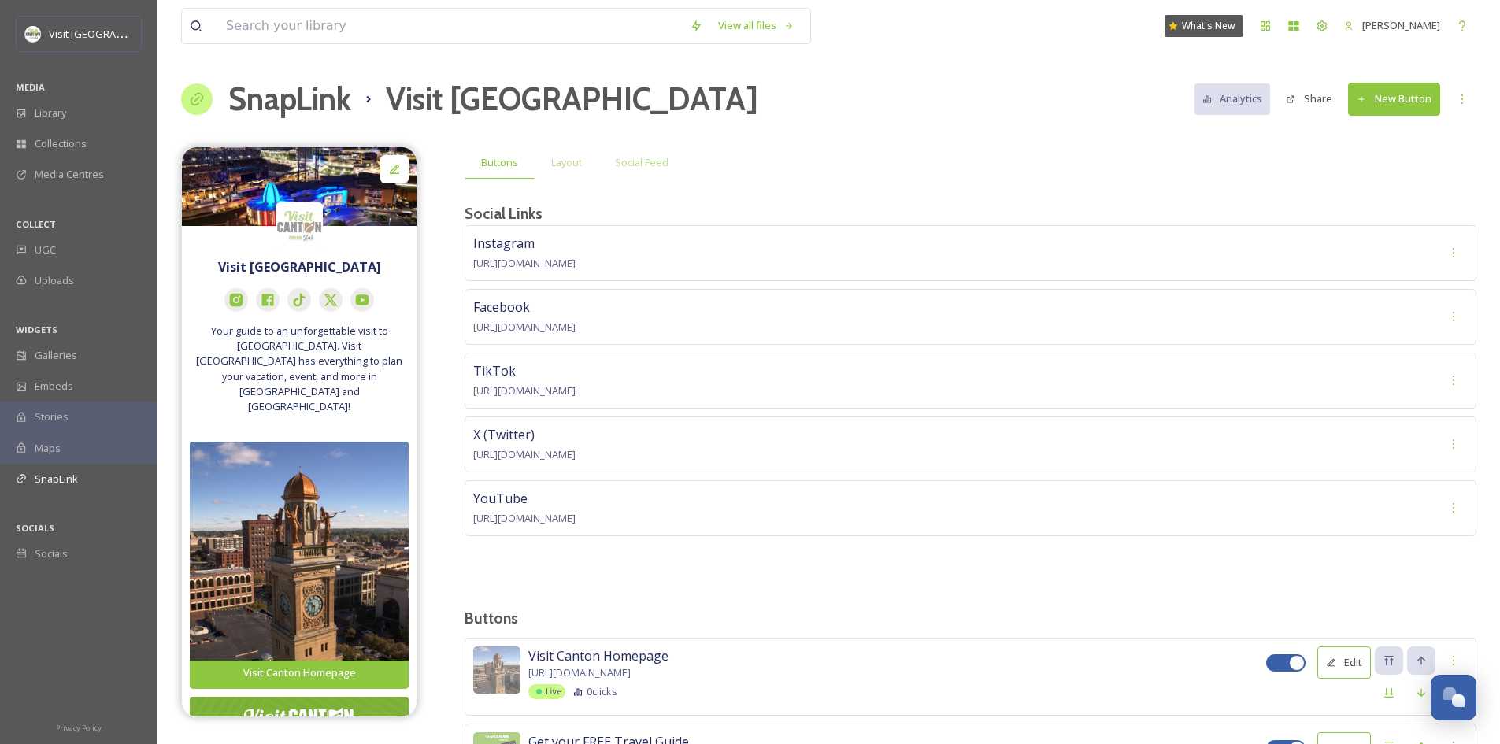
click at [1404, 96] on button "New Button" at bounding box center [1394, 99] width 92 height 32
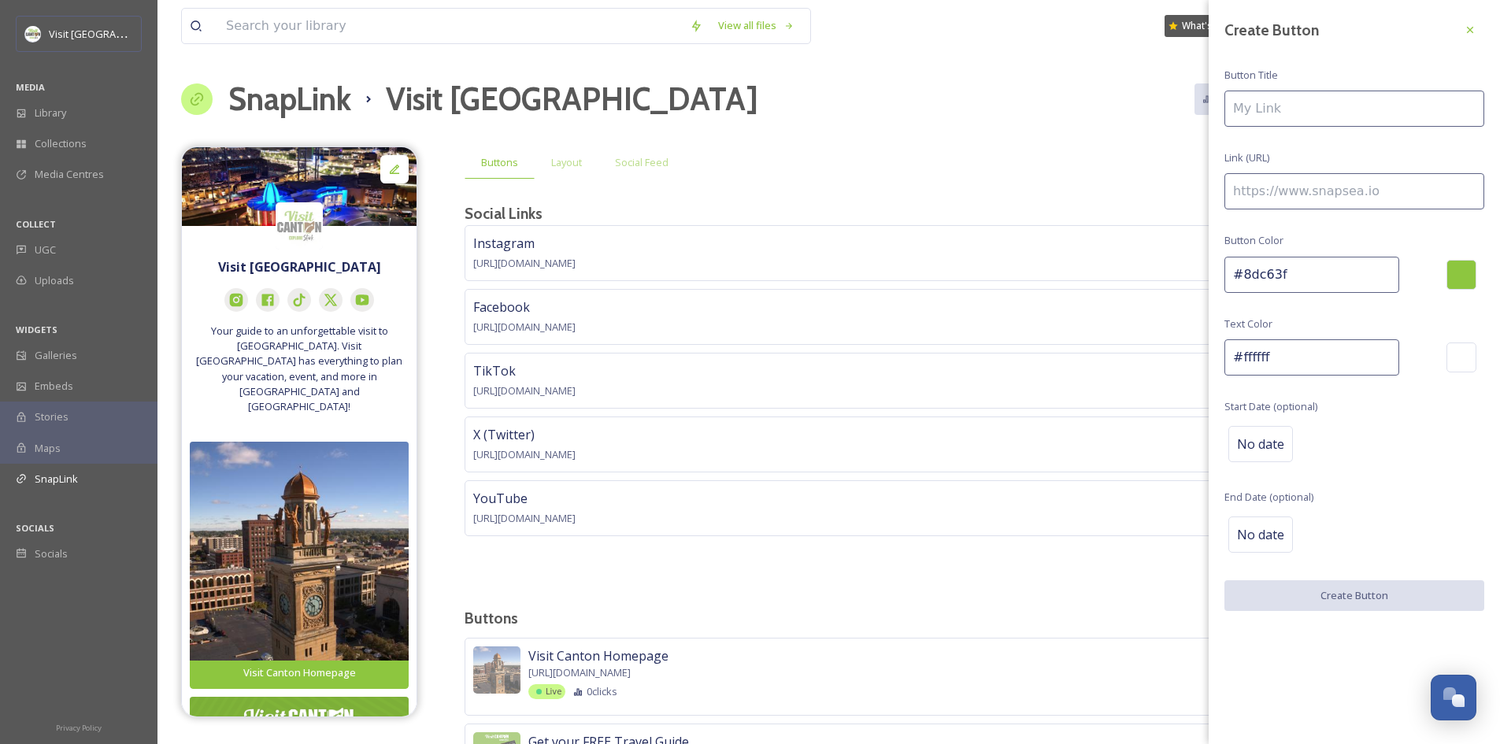
click at [1326, 108] on input at bounding box center [1354, 109] width 260 height 36
paste input "[URL][DOMAIN_NAME]"
click at [1311, 104] on input "[URL][DOMAIN_NAME]" at bounding box center [1354, 109] width 260 height 36
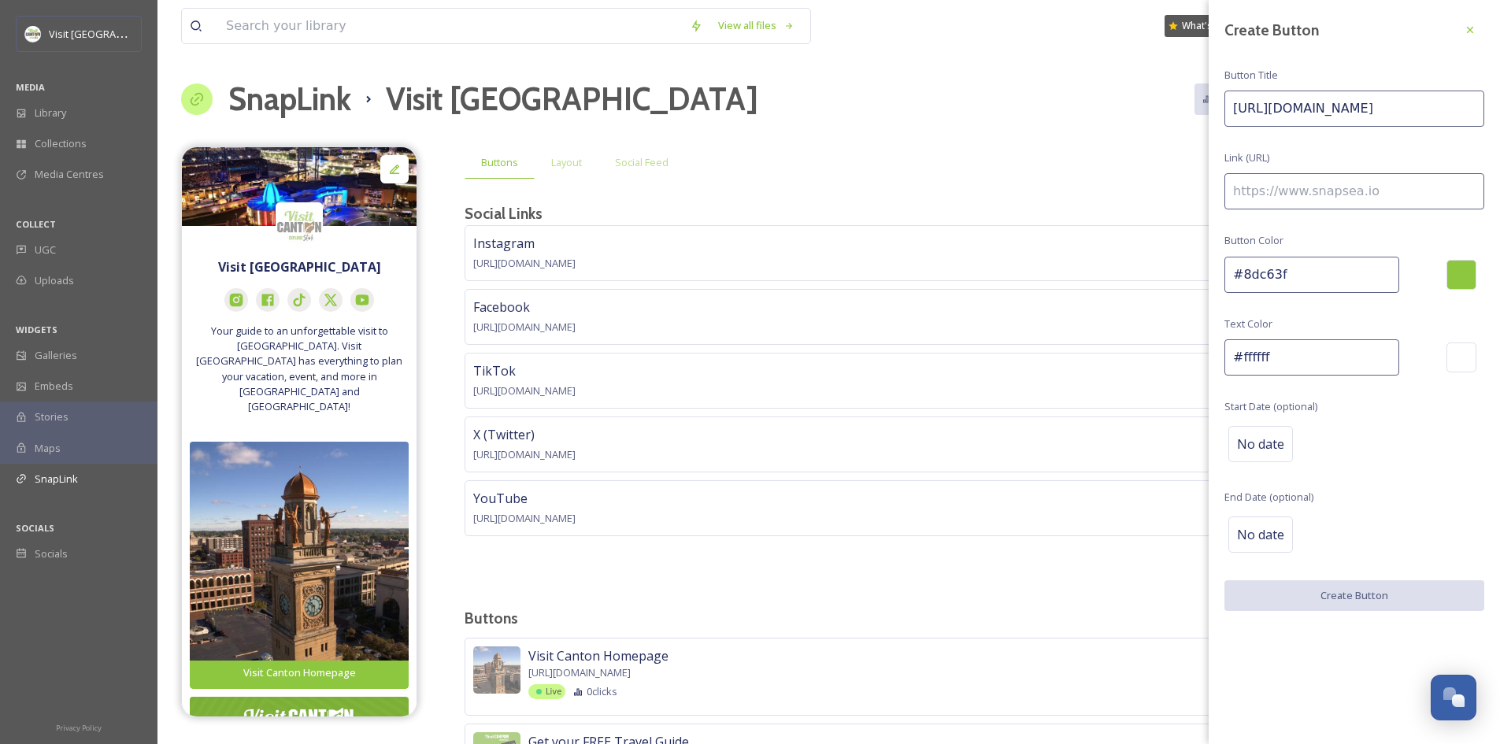
click at [1311, 104] on input "[URL][DOMAIN_NAME]" at bounding box center [1354, 109] width 260 height 36
type input "[URL][DOMAIN_NAME]"
click at [1293, 183] on input at bounding box center [1354, 191] width 260 height 36
paste input "[URL][DOMAIN_NAME]"
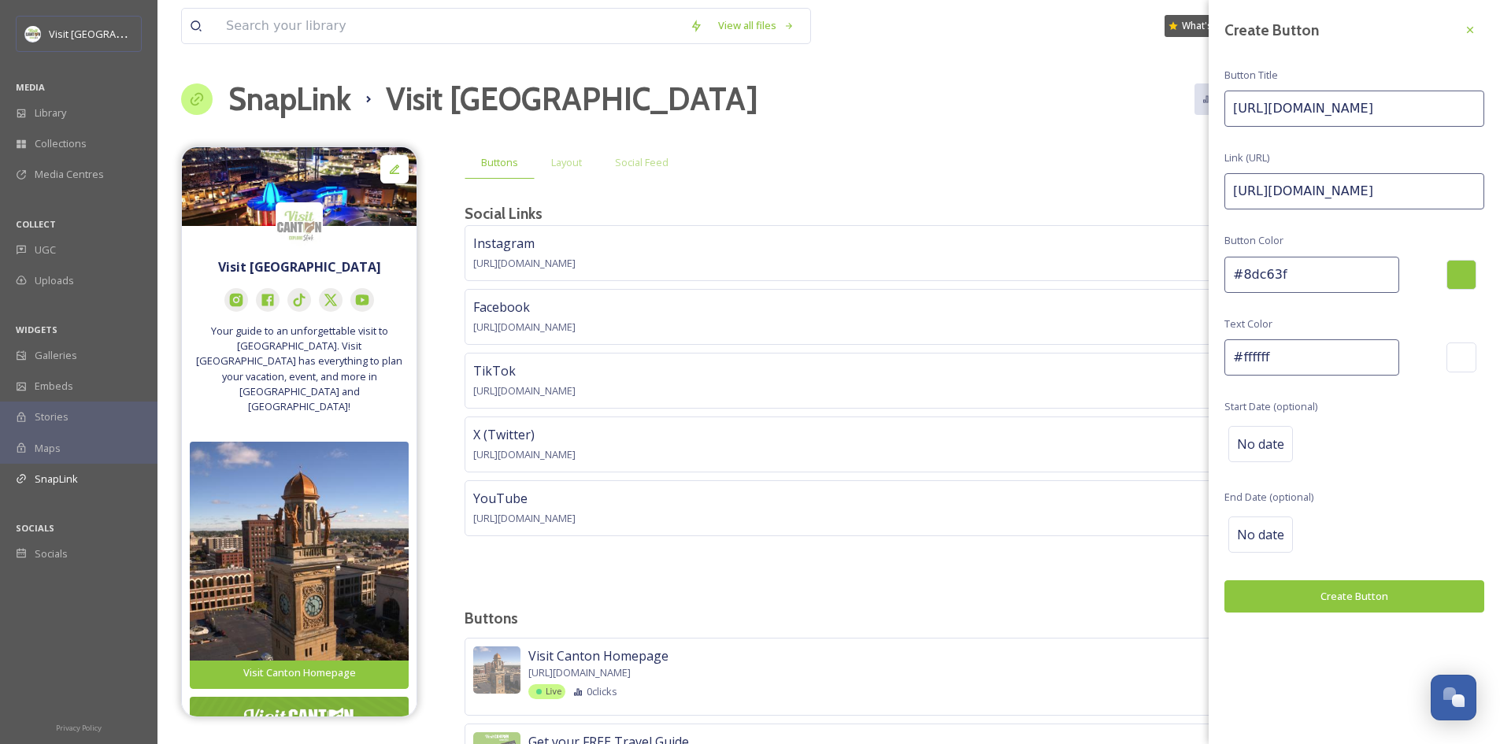
scroll to position [0, 205]
type input "[URL][DOMAIN_NAME]"
click at [1294, 102] on input "[URL][DOMAIN_NAME]" at bounding box center [1354, 109] width 260 height 36
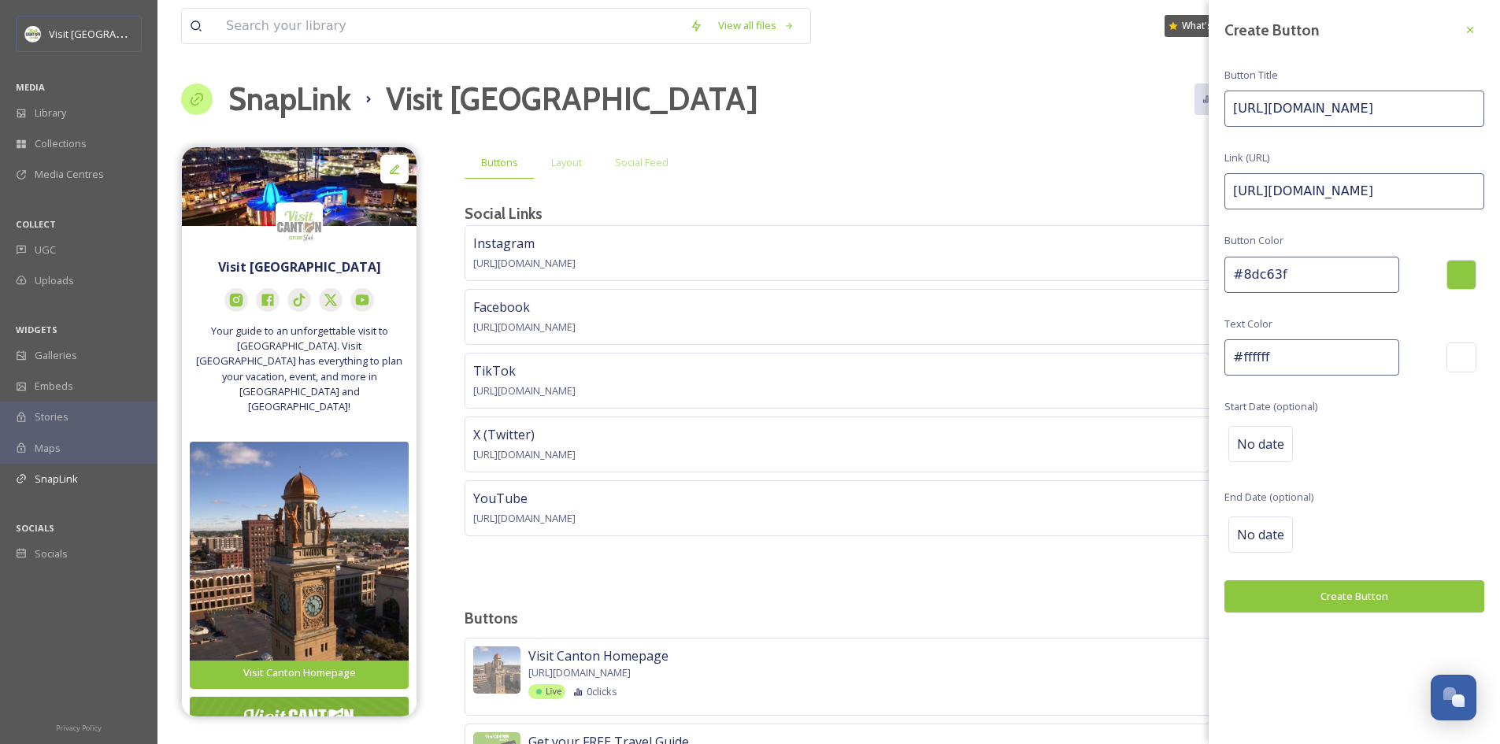
click at [1294, 102] on input "[URL][DOMAIN_NAME]" at bounding box center [1354, 109] width 260 height 36
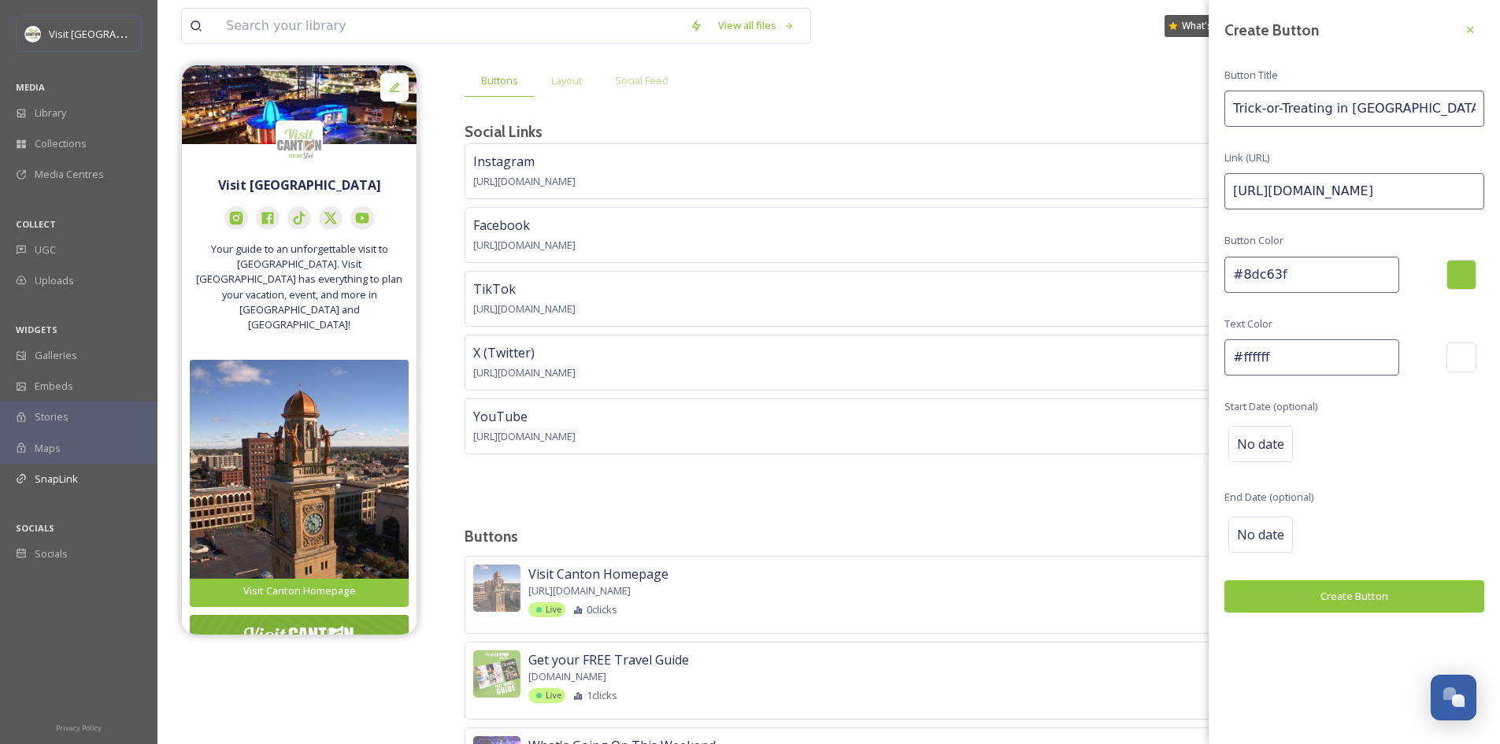
scroll to position [85, 0]
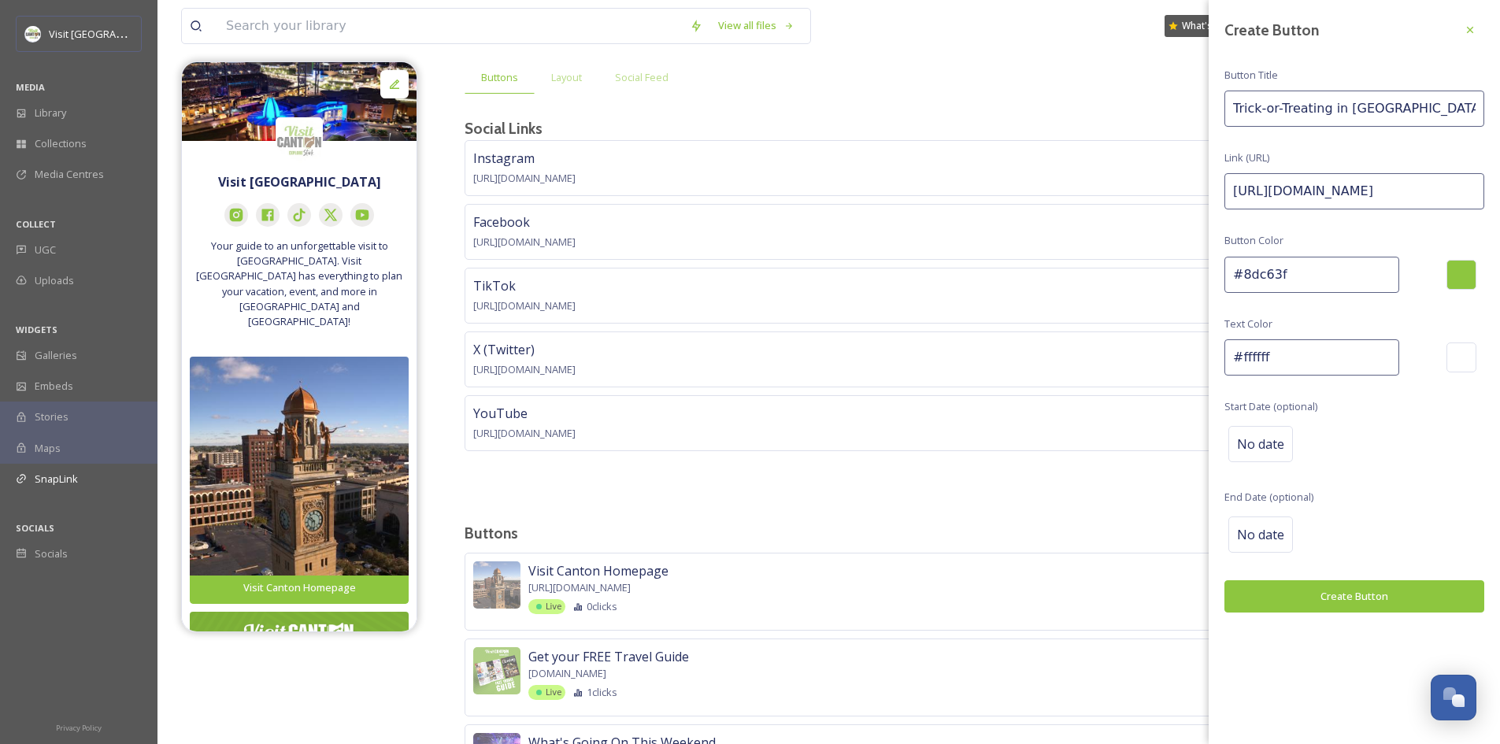
type input "Trick-or-Treating in [GEOGRAPHIC_DATA]"
click at [1352, 586] on button "Create Button" at bounding box center [1354, 596] width 260 height 32
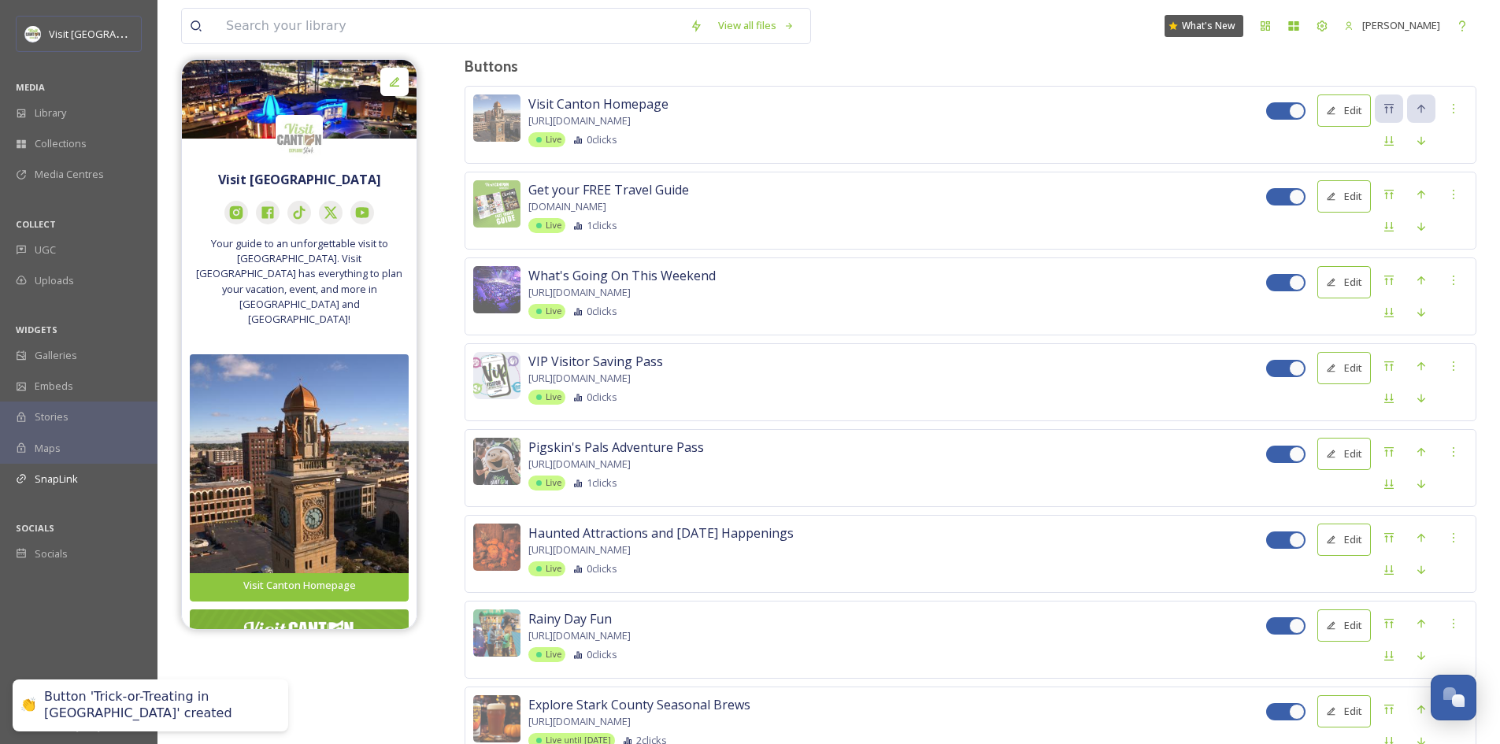
scroll to position [873, 0]
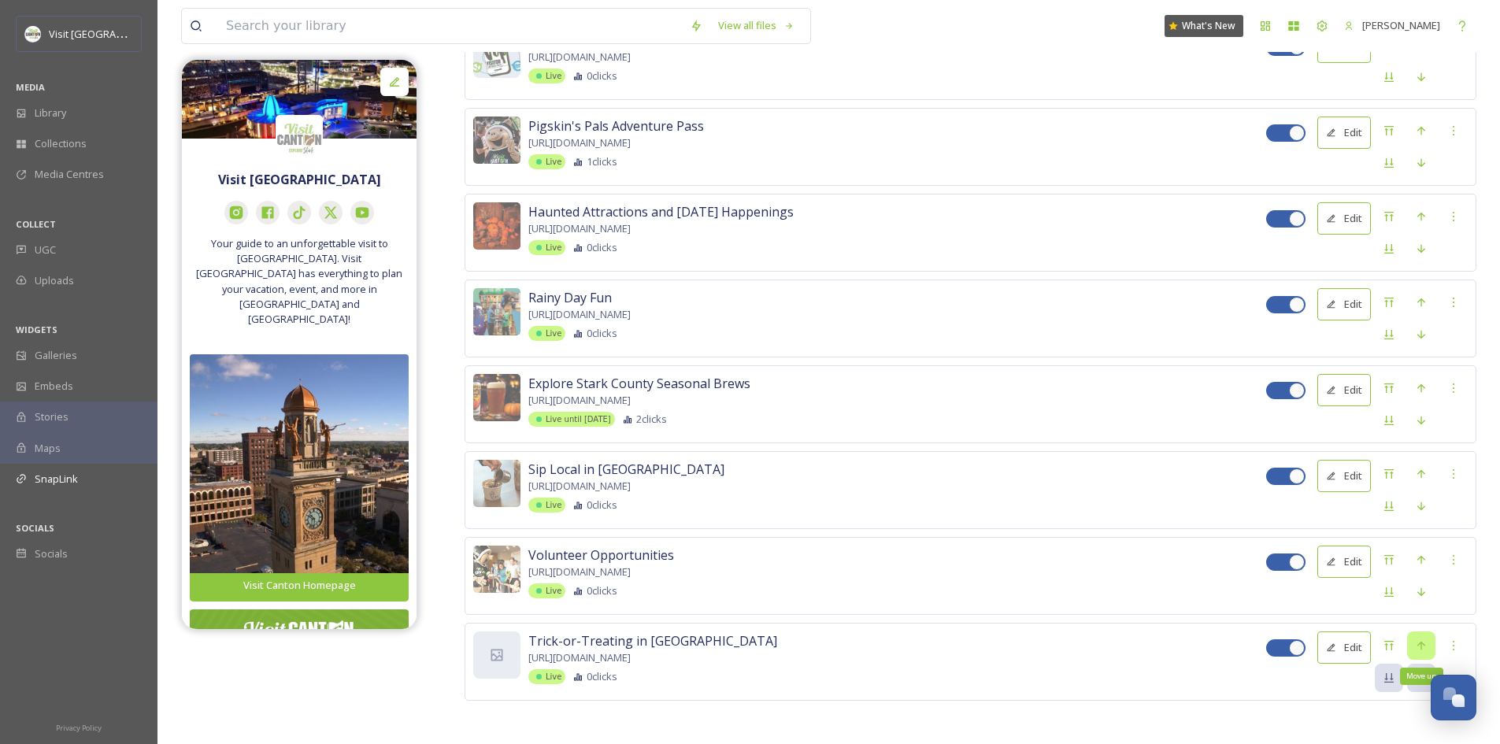
click at [1421, 641] on icon at bounding box center [1421, 645] width 8 height 9
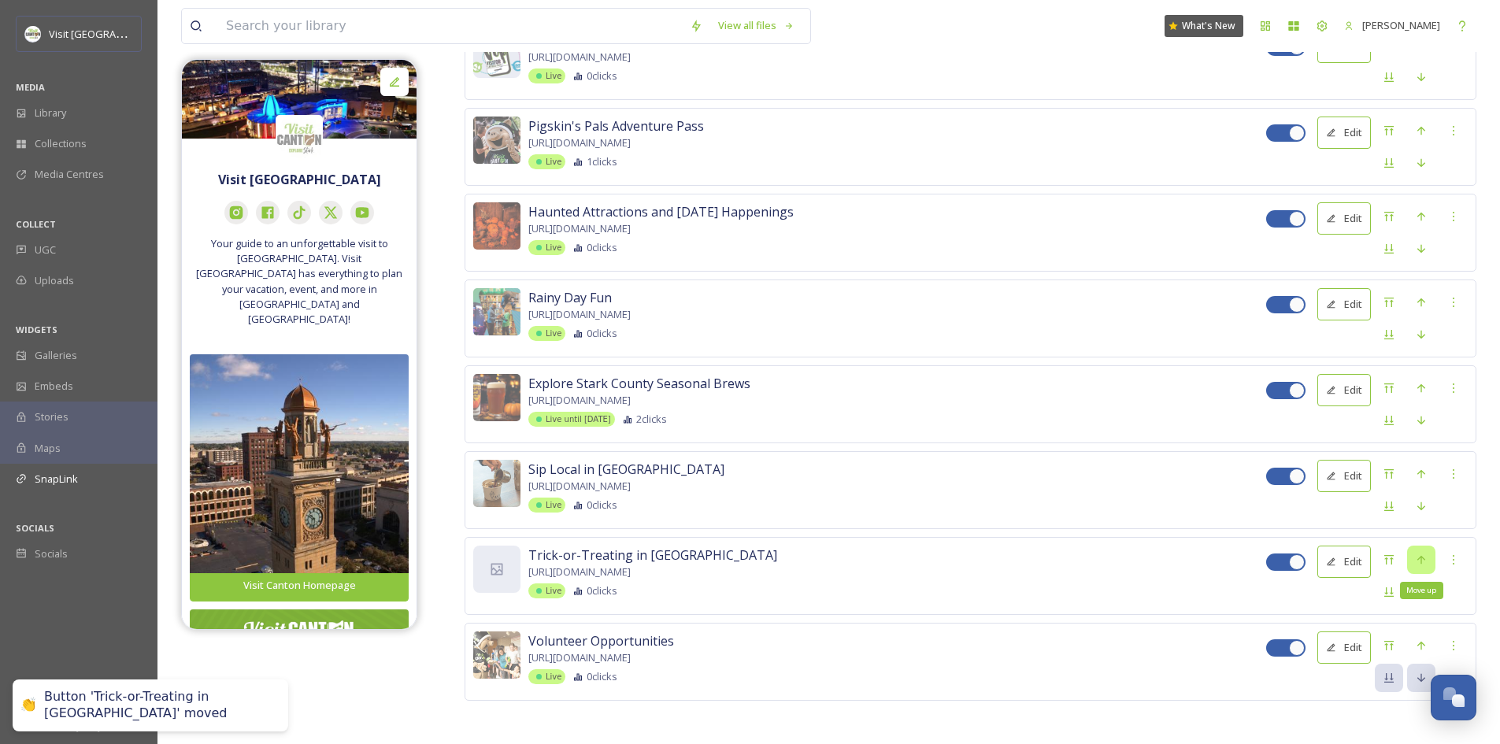
click at [1416, 557] on icon at bounding box center [1421, 559] width 13 height 13
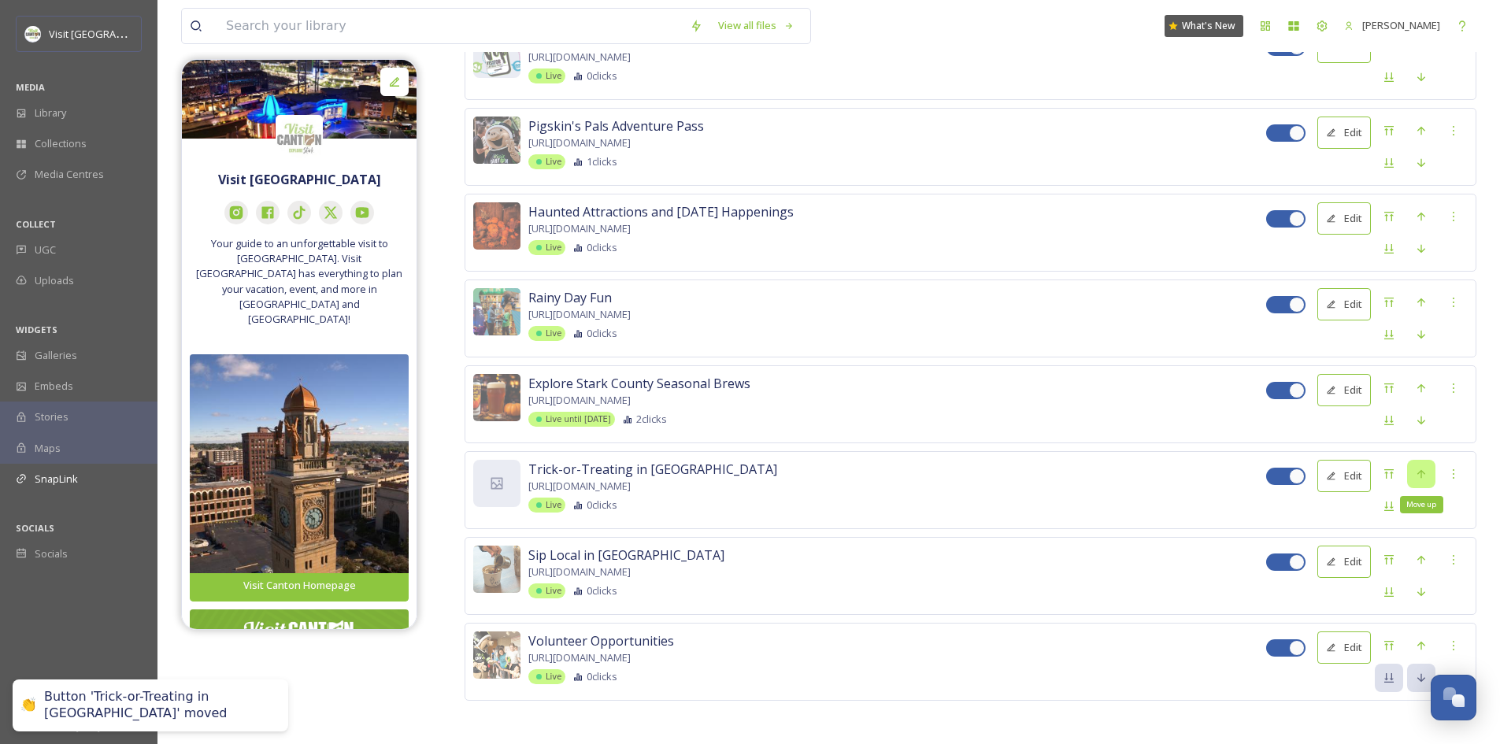
click at [1418, 470] on icon at bounding box center [1421, 473] width 8 height 9
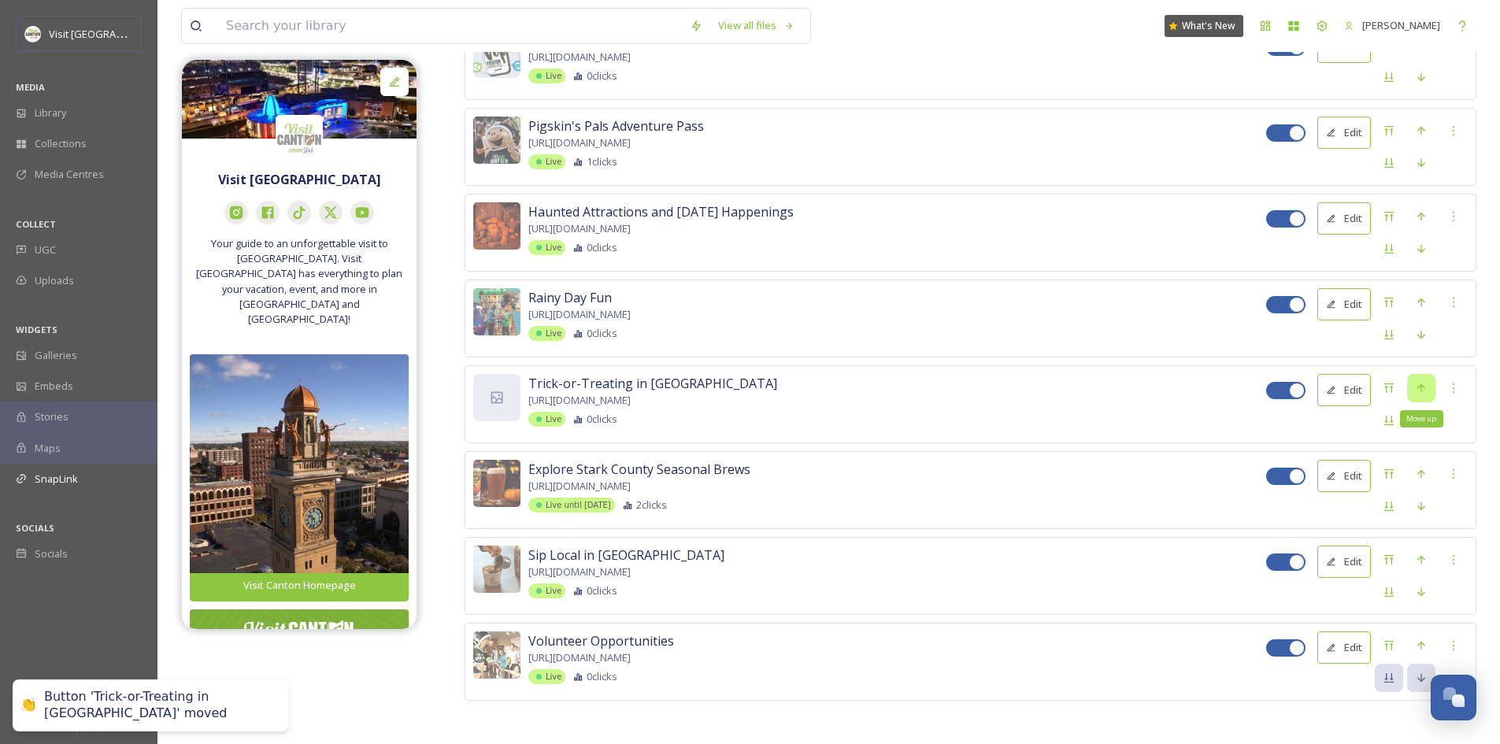
click at [1417, 388] on icon at bounding box center [1421, 388] width 13 height 13
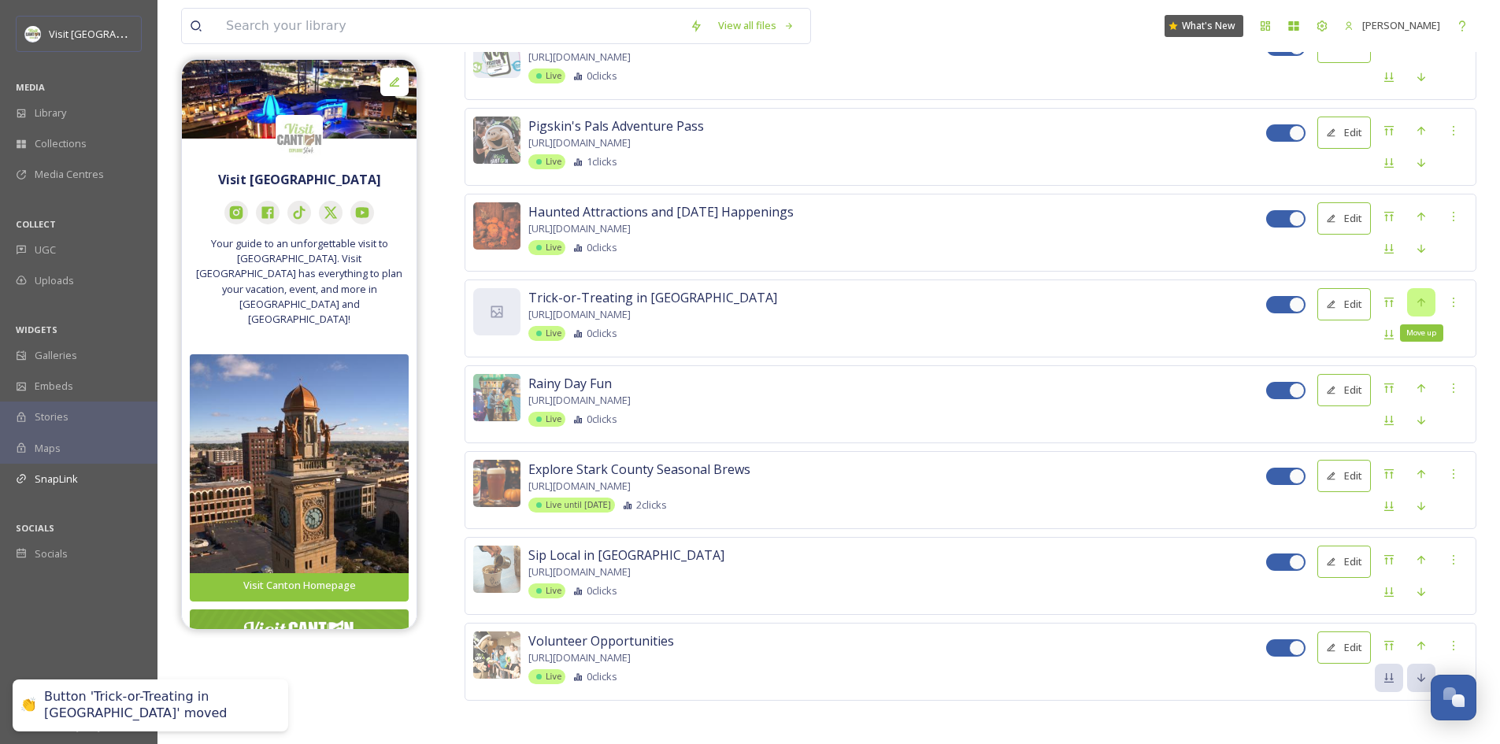
click at [1421, 305] on div "Move up" at bounding box center [1421, 302] width 28 height 28
click at [497, 219] on icon at bounding box center [497, 226] width 16 height 16
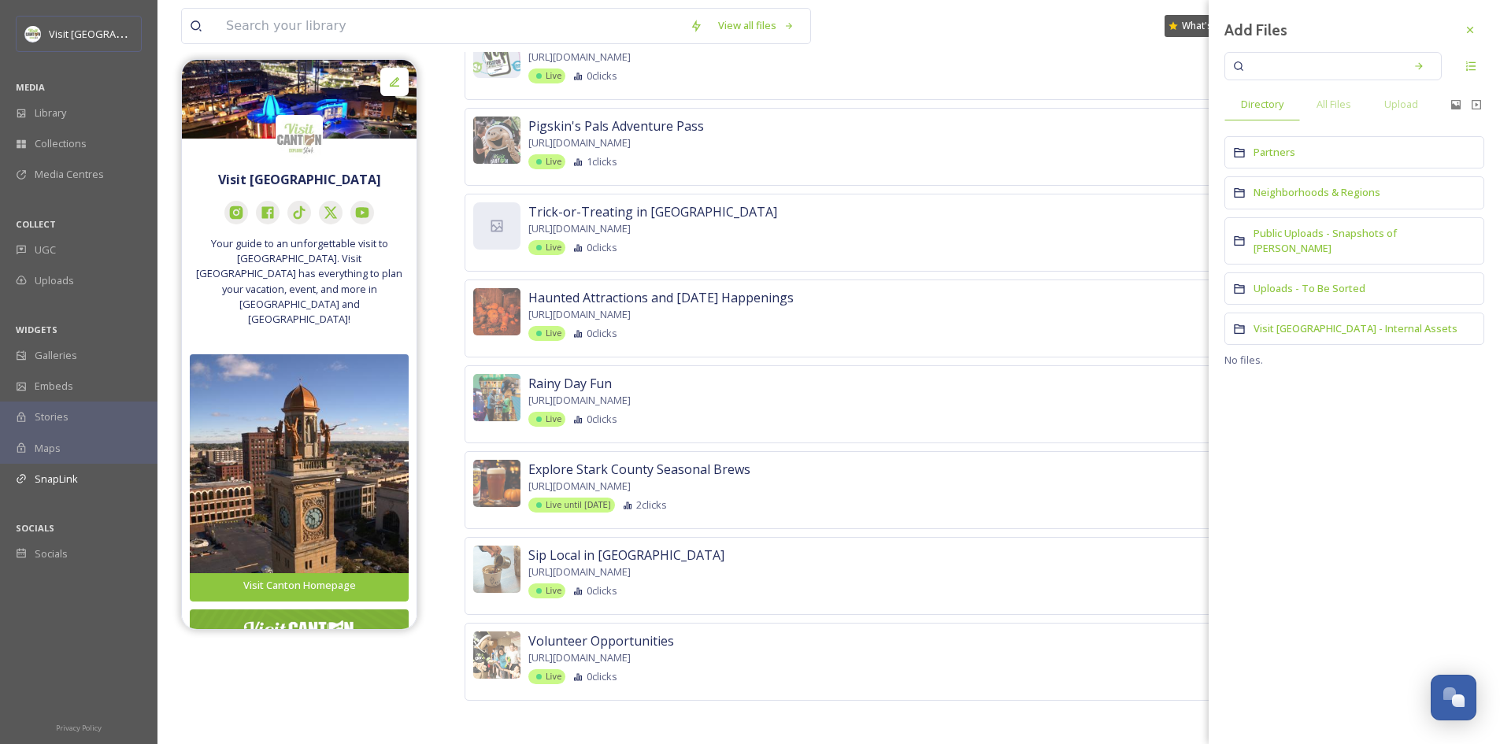
click at [1279, 65] on input at bounding box center [1322, 66] width 149 height 35
type input "[DATE]"
click at [1324, 110] on span "All Files" at bounding box center [1333, 104] width 35 height 15
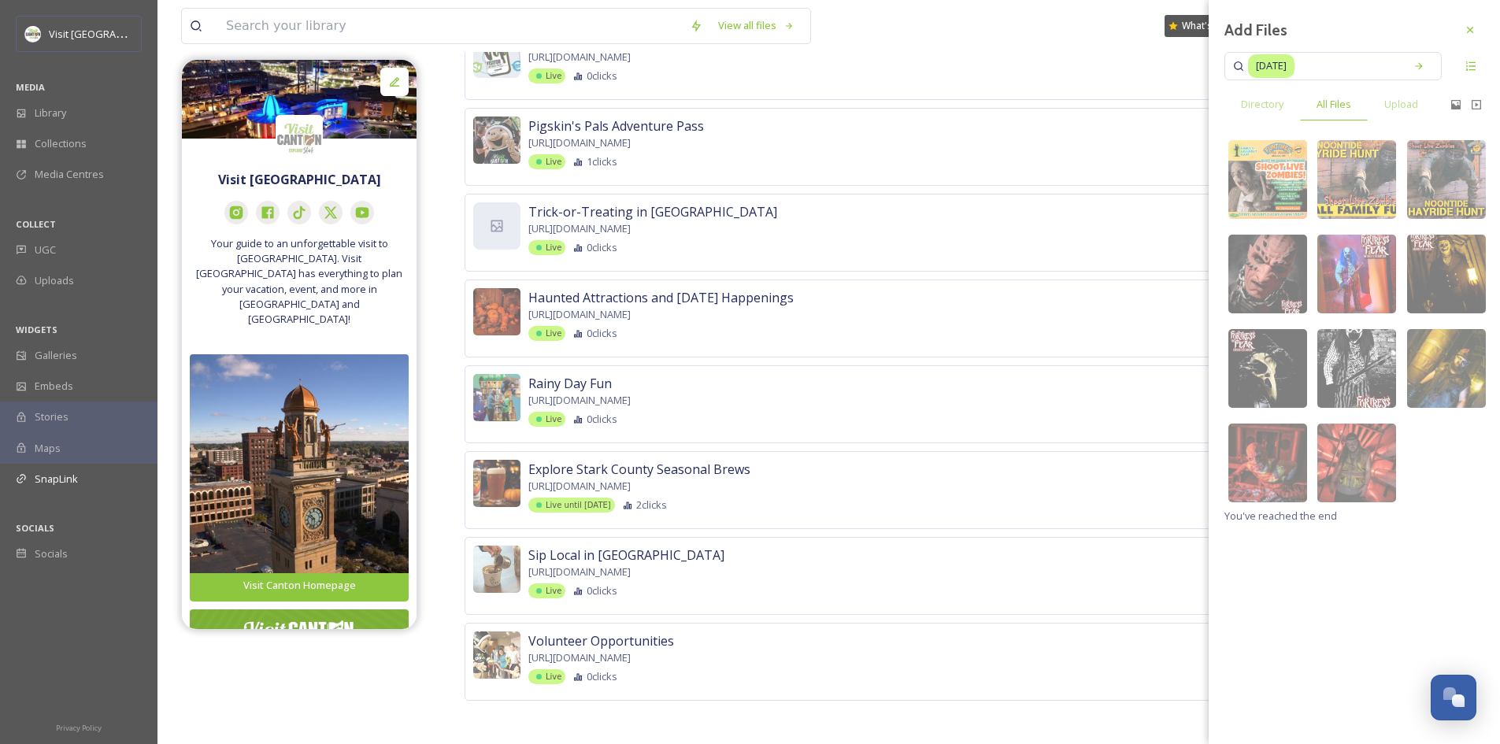
click at [1326, 67] on input at bounding box center [1346, 66] width 101 height 35
click at [1333, 65] on input at bounding box center [1346, 66] width 101 height 35
type input "h"
type input "costume"
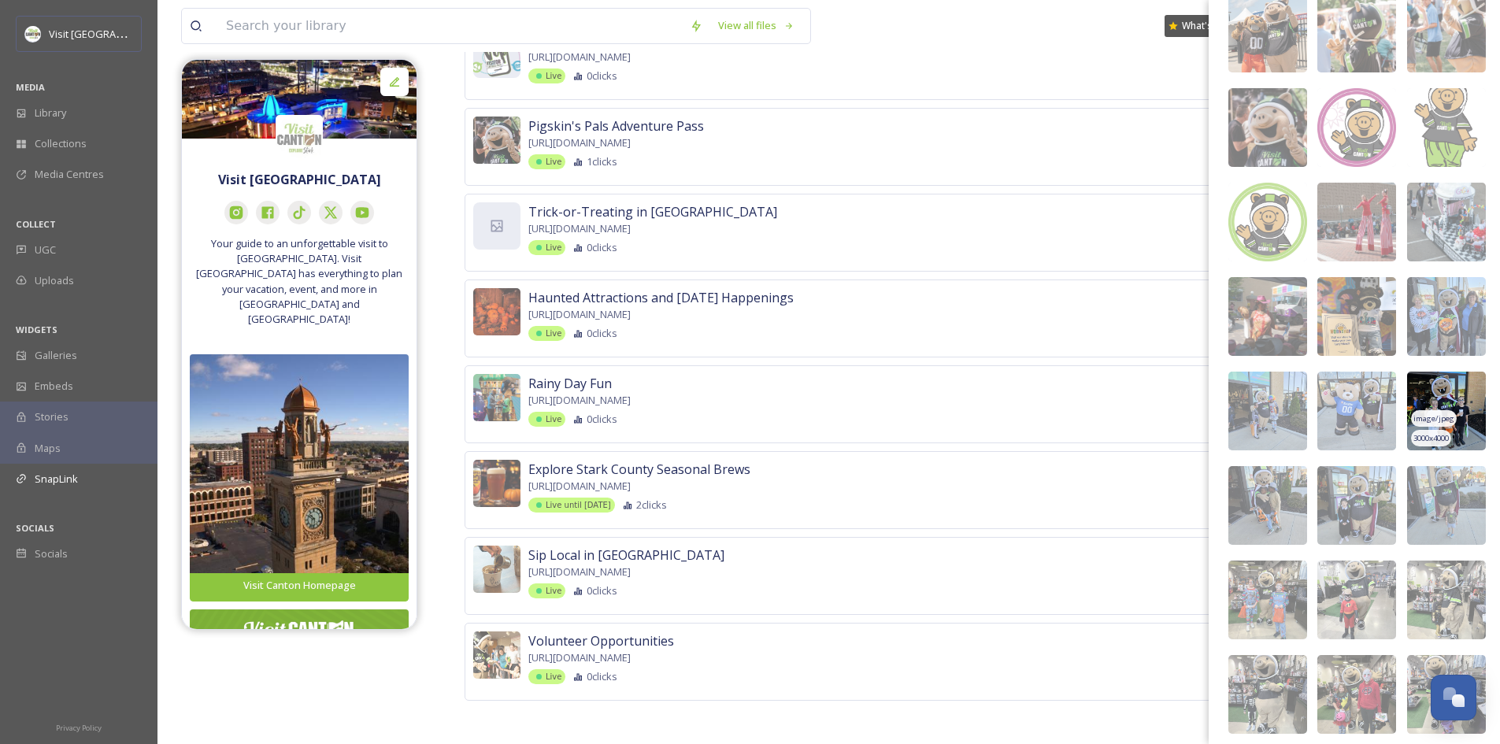
scroll to position [842, 0]
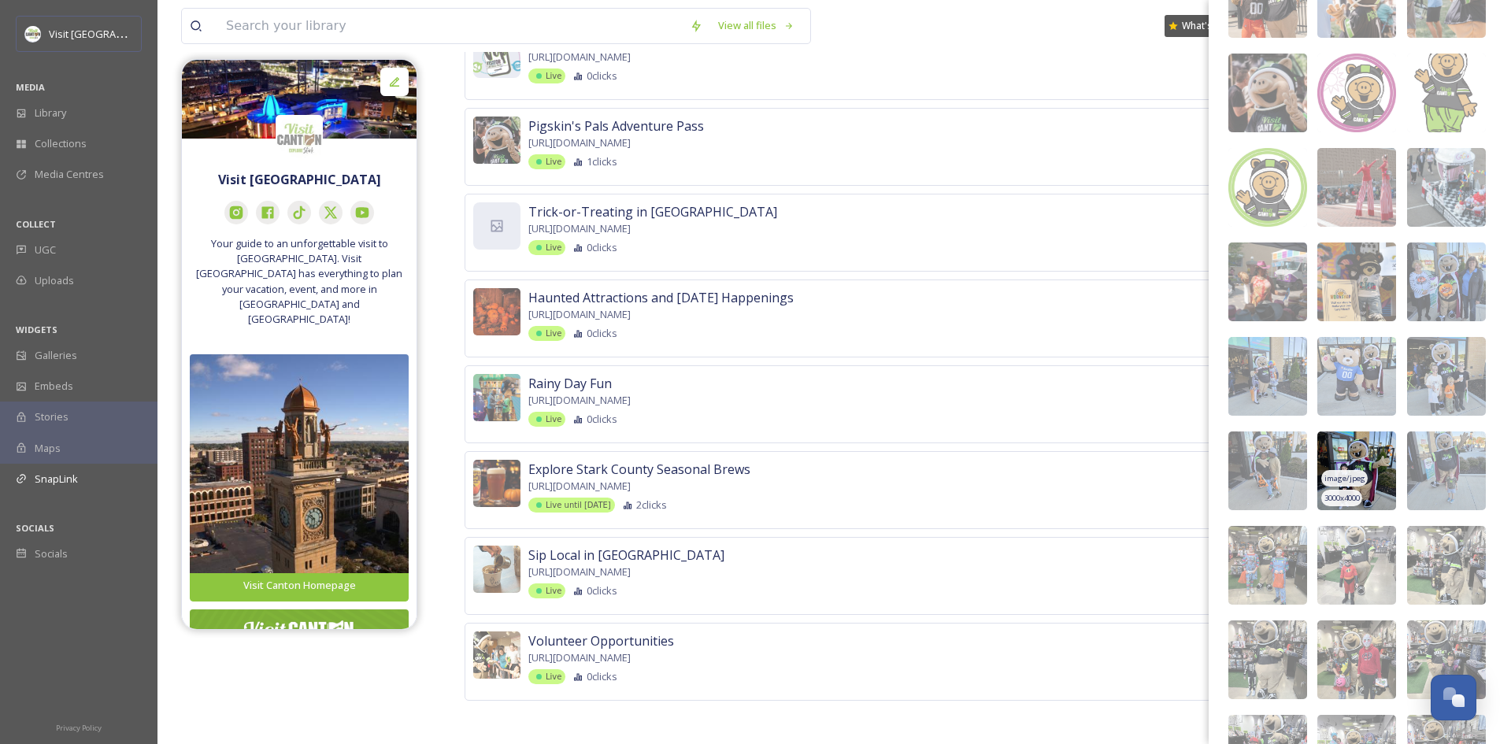
click at [1363, 449] on img at bounding box center [1356, 470] width 79 height 79
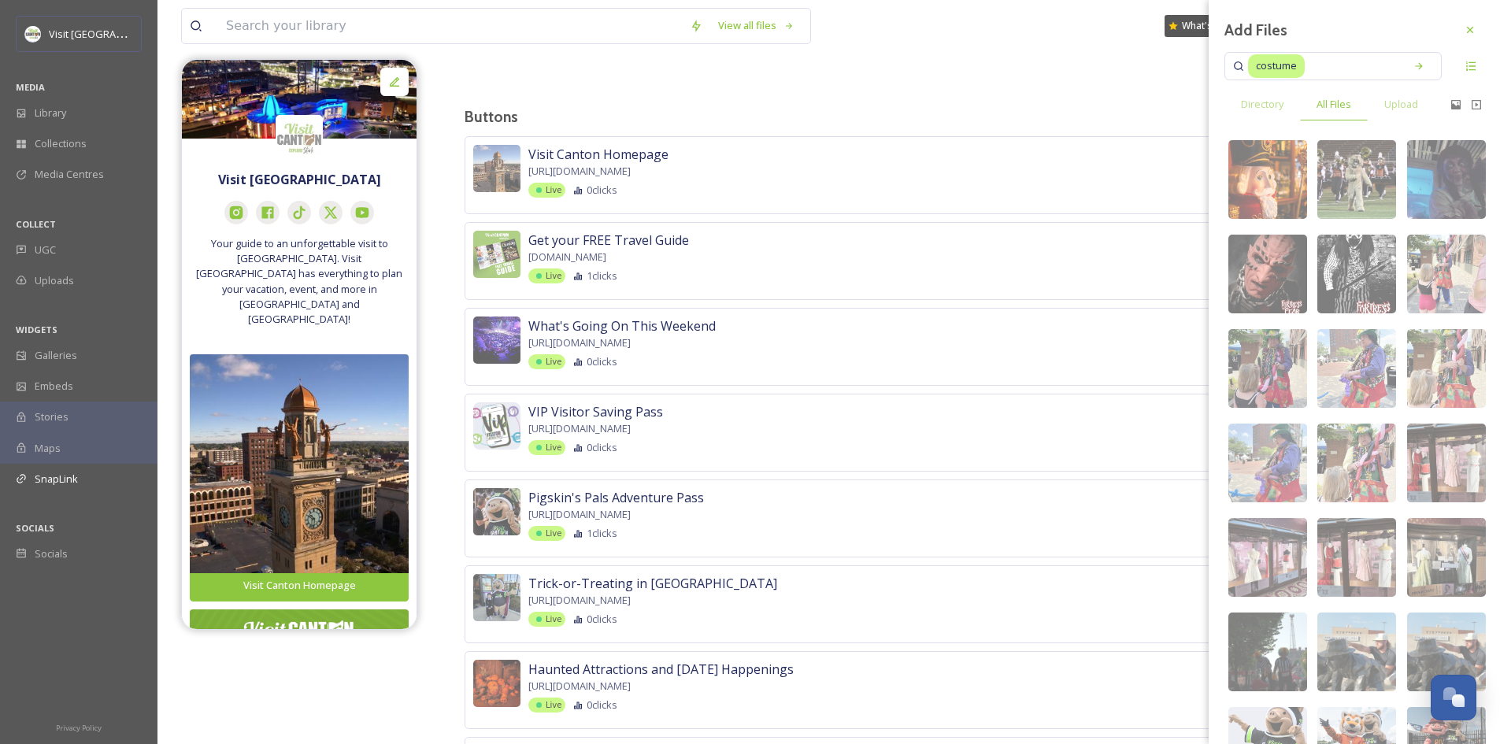
scroll to position [501, 0]
click at [1455, 36] on div at bounding box center [1469, 30] width 28 height 28
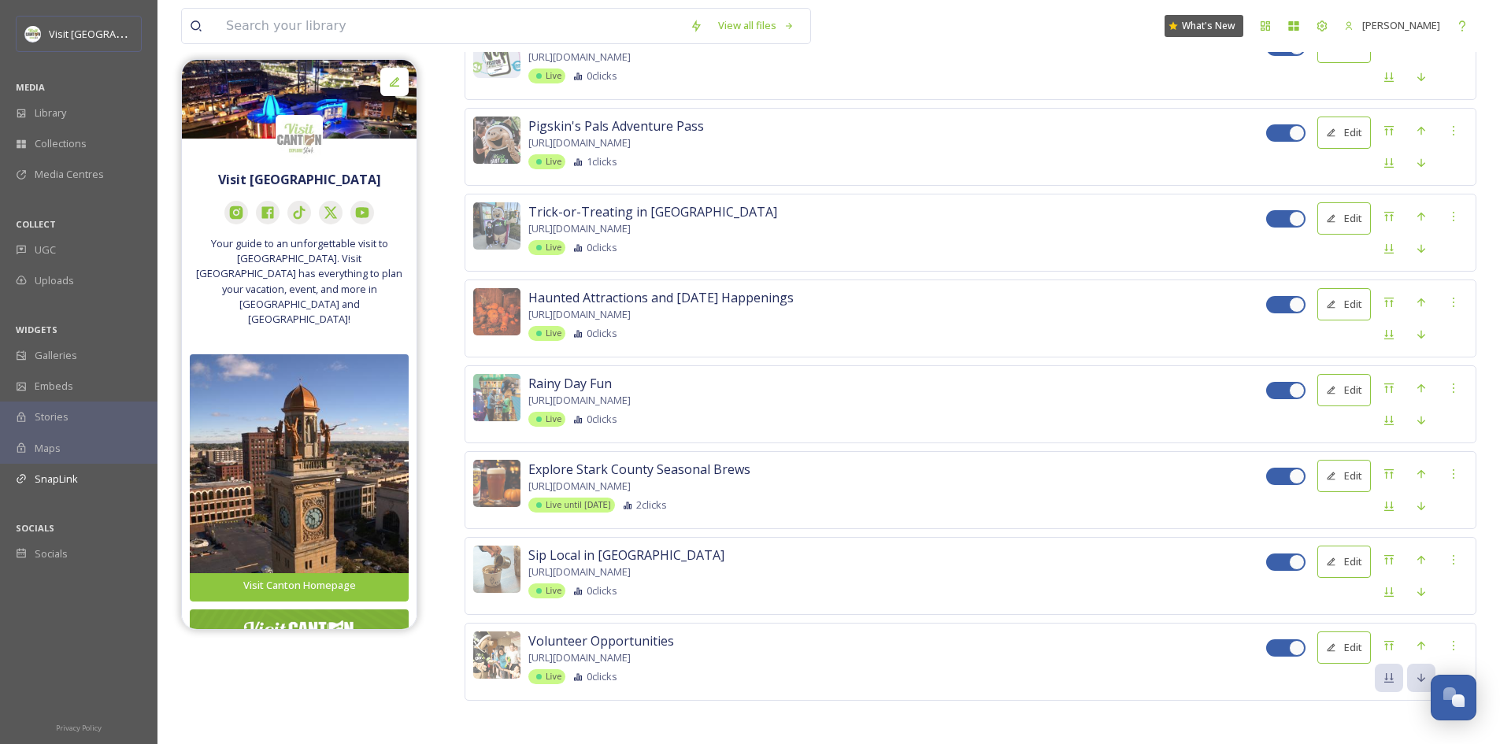
scroll to position [0, 0]
